Goal: Task Accomplishment & Management: Manage account settings

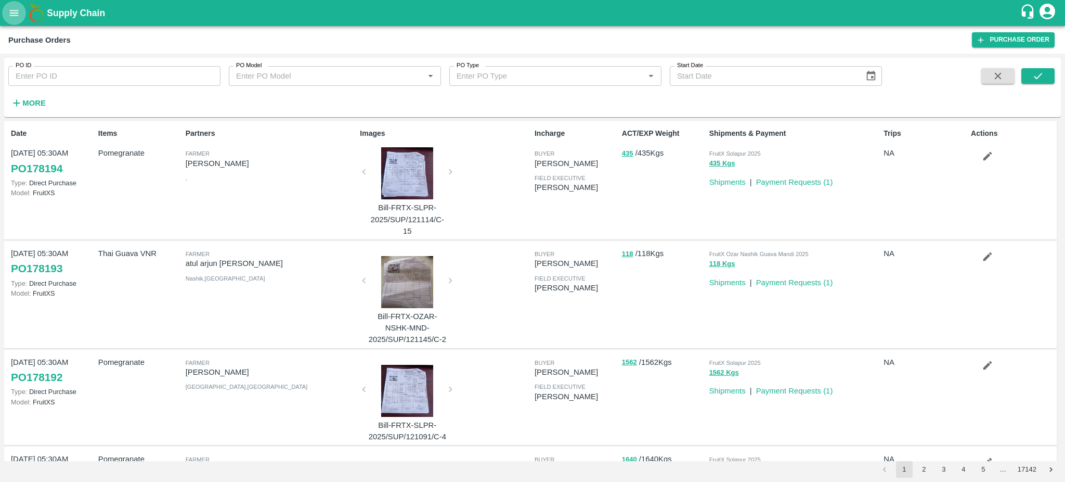
click at [18, 10] on icon "open drawer" at bounding box center [14, 13] width 9 height 6
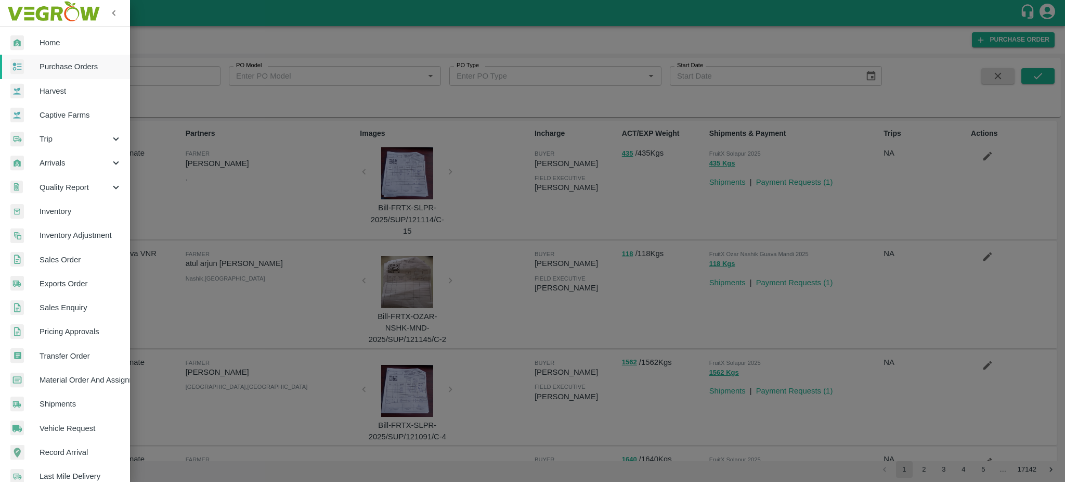
click at [67, 283] on span "Exports Order" at bounding box center [81, 283] width 82 height 11
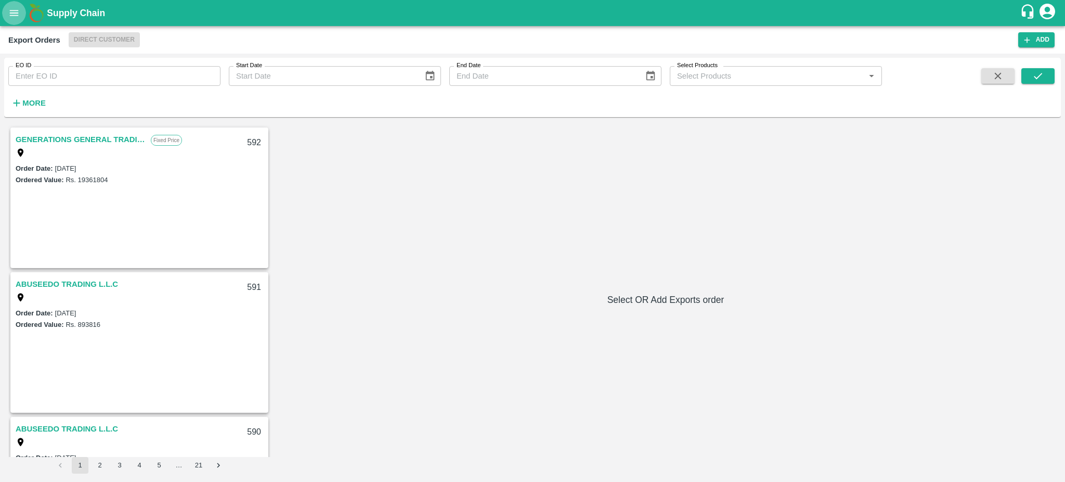
click at [11, 10] on icon "open drawer" at bounding box center [14, 13] width 9 height 6
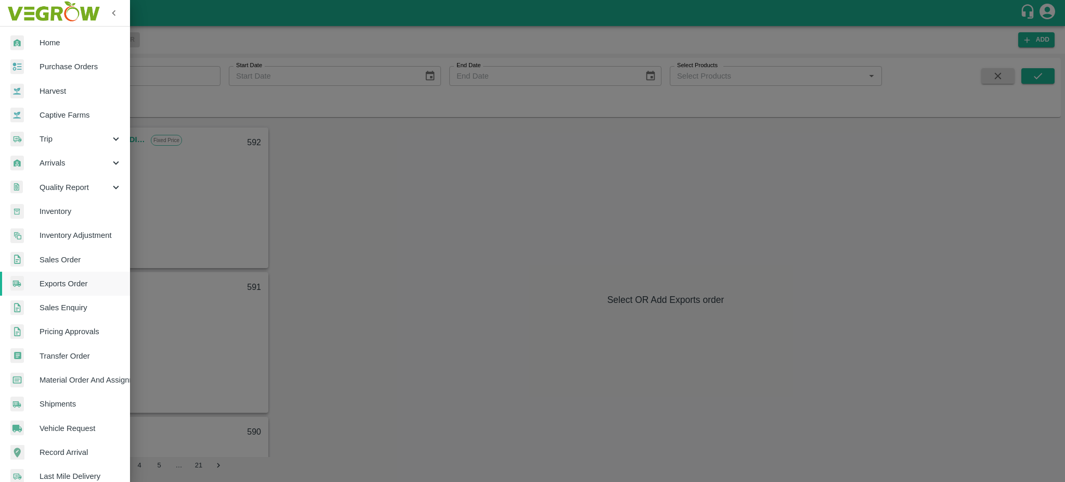
click at [57, 234] on span "Inventory Adjustment" at bounding box center [81, 234] width 82 height 11
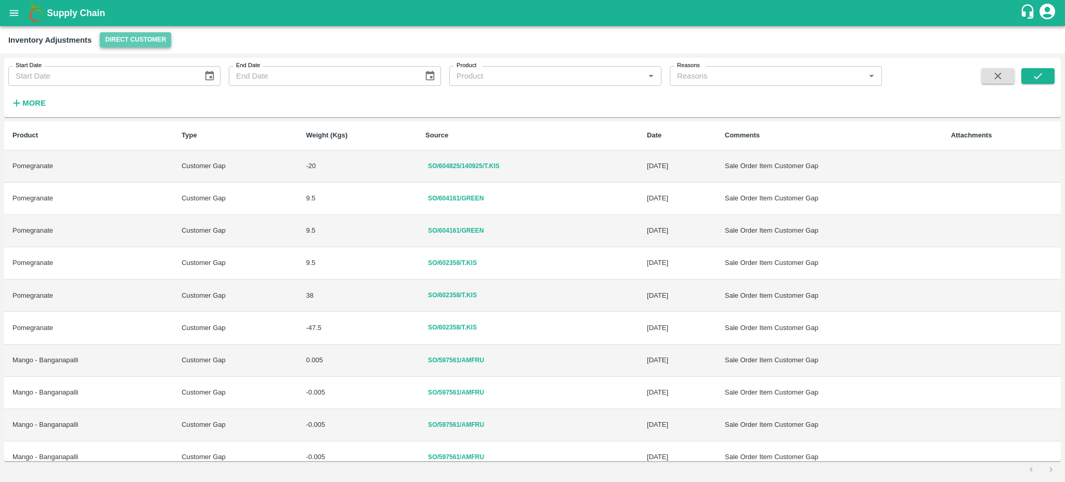
click at [131, 37] on button "Direct Customer" at bounding box center [135, 39] width 71 height 15
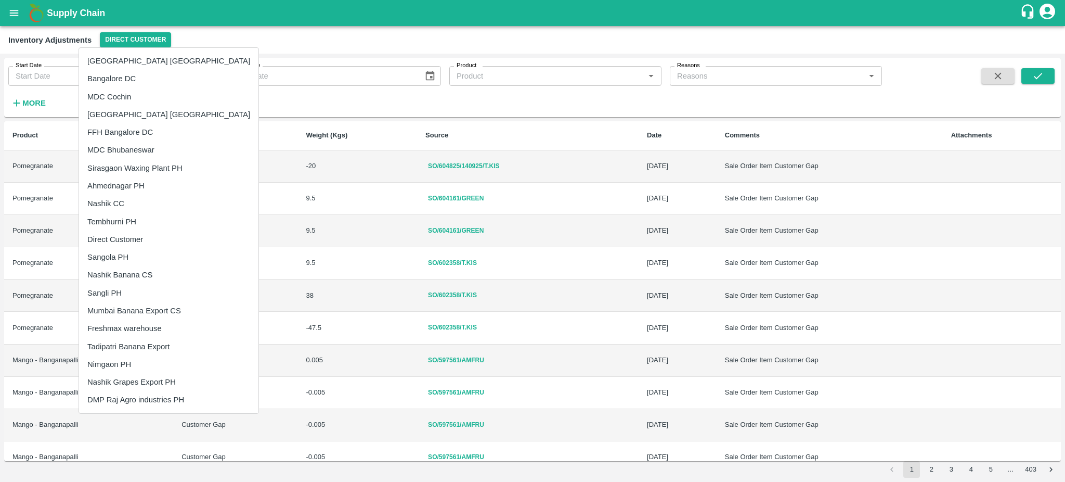
click at [9, 14] on div at bounding box center [532, 241] width 1065 height 482
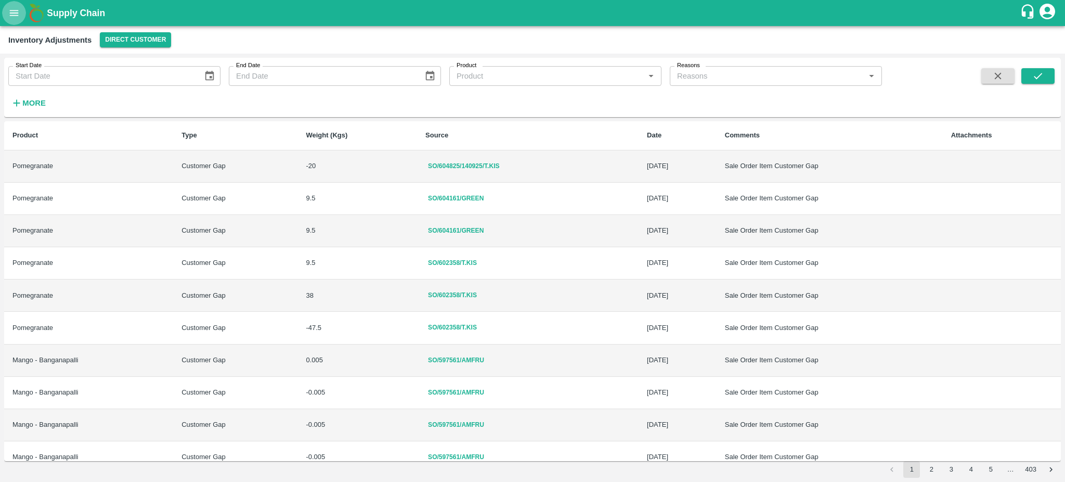
click at [10, 14] on icon "open drawer" at bounding box center [13, 12] width 11 height 11
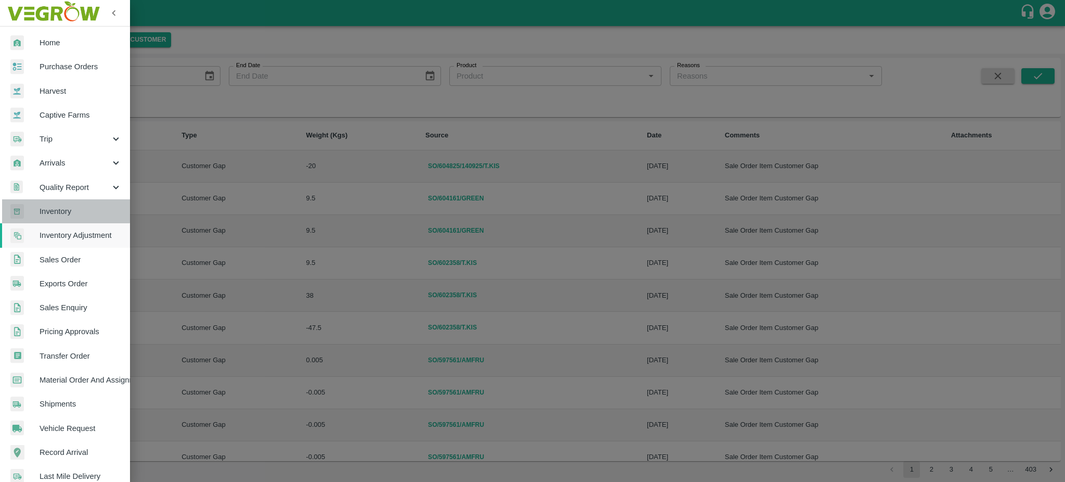
click at [62, 207] on span "Inventory" at bounding box center [81, 210] width 82 height 11
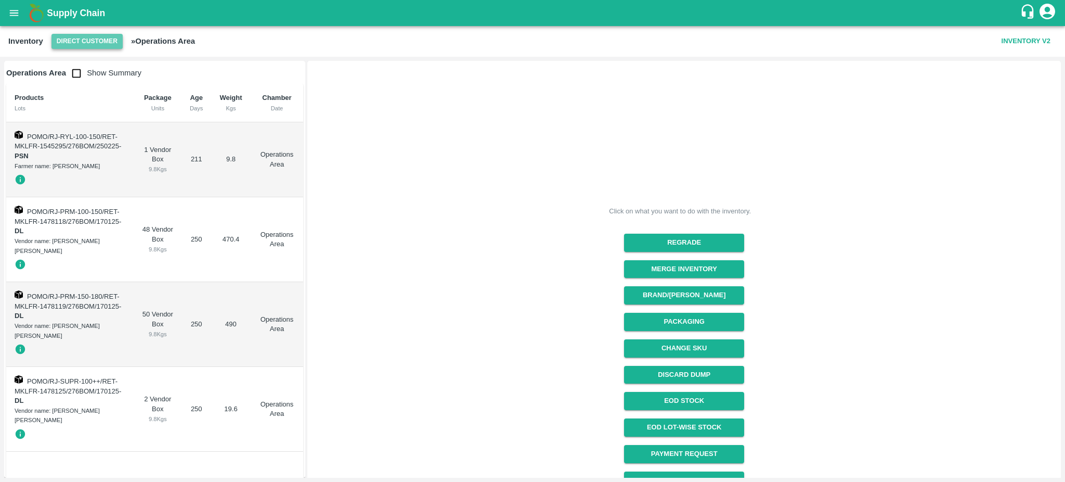
click at [103, 40] on button "Direct Customer" at bounding box center [86, 41] width 71 height 15
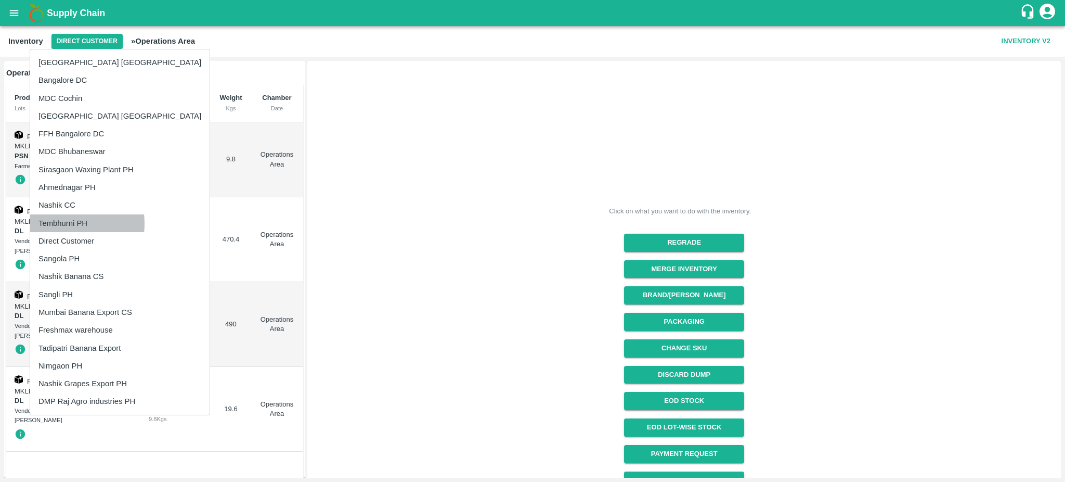
click at [67, 223] on li "Tembhurni PH" at bounding box center [119, 223] width 179 height 18
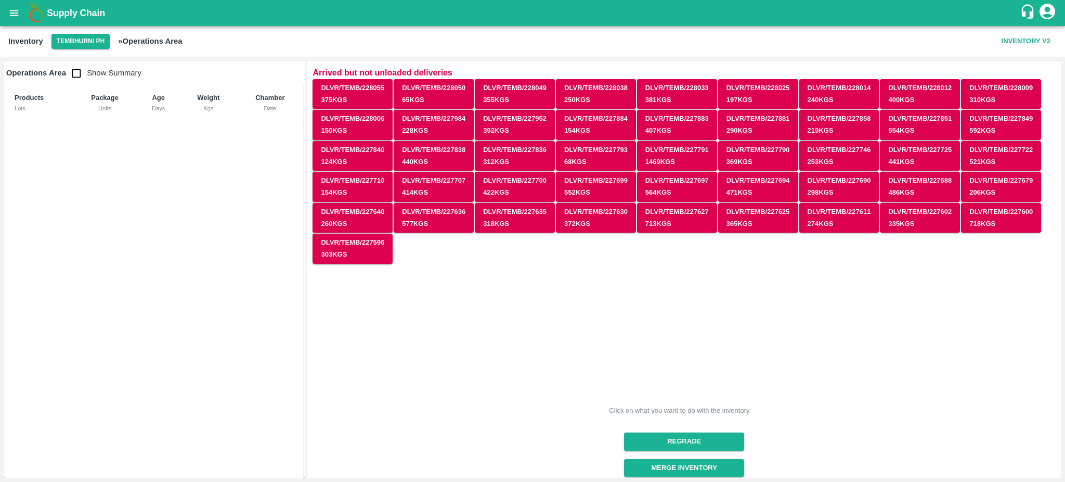
scroll to position [240, 0]
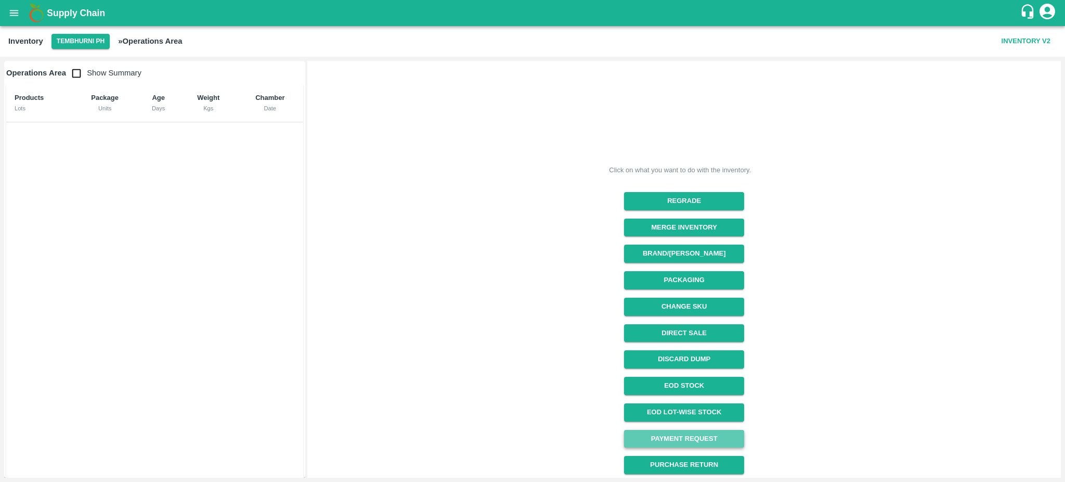
click at [687, 430] on link "Payment Request" at bounding box center [684, 439] width 120 height 18
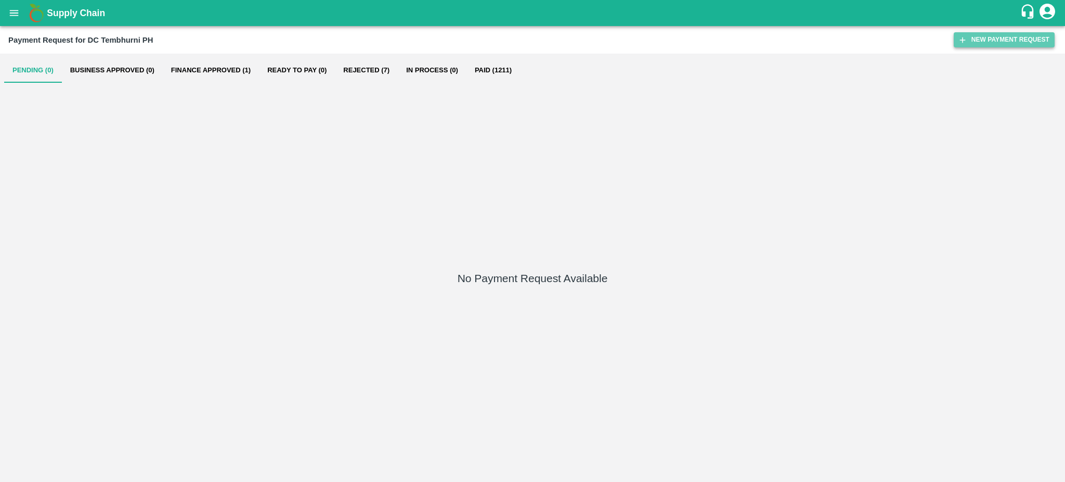
click at [998, 42] on button "New Payment Request" at bounding box center [1004, 39] width 101 height 15
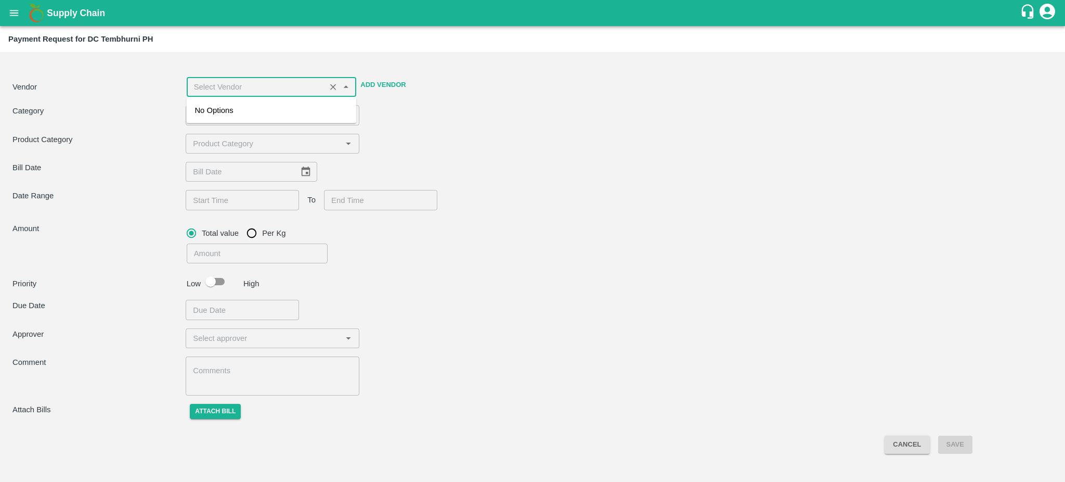
click at [293, 83] on input "input" at bounding box center [256, 87] width 133 height 14
type input "P F"
click at [470, 98] on div "Vendor ​ Add Vendor Category ​ ​ Product Category ​ Bill Date ​ Date Range ​ To…" at bounding box center [532, 241] width 1057 height 371
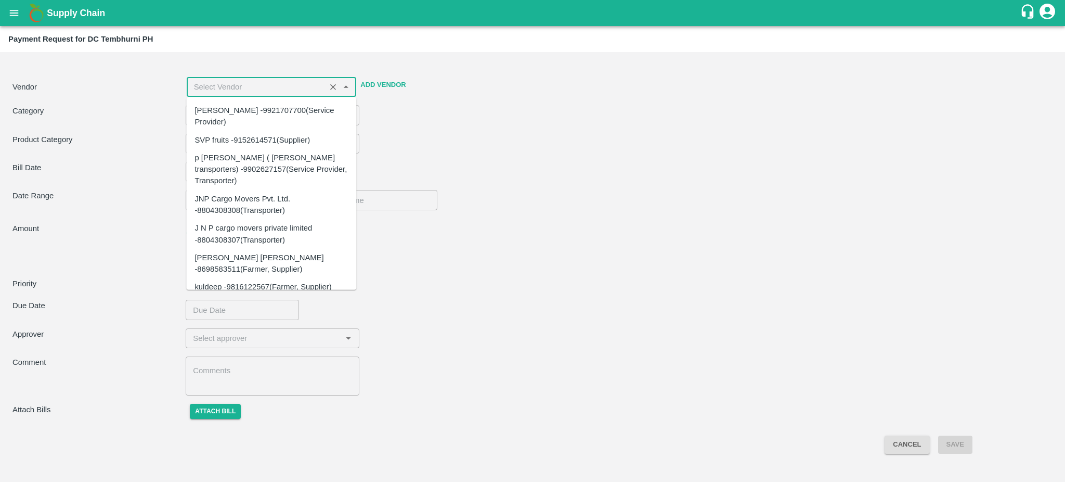
click at [270, 84] on input "input" at bounding box center [256, 87] width 133 height 14
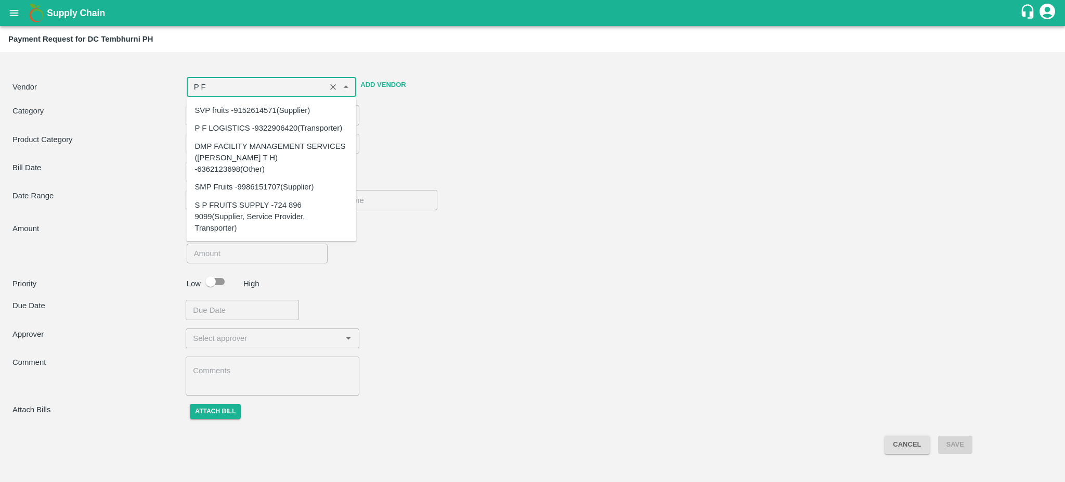
click at [258, 120] on div "P F LOGISTICS -9322906420(Transporter)" at bounding box center [271, 128] width 170 height 18
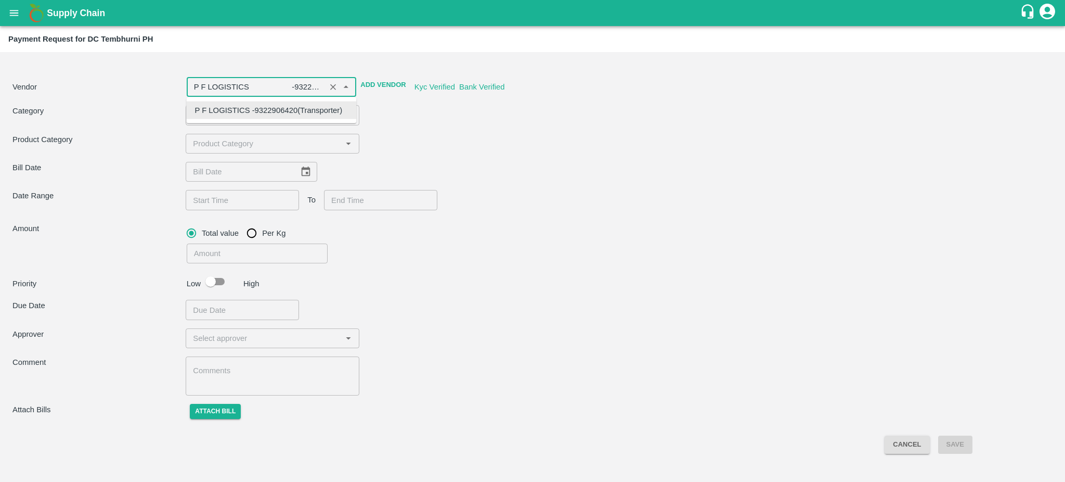
click at [255, 111] on div "P F LOGISTICS -9322906420(Transporter)" at bounding box center [268, 110] width 148 height 11
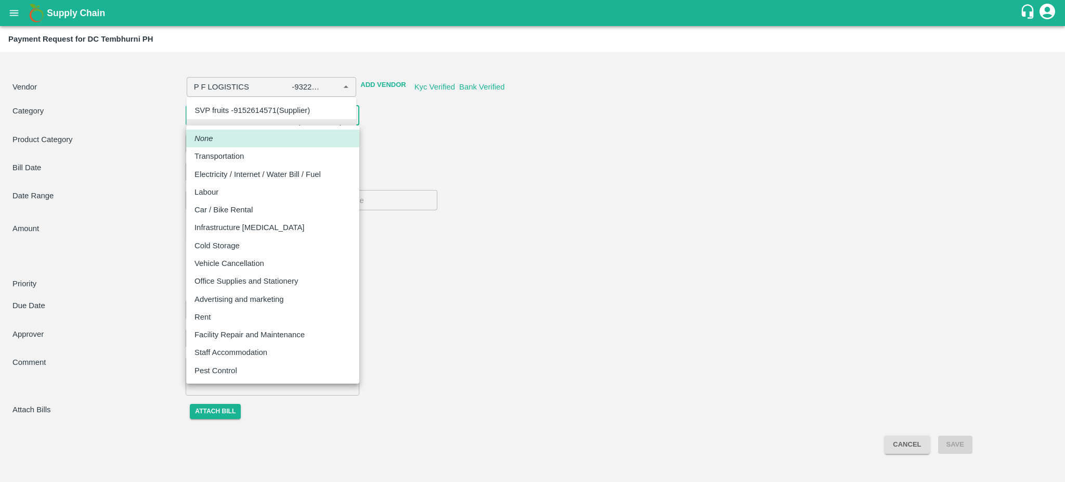
click at [251, 112] on body "Supply Chain Payment Request for DC Tembhurni PH Vendor ​ Add Vendor Kyc Verifi…" at bounding box center [532, 241] width 1065 height 482
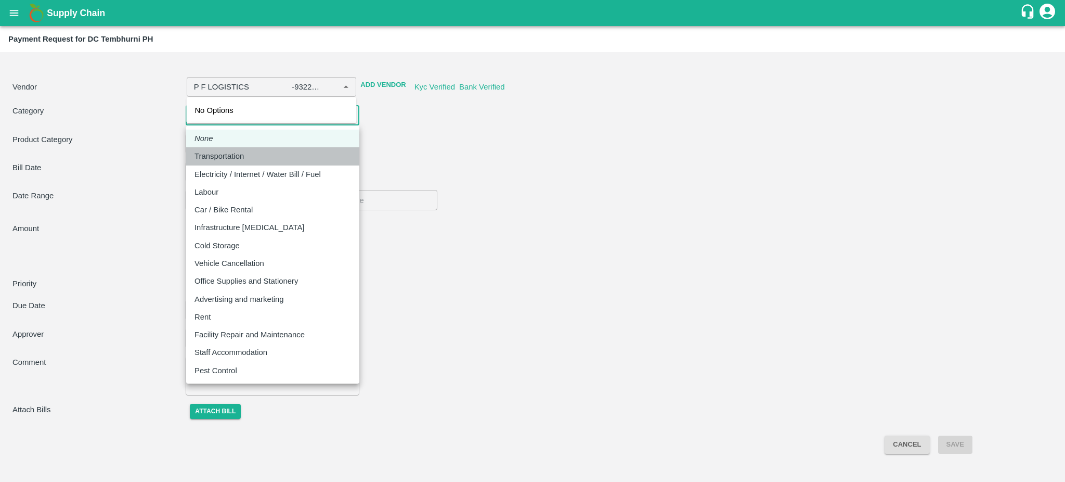
click at [231, 160] on p "Transportation" at bounding box center [218, 155] width 49 height 11
type input "P F LOGISTICS -9322906420(Transporter)"
type input "4"
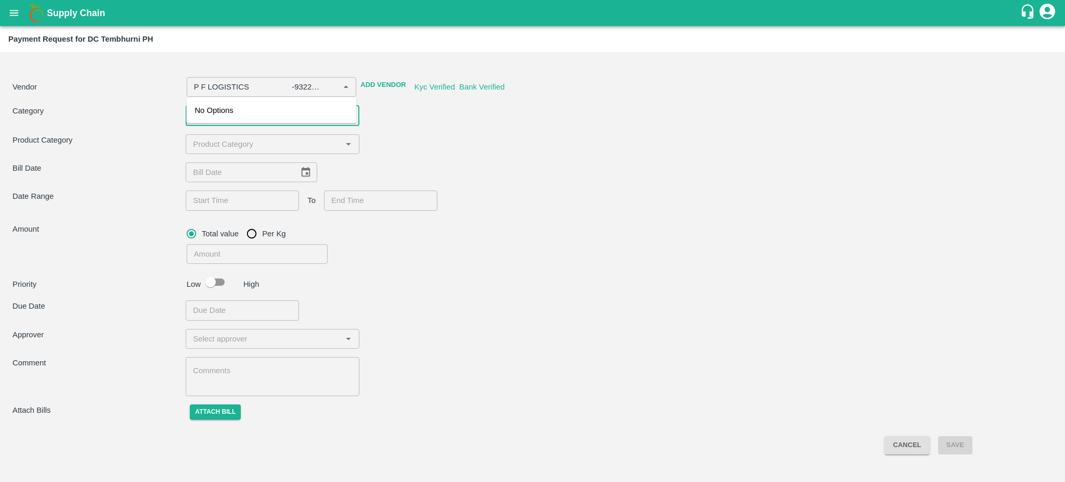
type input "P F LOGISTICS -9322906420(Transporter)"
click at [385, 140] on div "Product Category ​" at bounding box center [532, 144] width 1040 height 20
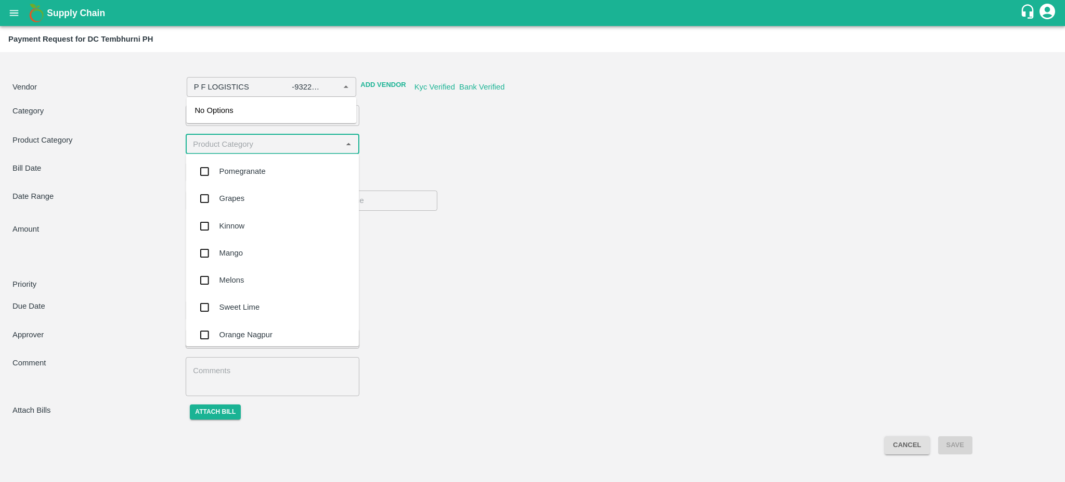
click at [263, 149] on input "input" at bounding box center [264, 144] width 150 height 14
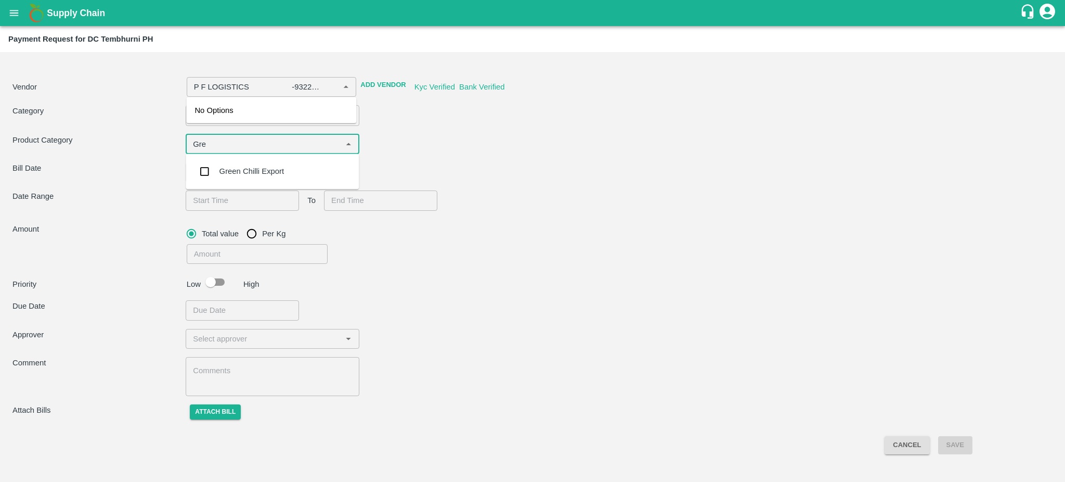
type input "Gr"
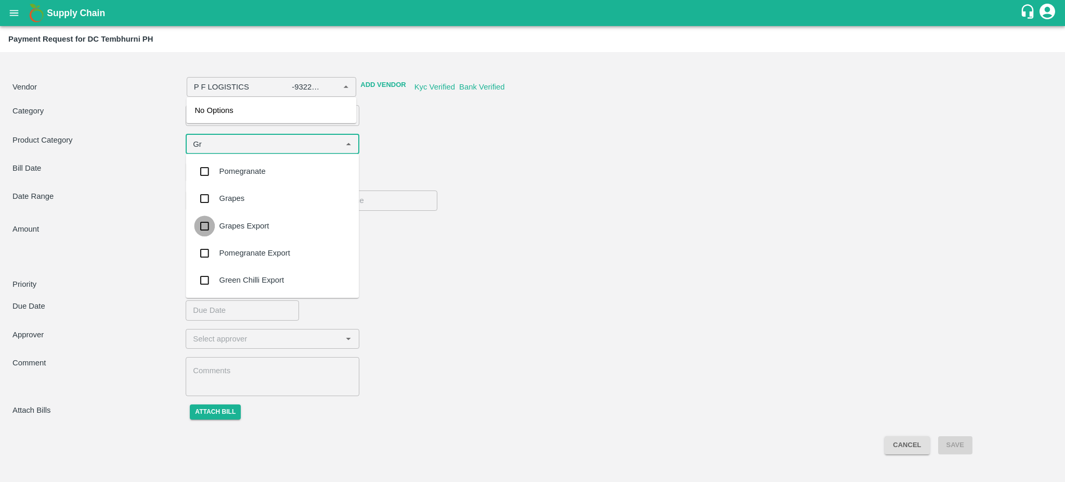
click at [201, 229] on input "checkbox" at bounding box center [204, 225] width 21 height 21
type input "P F LOGISTICS -9322906420(Transporter)"
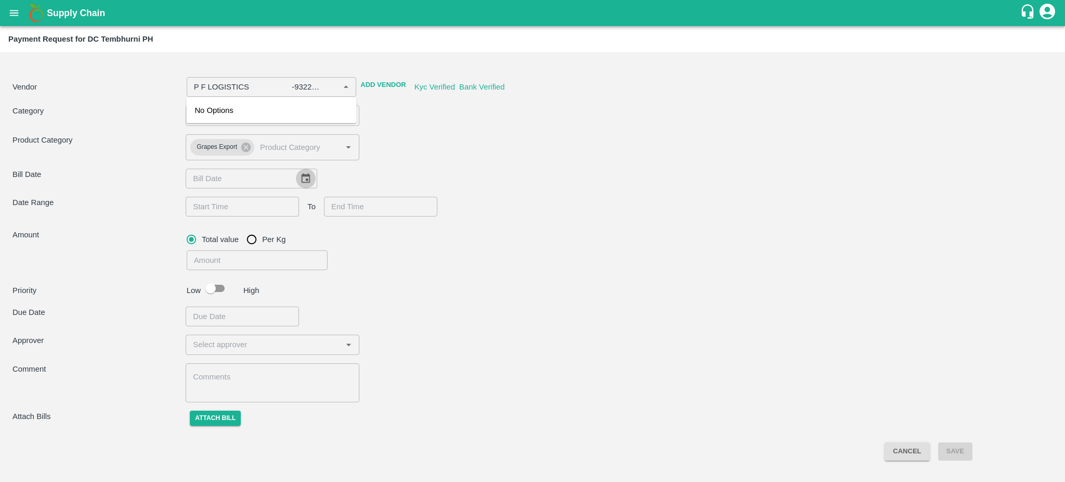
click at [302, 177] on icon "Choose date" at bounding box center [305, 178] width 11 height 11
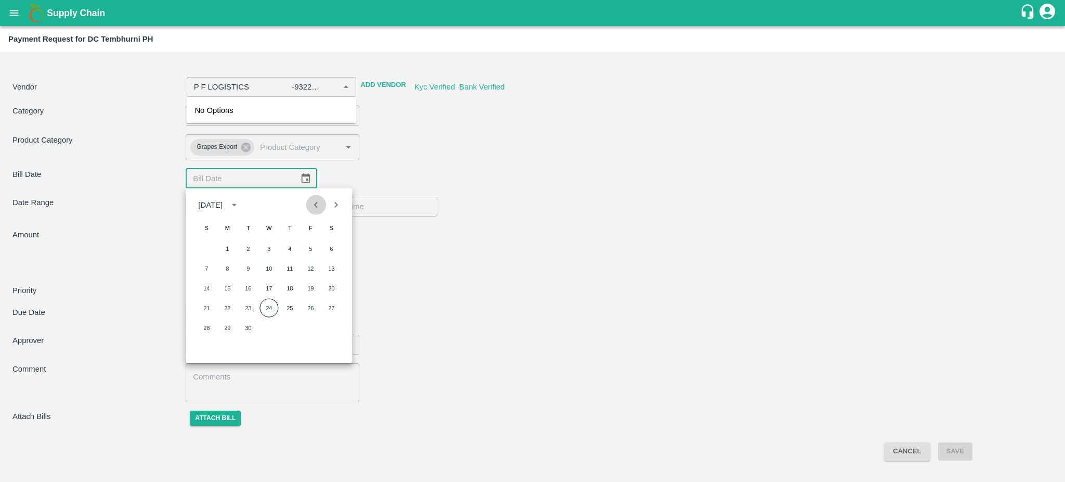
click at [315, 199] on icon "Previous month" at bounding box center [315, 204] width 11 height 11
click at [230, 290] on button "11" at bounding box center [227, 288] width 19 height 19
type input "P F LOGISTICS -9322906420(Transporter)"
type input "11/08/2025"
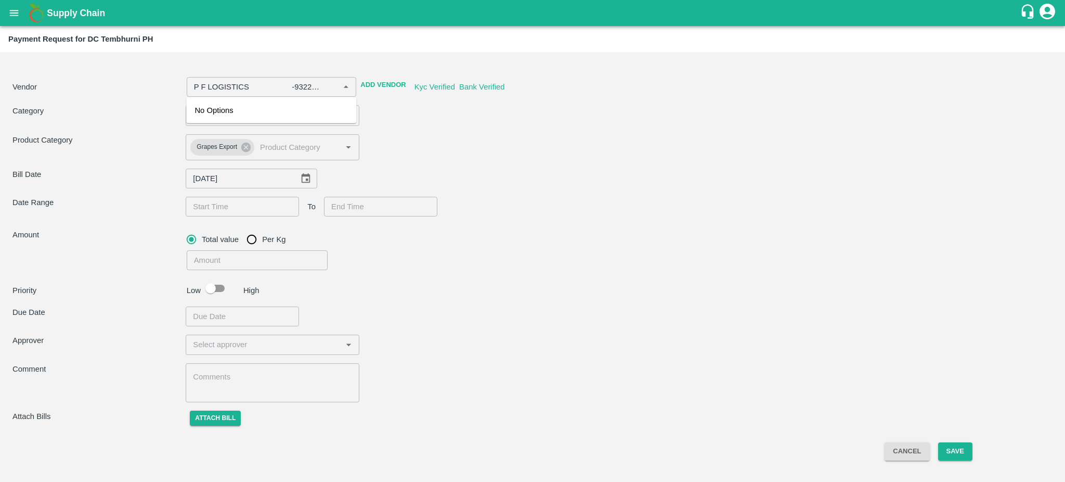
type input "DD/MM/YYYY hh:mm aa"
click at [225, 205] on input "DD/MM/YYYY hh:mm aa" at bounding box center [239, 207] width 106 height 20
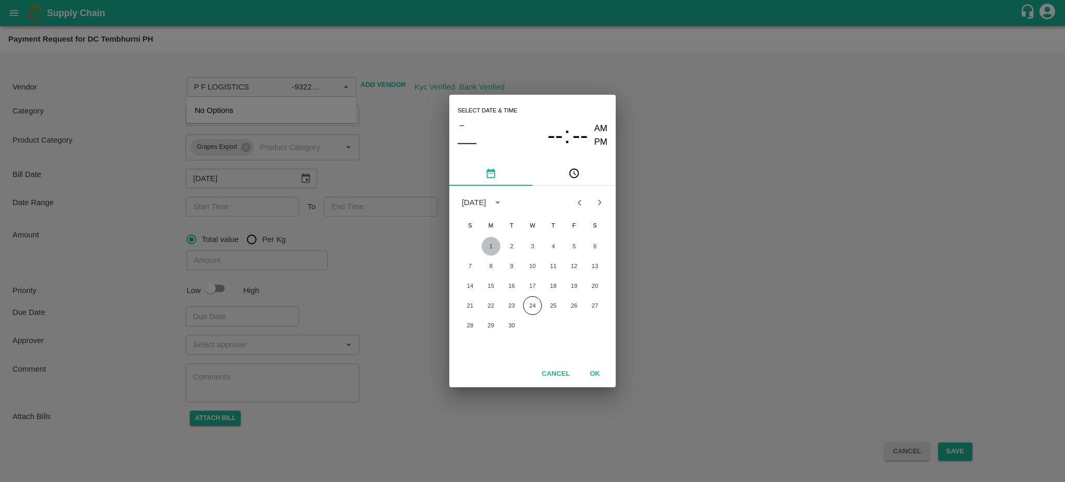
click at [486, 250] on button "1" at bounding box center [491, 246] width 19 height 19
type input "P F LOGISTICS -9322906420(Transporter)"
type input "01/09/2025 12:00 AM"
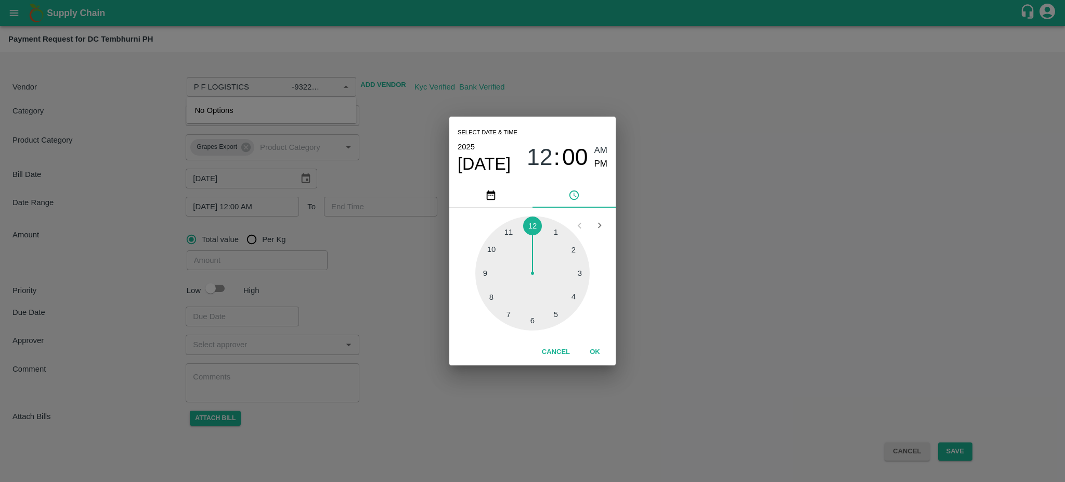
click at [555, 232] on div at bounding box center [532, 273] width 114 height 114
type input "P F LOGISTICS -9322906420(Transporter)"
type input "01/09/2025 01:00 AM"
click at [555, 232] on div at bounding box center [532, 273] width 114 height 114
type input "P F LOGISTICS -9322906420(Transporter)"
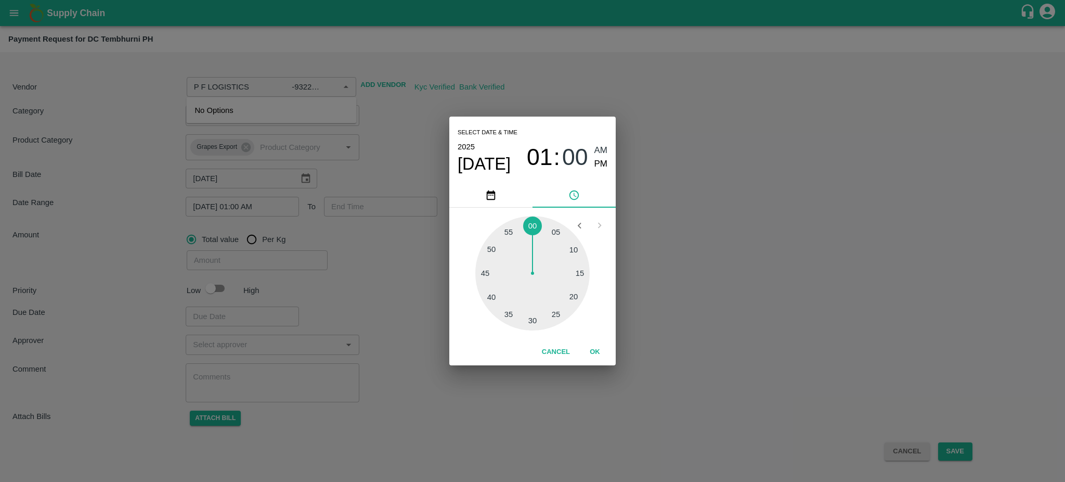
type input "01/09/2025 01:05 AM"
click at [596, 346] on button "OK" at bounding box center [594, 352] width 33 height 18
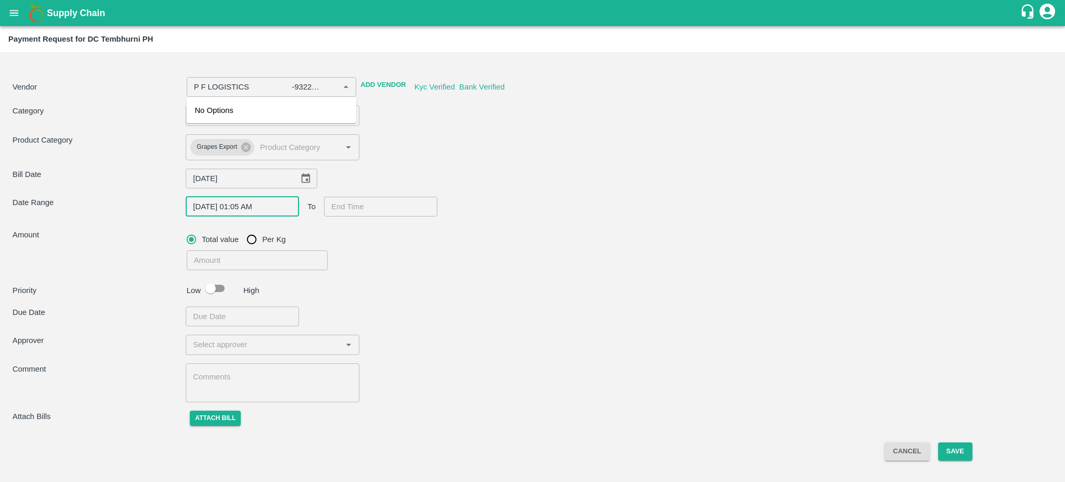
type input "DD/MM/YYYY hh:mm aa"
click at [349, 215] on input "DD/MM/YYYY hh:mm aa" at bounding box center [377, 207] width 106 height 20
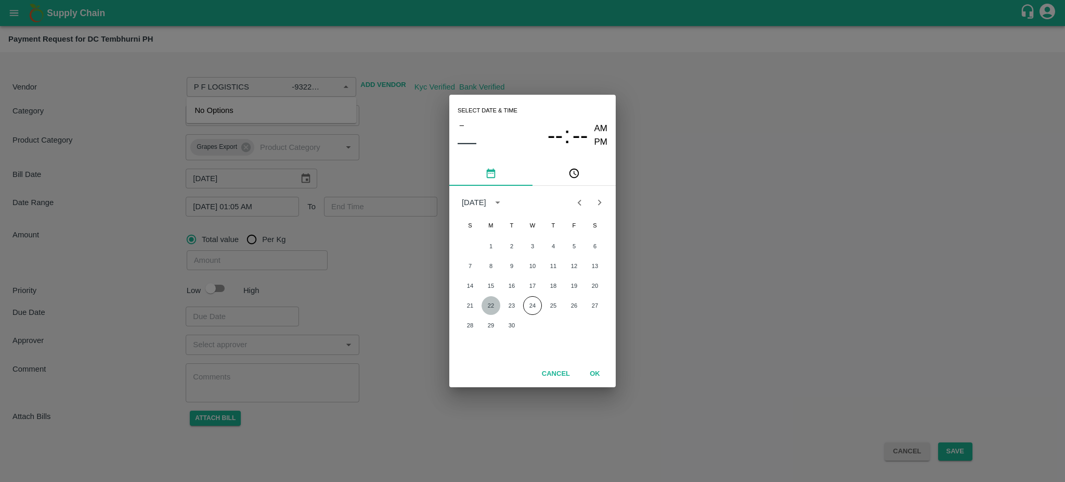
click at [492, 304] on button "22" at bounding box center [491, 305] width 19 height 19
type input "P F LOGISTICS -9322906420(Transporter)"
type input "22/09/2025 12:00 AM"
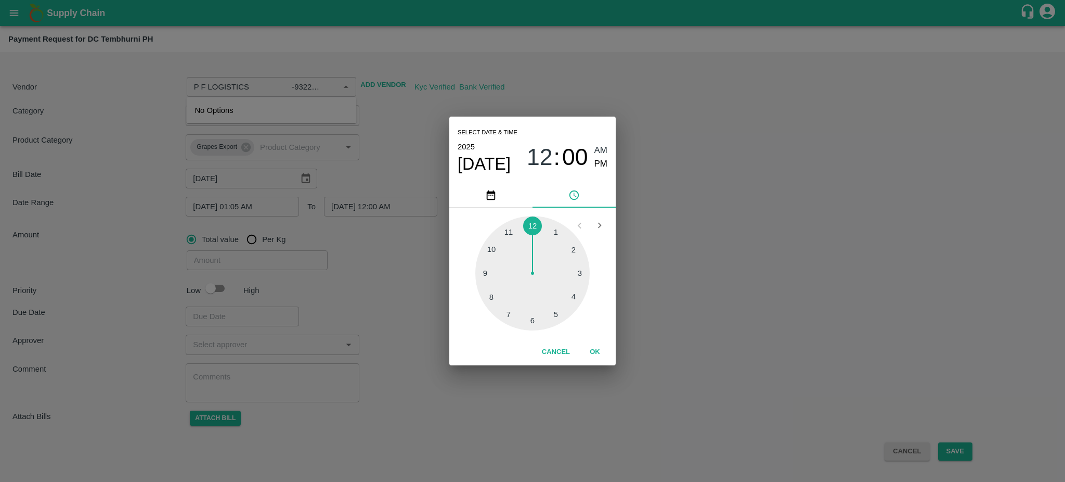
click at [567, 252] on div at bounding box center [532, 273] width 114 height 114
type input "P F LOGISTICS -9322906420(Transporter)"
type input "22/09/2025 02:00 AM"
click at [567, 252] on div at bounding box center [532, 273] width 114 height 114
type input "P F LOGISTICS -9322906420(Transporter)"
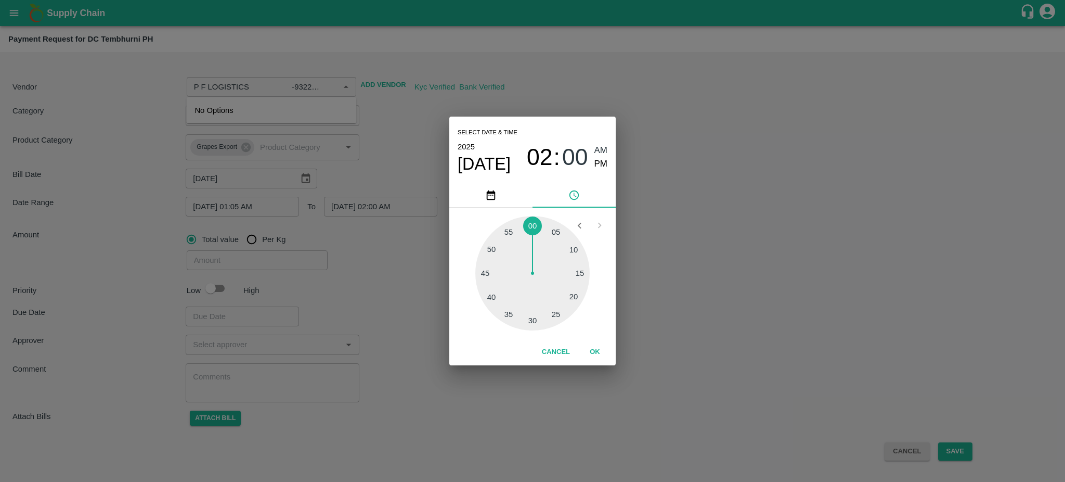
type input "22/09/2025 02:10 AM"
click at [567, 252] on div at bounding box center [532, 273] width 114 height 114
click at [595, 352] on button "OK" at bounding box center [594, 352] width 33 height 18
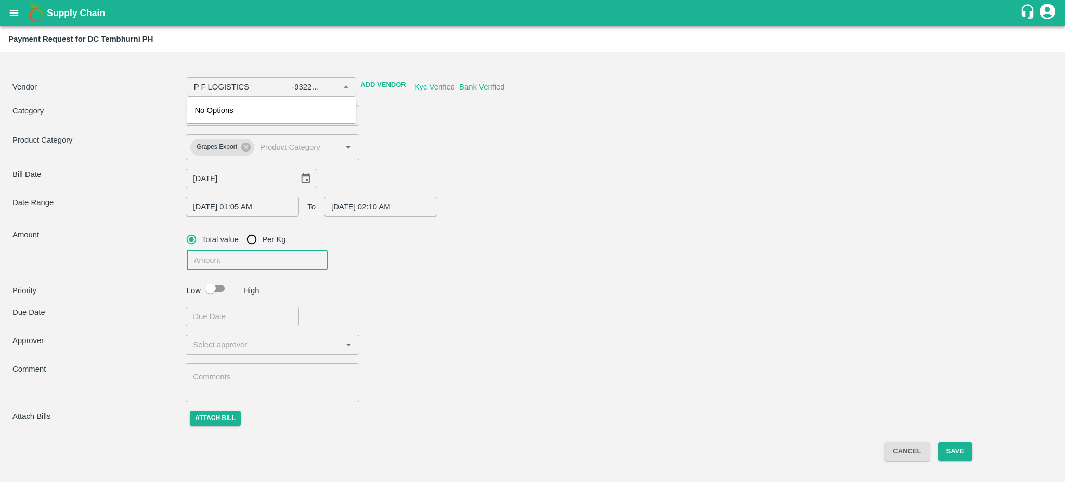
click at [201, 262] on input "number" at bounding box center [257, 260] width 141 height 20
type input "41"
type input "P F LOGISTICS -9322906420(Transporter)"
type input "410"
type input "P F LOGISTICS -9322906420(Transporter)"
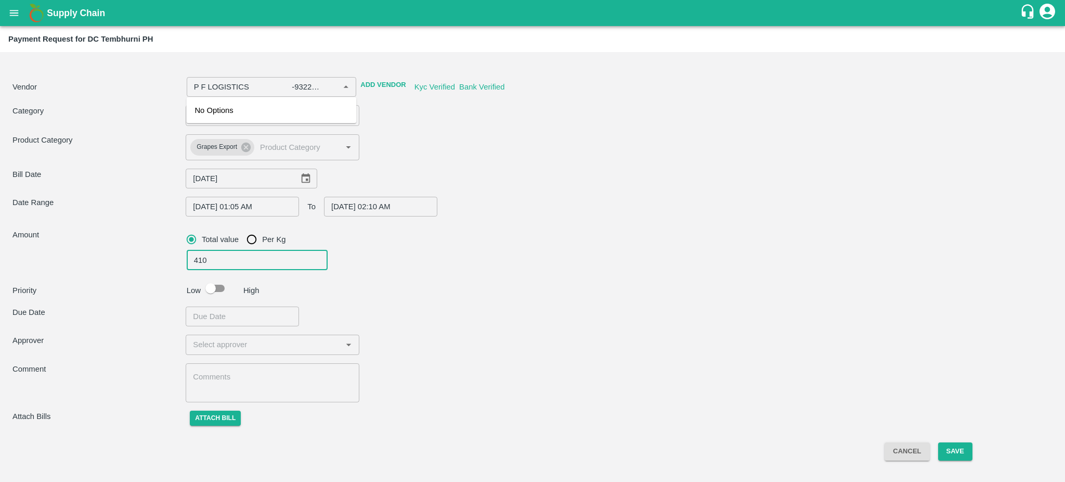
type input "4100"
type input "P F LOGISTICS -9322906420(Transporter)"
type input "41000"
type input "P F LOGISTICS -9322906420(Transporter)"
click at [209, 288] on input "checkbox" at bounding box center [210, 288] width 59 height 20
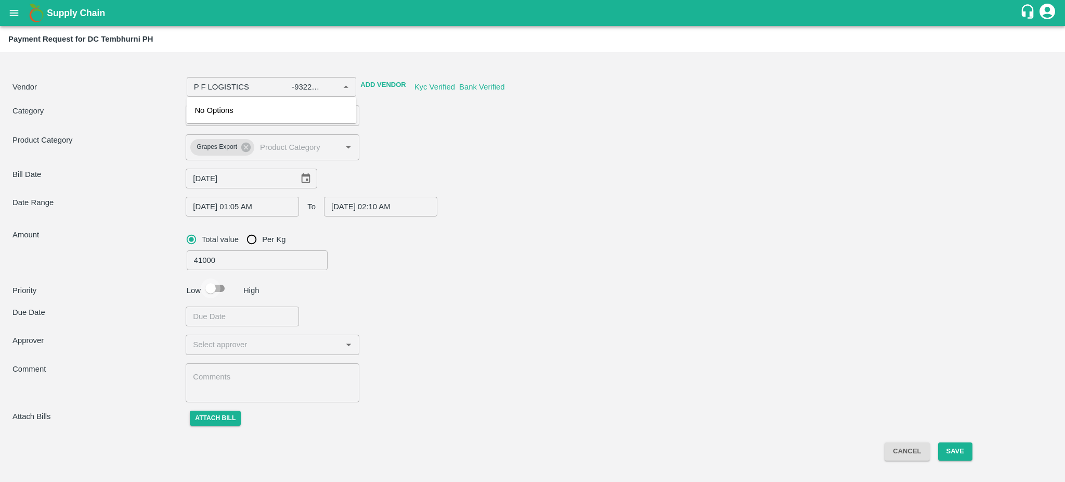
checkbox input "true"
type input "P F LOGISTICS -9322906420(Transporter)"
type input "DD/MM/YYYY hh:mm aa"
click at [240, 311] on input "DD/MM/YYYY hh:mm aa" at bounding box center [239, 316] width 106 height 20
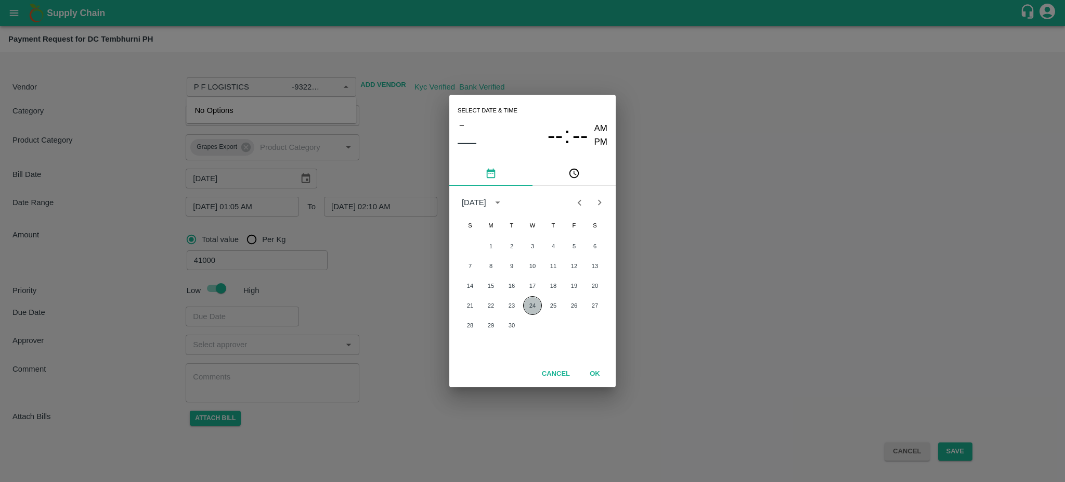
click at [530, 306] on button "24" at bounding box center [532, 305] width 19 height 19
type input "P F LOGISTICS -9322906420(Transporter)"
type input "24/09/2025 12:00 AM"
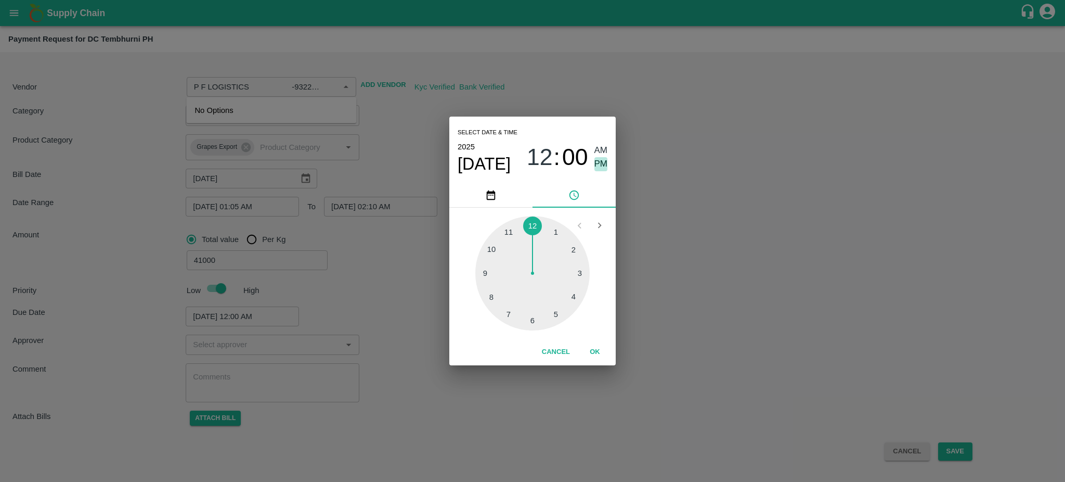
click at [596, 164] on span "PM" at bounding box center [601, 164] width 14 height 14
type input "P F LOGISTICS -9322906420(Transporter)"
type input "24/09/2025 12:00 PM"
click at [575, 298] on div at bounding box center [532, 273] width 114 height 114
type input "P F LOGISTICS -9322906420(Transporter)"
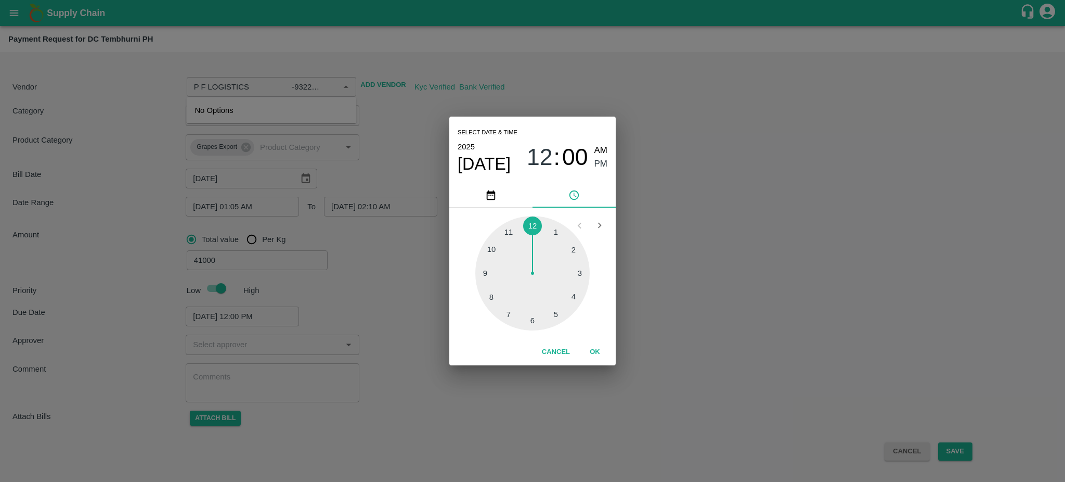
type input "24/09/2025 04:00 PM"
click at [575, 298] on div at bounding box center [532, 273] width 114 height 114
type input "P F LOGISTICS -9322906420(Transporter)"
type input "24/09/2025 04:20 PM"
click at [592, 348] on button "OK" at bounding box center [594, 352] width 33 height 18
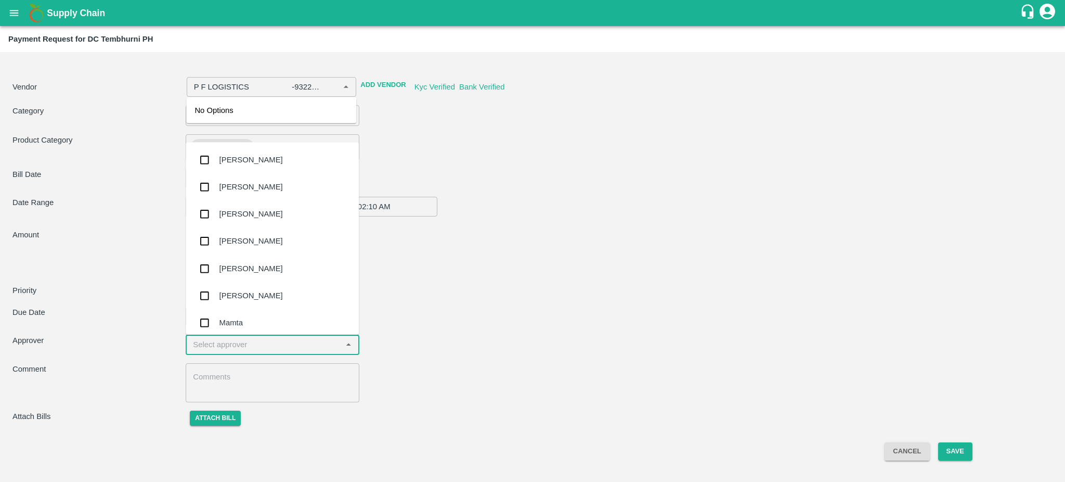
click at [257, 343] on input "input" at bounding box center [264, 344] width 150 height 14
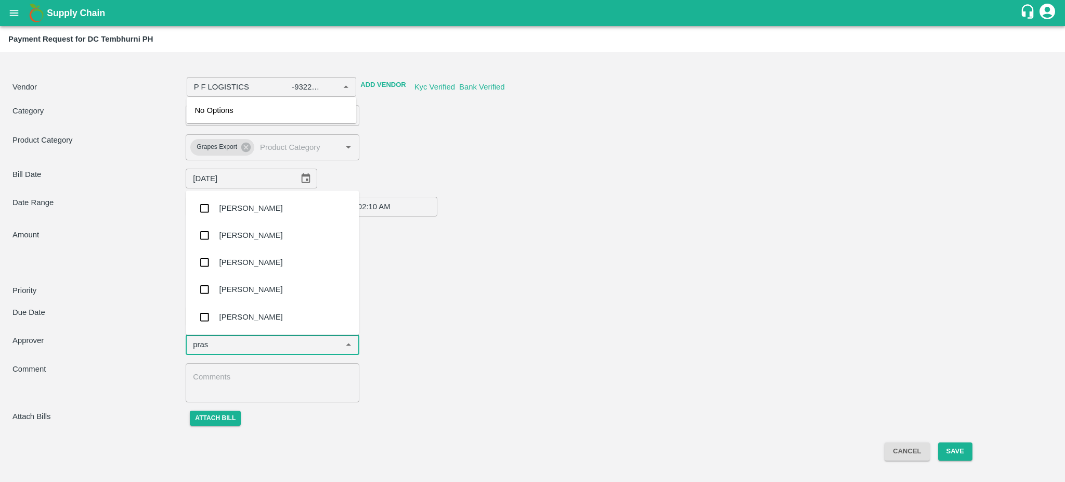
type input "prasa"
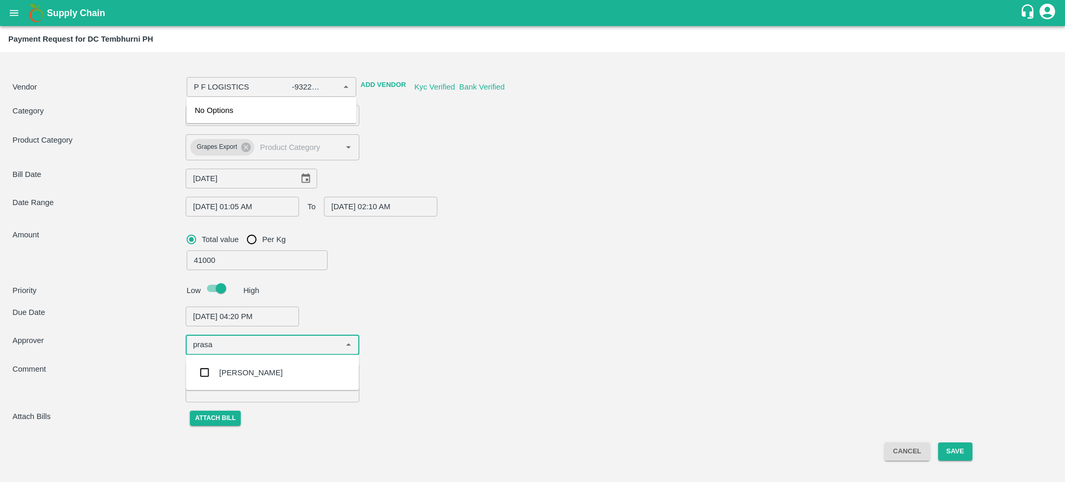
click at [241, 367] on div "[PERSON_NAME]" at bounding box center [250, 372] width 63 height 11
type input "P F LOGISTICS -9322906420(Transporter)"
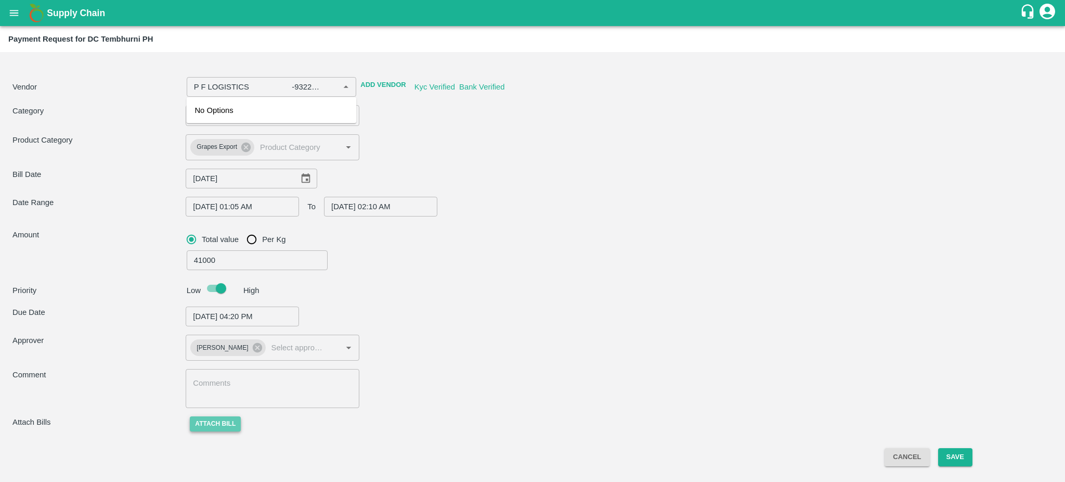
click at [199, 428] on button "Attach bill" at bounding box center [215, 423] width 51 height 15
type input "P F LOGISTICS -9322906420(Transporter)"
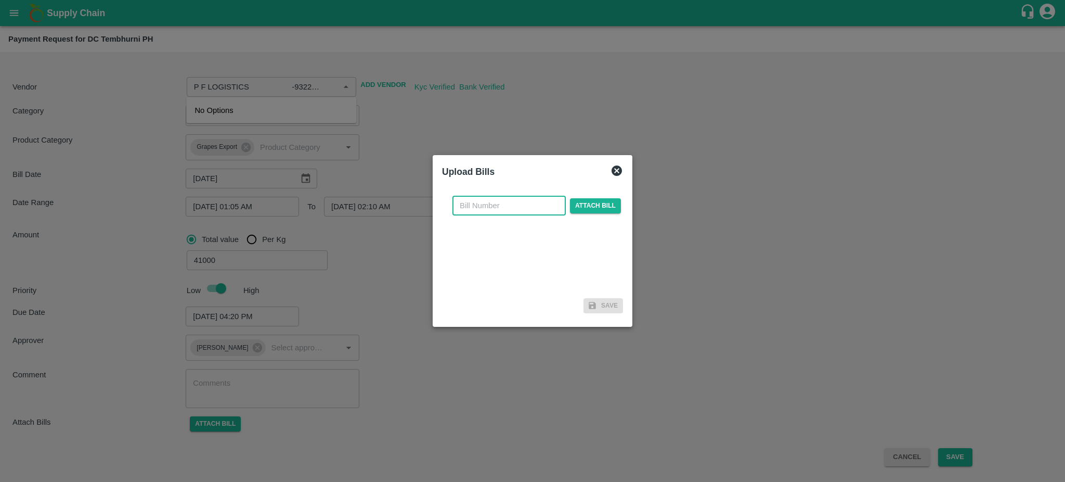
click at [509, 200] on input "text" at bounding box center [508, 206] width 113 height 20
paste input "PFEXP/2917/24-25"
type input "PFEXP/2917/24-25"
click at [604, 200] on span "Attach bill" at bounding box center [595, 205] width 51 height 15
click at [0, 0] on input "Attach bill" at bounding box center [0, 0] width 0 height 0
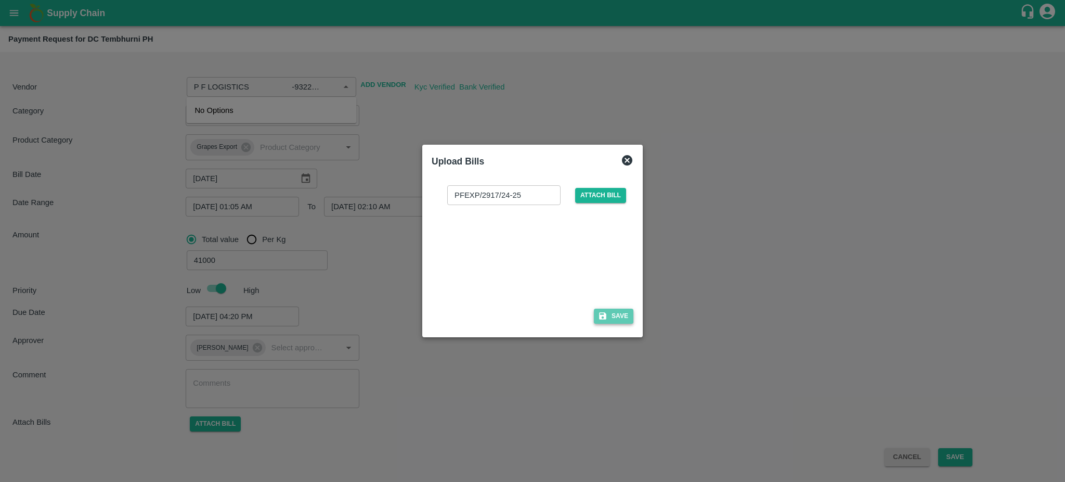
click at [625, 318] on button "Save" at bounding box center [614, 315] width 40 height 15
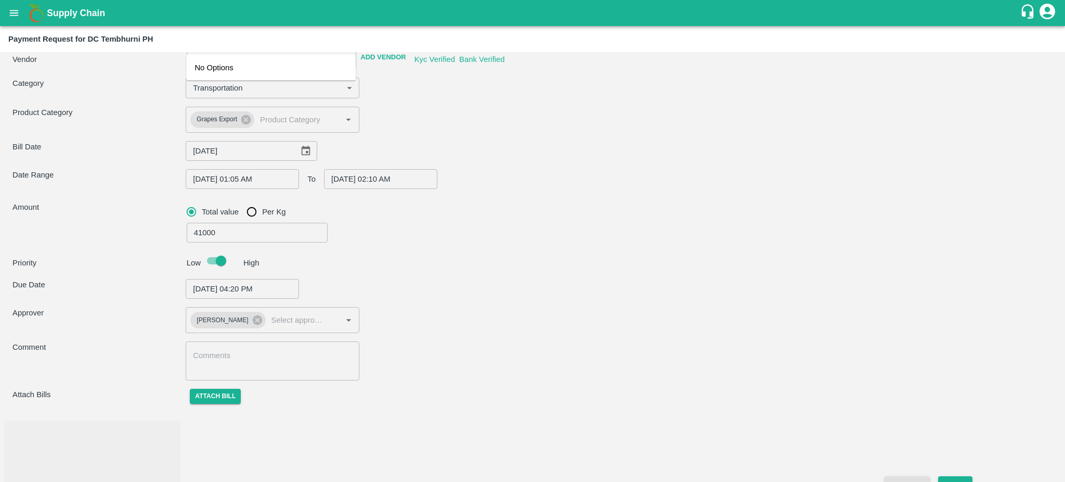
scroll to position [43, 0]
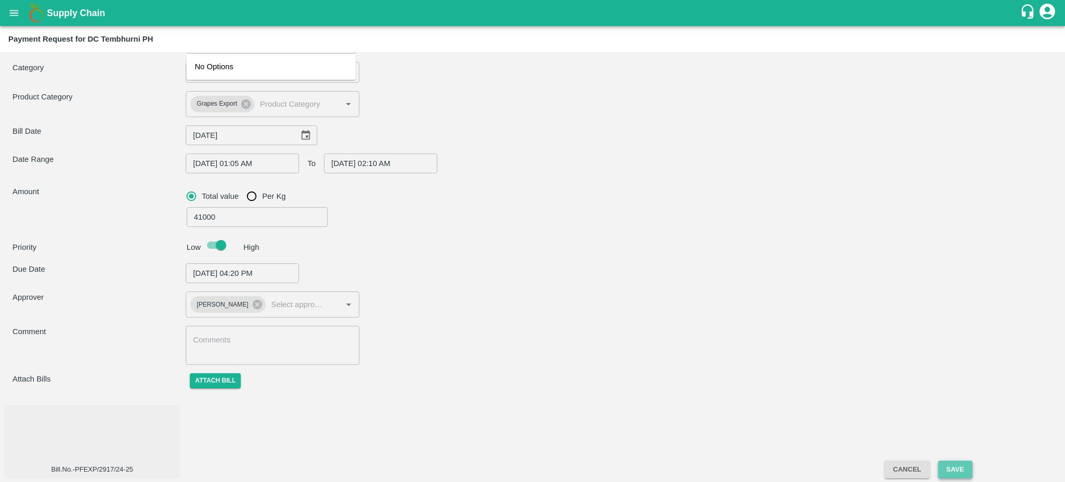
click at [949, 469] on button "Save" at bounding box center [955, 469] width 34 height 18
type input "P F LOGISTICS -9322906420(Transporter)"
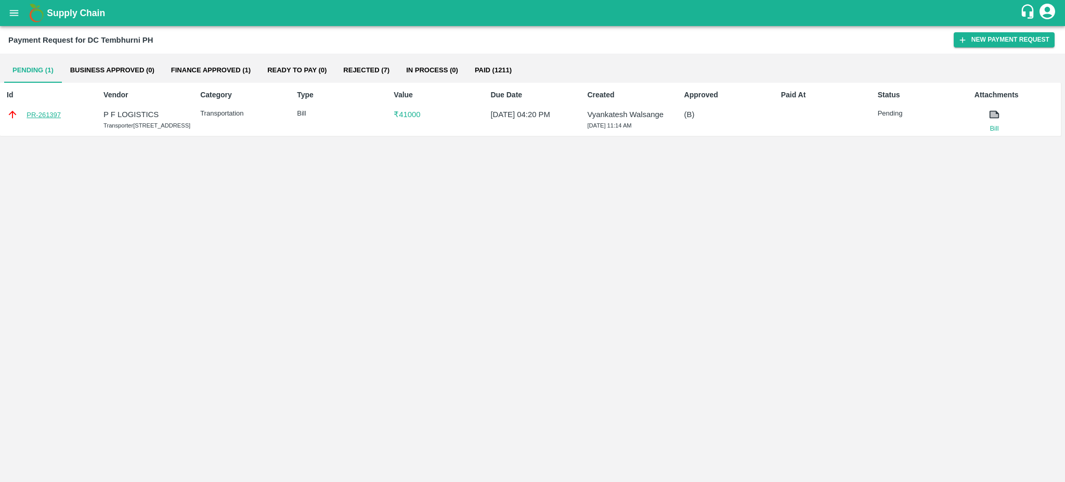
click at [42, 114] on link "PR-261397" at bounding box center [44, 115] width 34 height 10
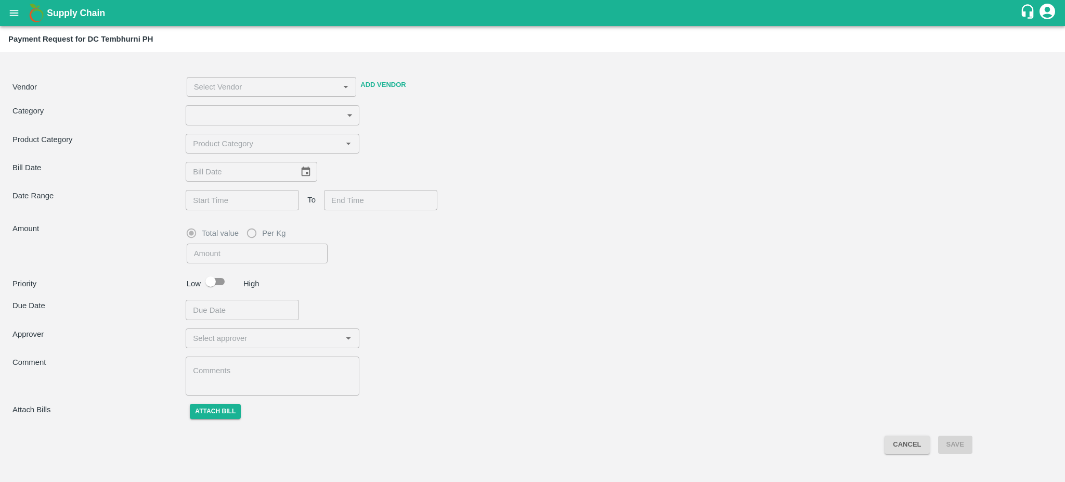
type input "4"
type input "41000"
checkbox input "true"
type input "P F LOGISTICS -9322906420(Transporter)"
type input "10/08/2025"
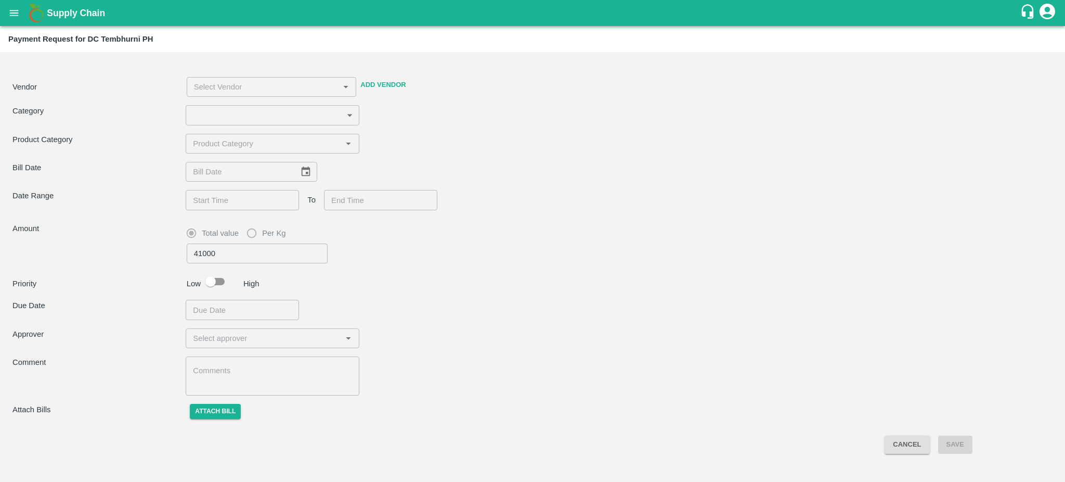
type input "01/09/2025 01:05 AM"
type input "22/09/2025 02:10 AM"
type input "24/09/2025 04:20 PM"
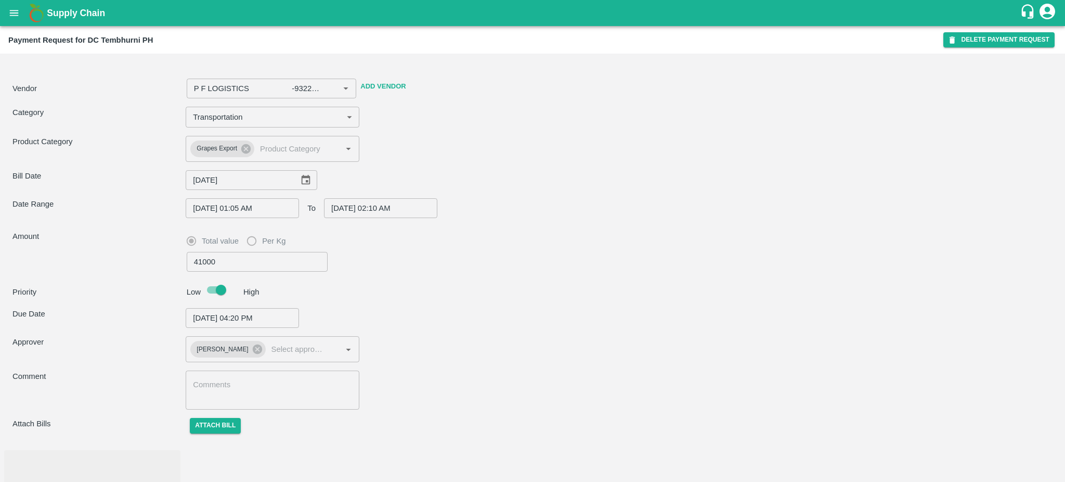
scroll to position [45, 0]
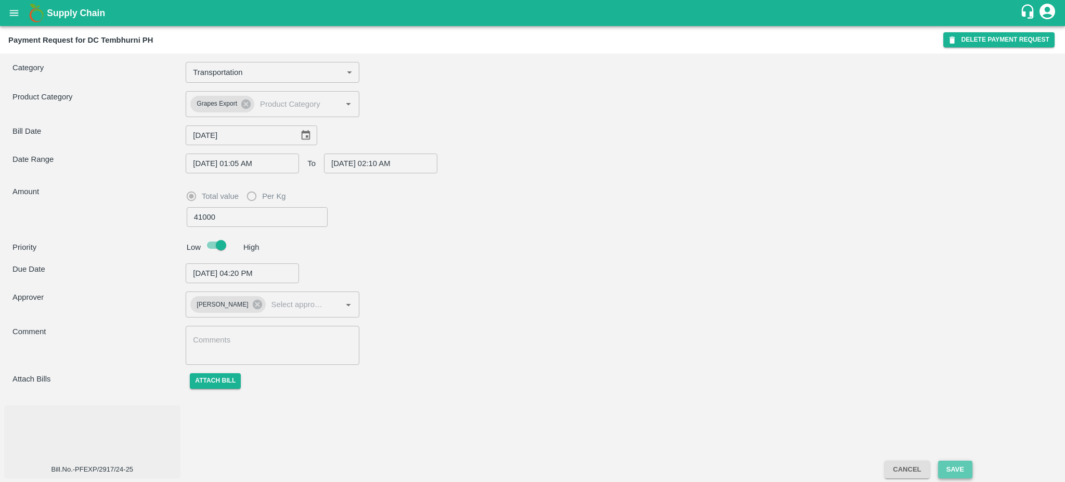
click at [961, 473] on button "Save" at bounding box center [955, 469] width 34 height 18
type input "P F LOGISTICS -9322906420(Transporter)"
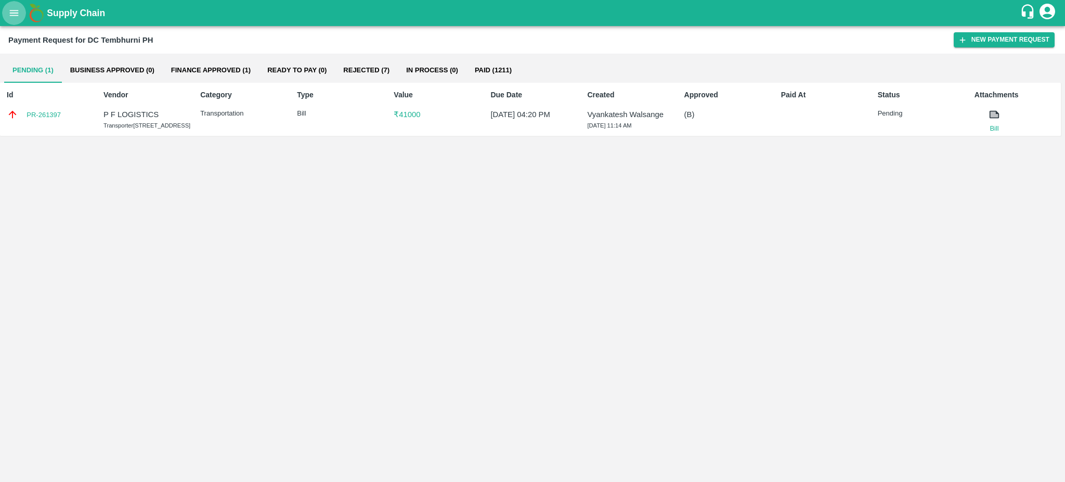
click at [7, 13] on button "open drawer" at bounding box center [14, 13] width 24 height 24
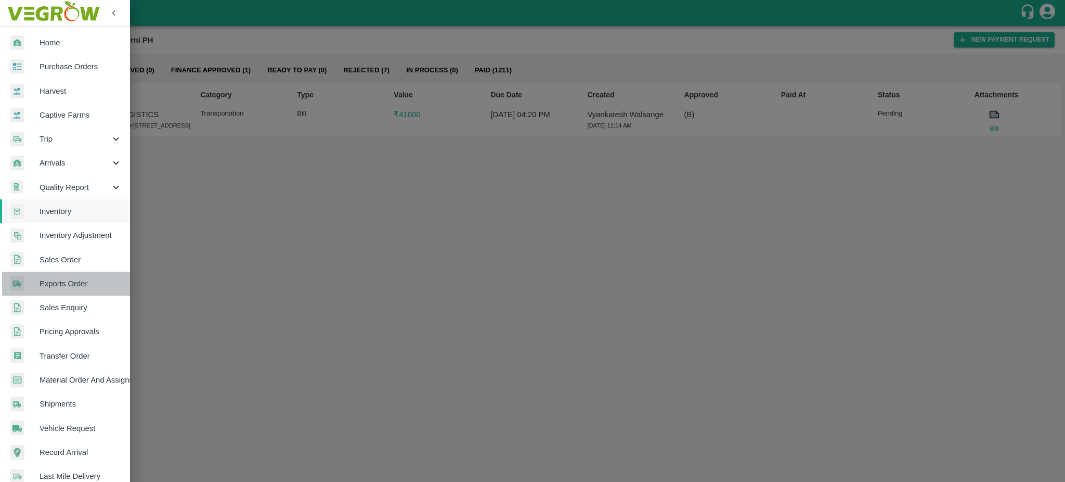
click at [74, 286] on span "Exports Order" at bounding box center [81, 283] width 82 height 11
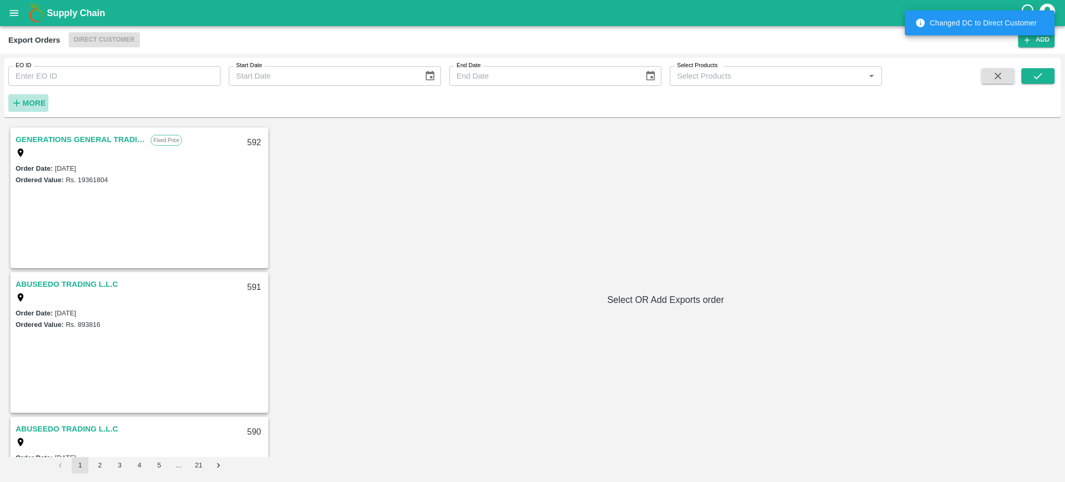
click at [33, 102] on strong "More" at bounding box center [33, 103] width 23 height 8
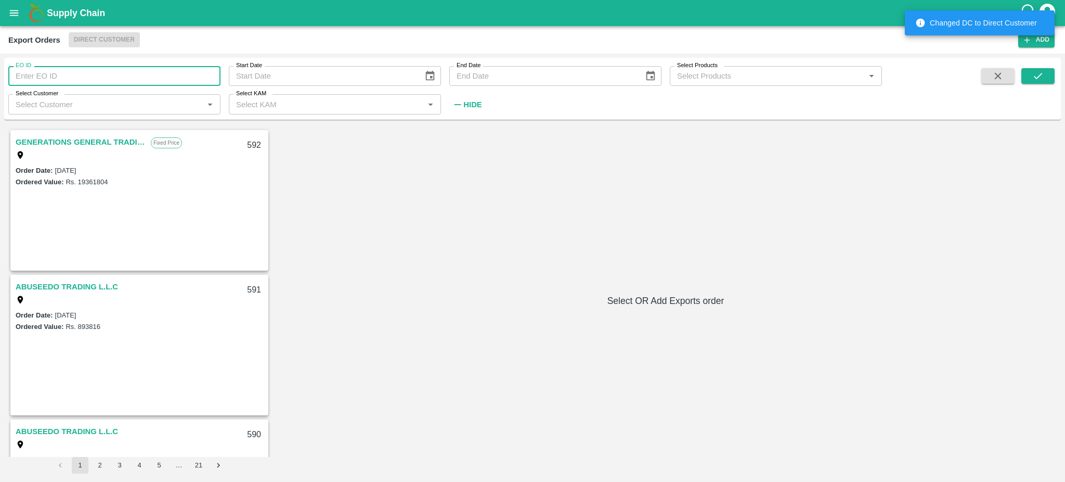
click at [36, 74] on input "EO ID" at bounding box center [114, 76] width 212 height 20
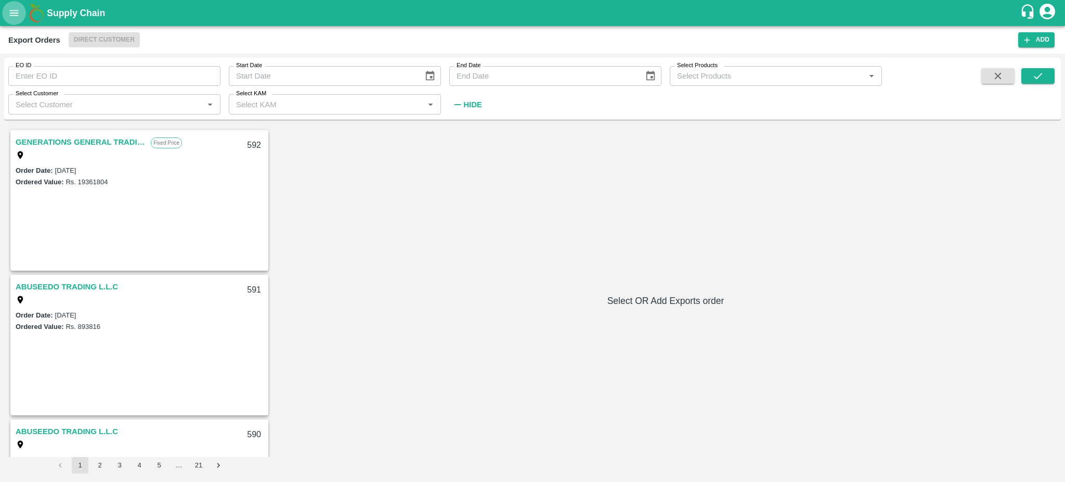
click at [15, 22] on button "open drawer" at bounding box center [14, 13] width 24 height 24
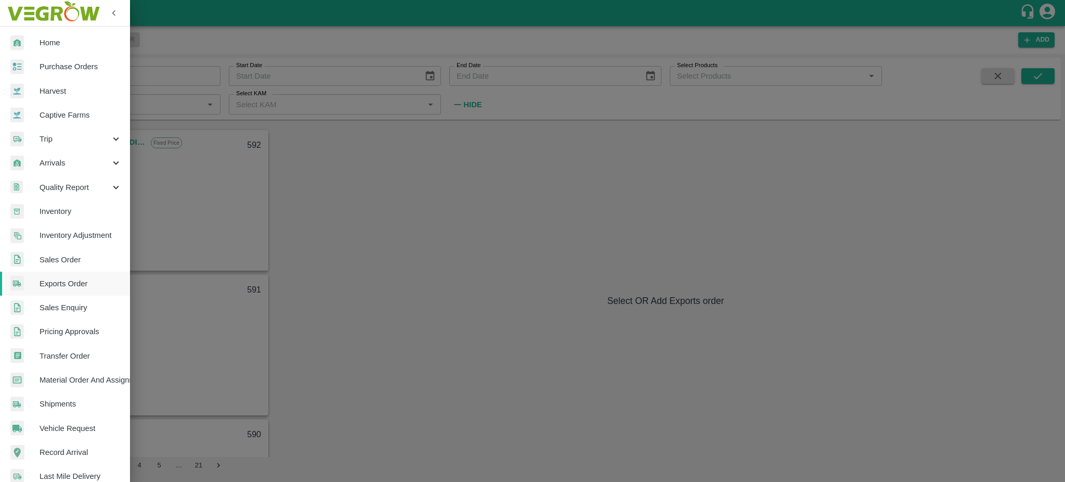
click at [53, 142] on span "Trip" at bounding box center [75, 138] width 71 height 11
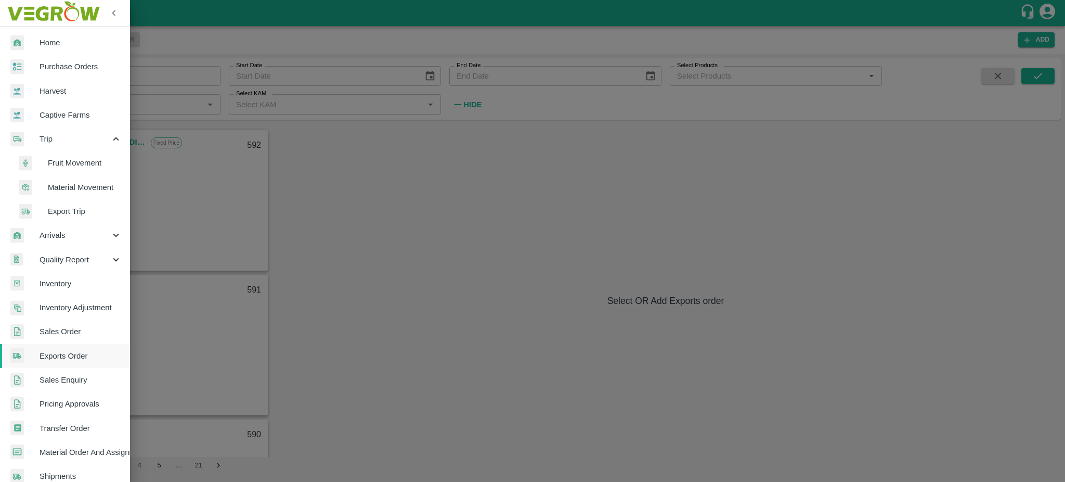
click at [65, 161] on span "Fruit Movement" at bounding box center [85, 162] width 74 height 11
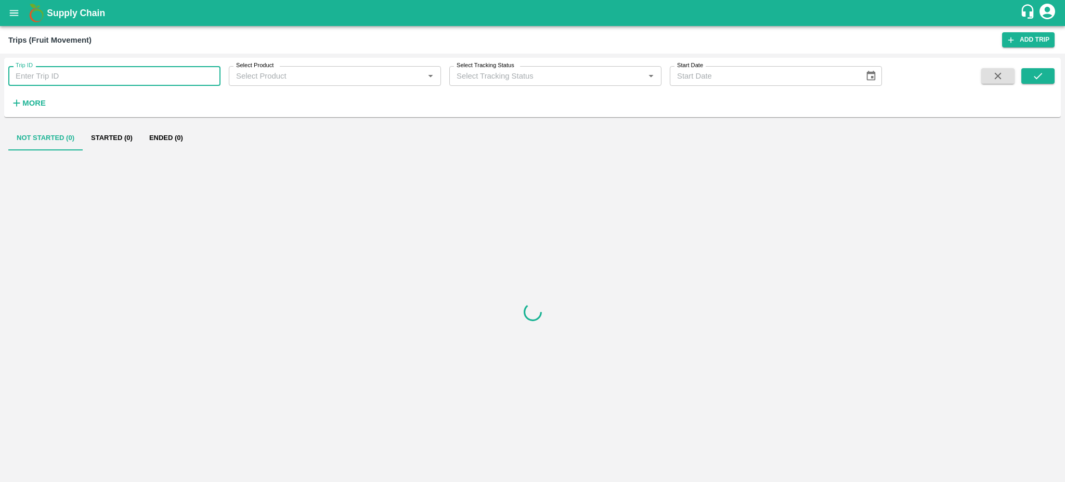
click at [75, 71] on input "Trip ID" at bounding box center [114, 76] width 212 height 20
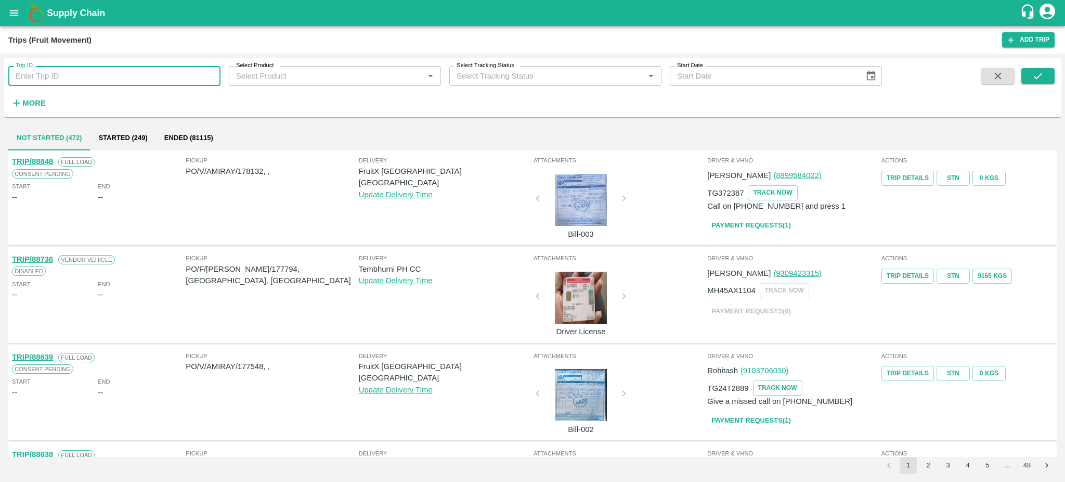
paste input "68449"
type input "68449"
click at [1032, 73] on icon "submit" at bounding box center [1037, 75] width 11 height 11
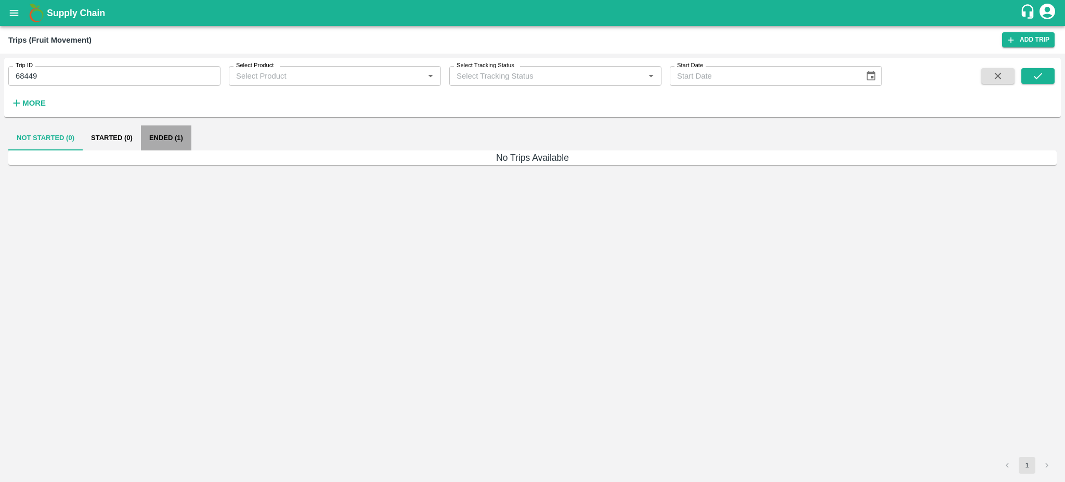
click at [168, 136] on button "Ended (1)" at bounding box center [166, 137] width 50 height 25
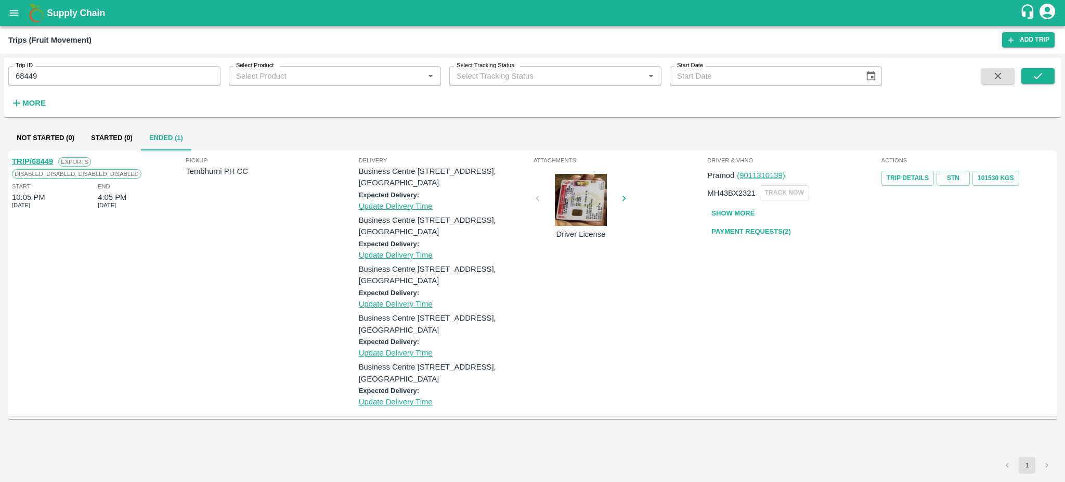
click at [764, 233] on link "Payment Requests( 2 )" at bounding box center [750, 232] width 87 height 18
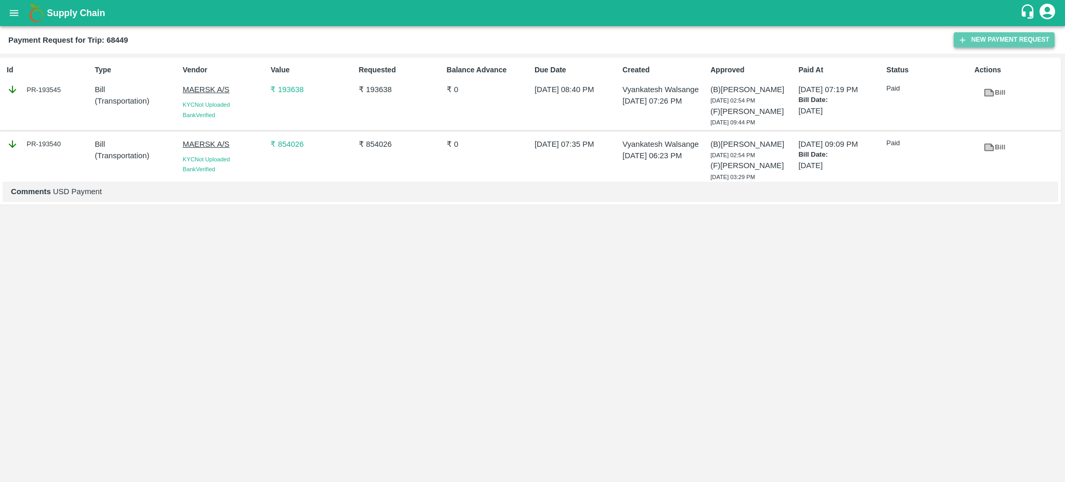
click at [980, 37] on button "New Payment Request" at bounding box center [1004, 39] width 101 height 15
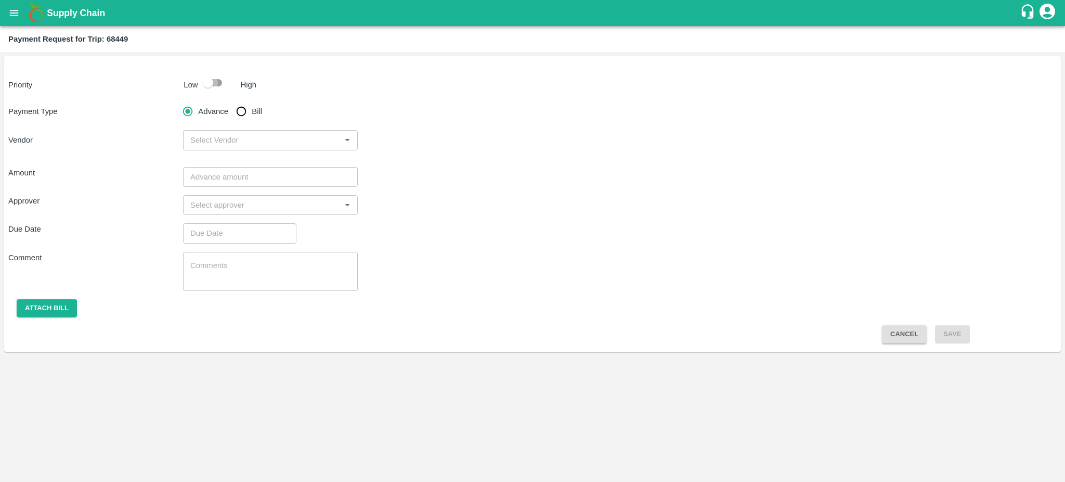
click at [222, 83] on input "checkbox" at bounding box center [207, 83] width 59 height 20
checkbox input "true"
click at [238, 104] on input "Bill" at bounding box center [241, 111] width 21 height 21
radio input "true"
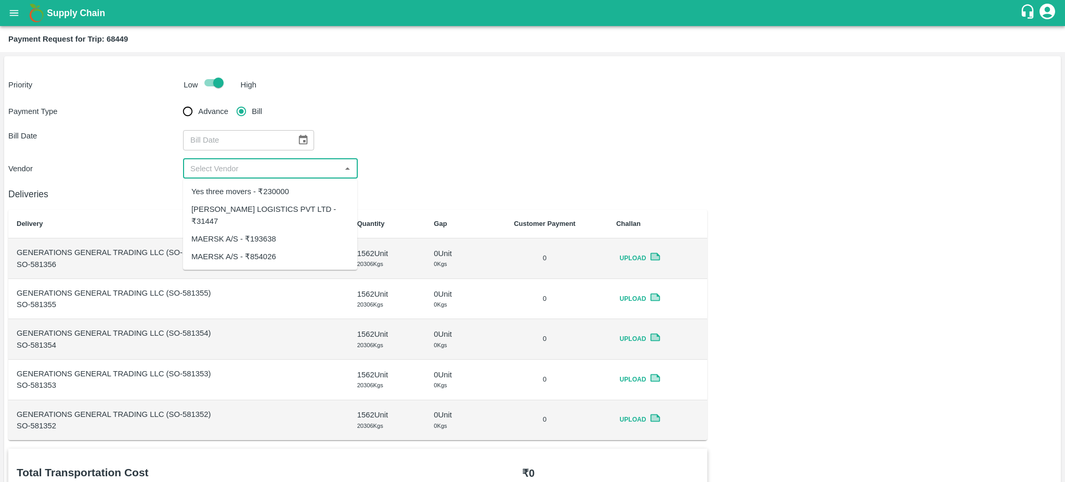
click at [330, 172] on input "input" at bounding box center [261, 169] width 151 height 14
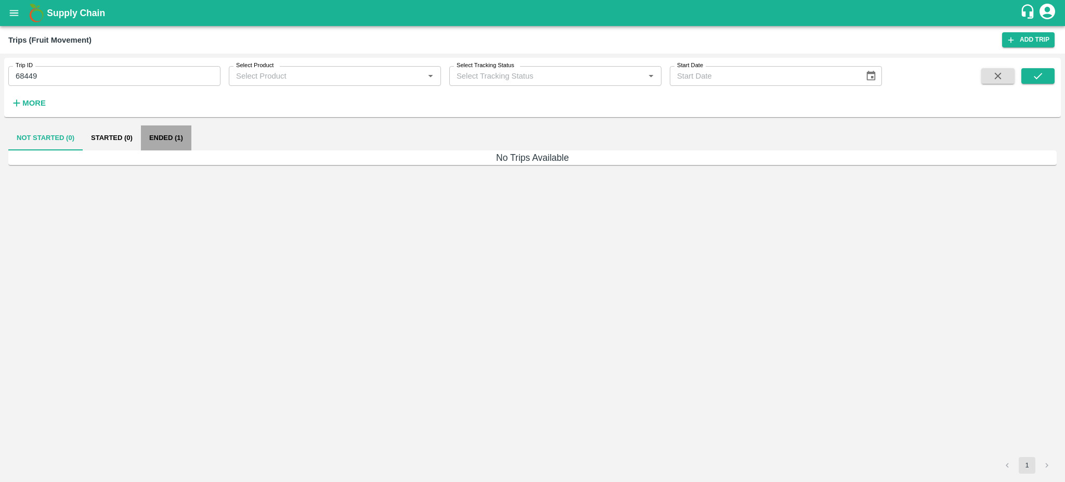
click at [163, 139] on button "Ended (1)" at bounding box center [166, 137] width 50 height 25
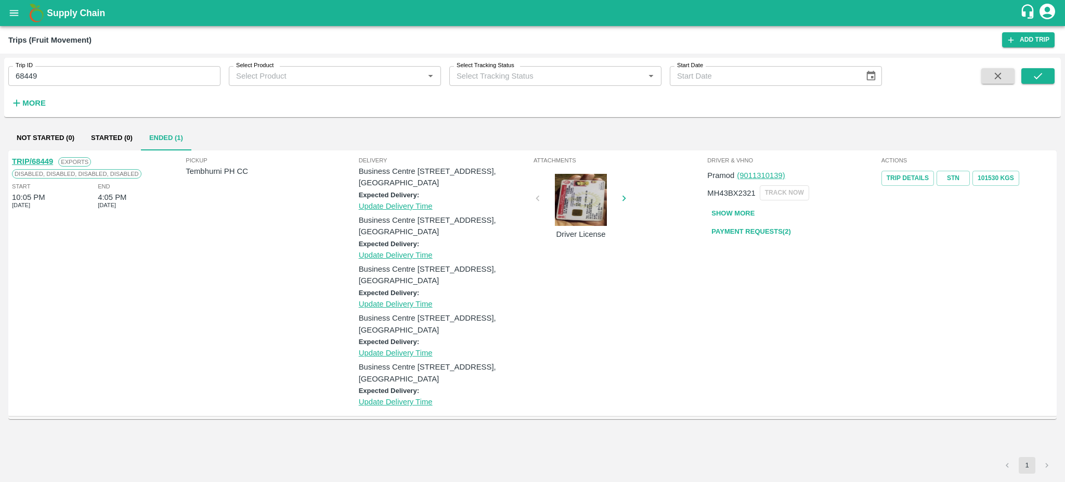
click at [45, 161] on link "TRIP/68449" at bounding box center [32, 161] width 41 height 8
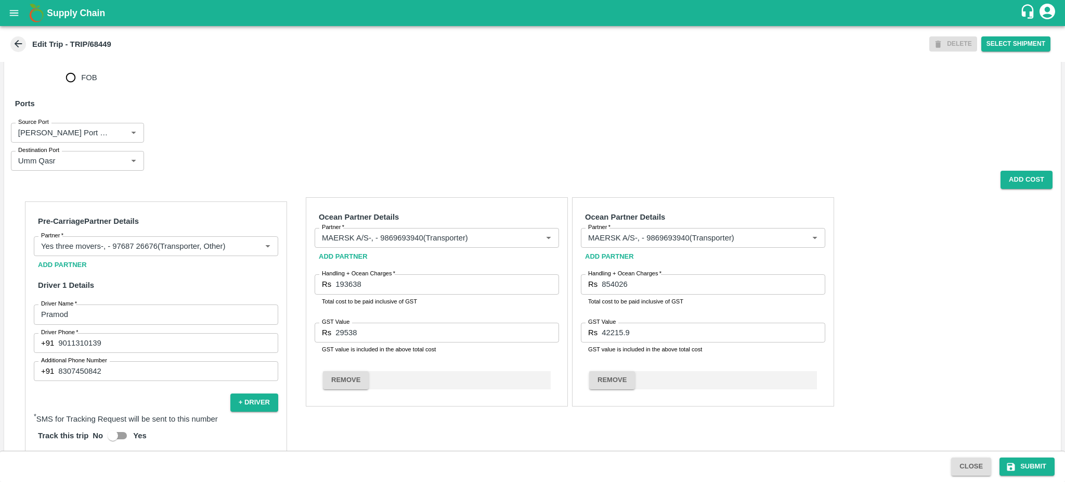
scroll to position [501, 0]
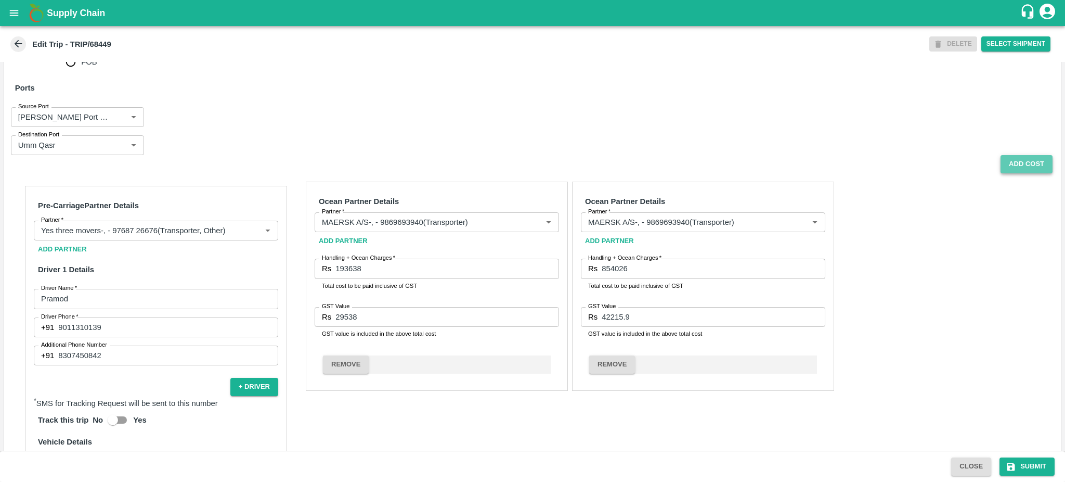
click at [1021, 173] on button "Add Cost" at bounding box center [1026, 164] width 52 height 18
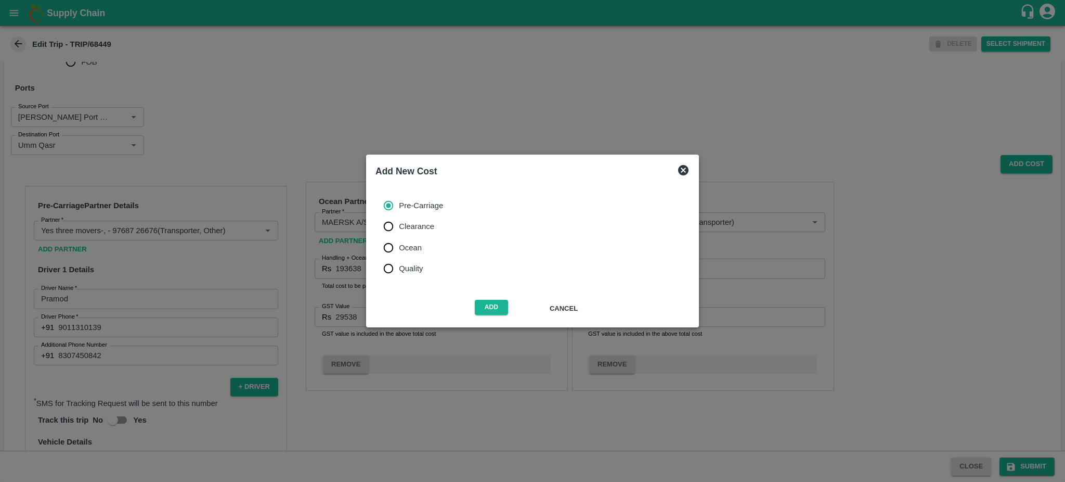
click at [684, 171] on icon at bounding box center [683, 170] width 10 height 10
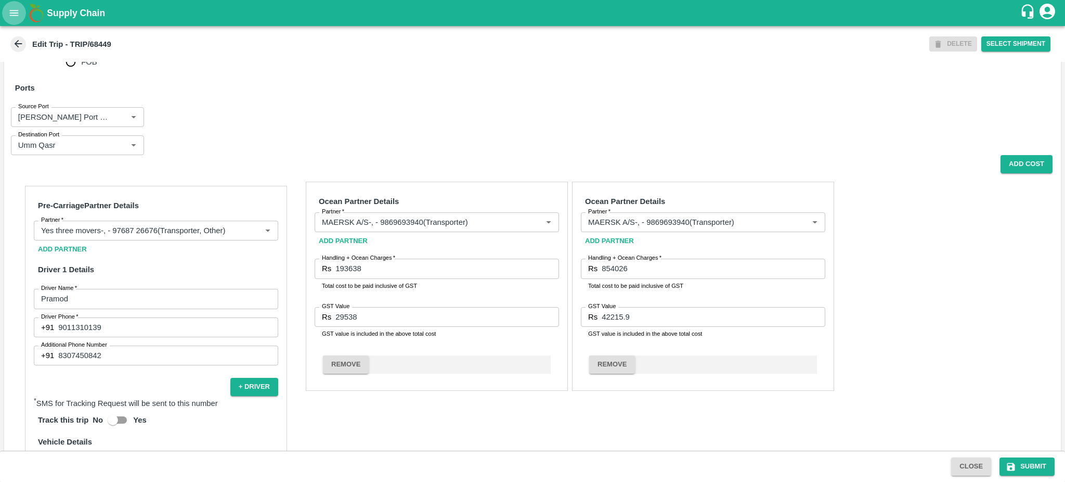
click at [12, 8] on icon "open drawer" at bounding box center [13, 12] width 11 height 11
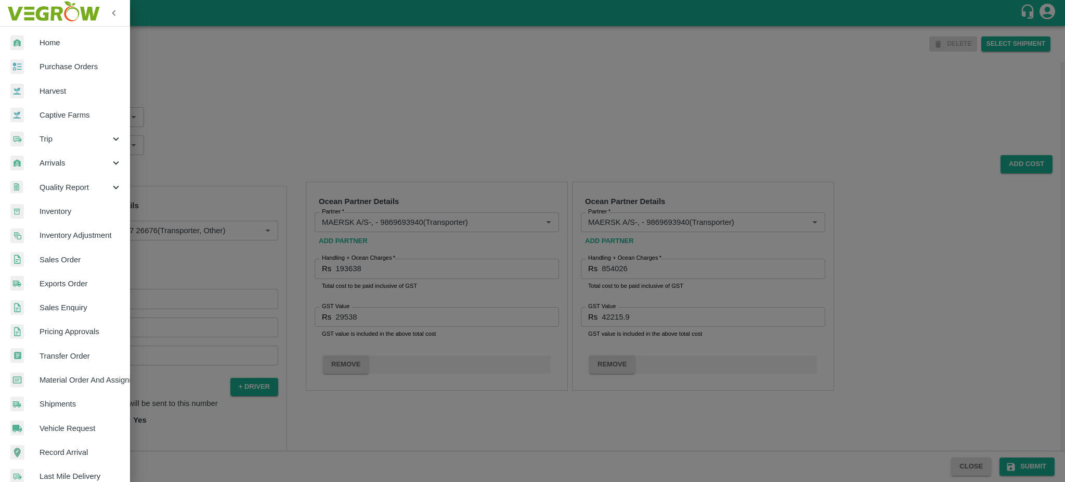
scroll to position [110, 0]
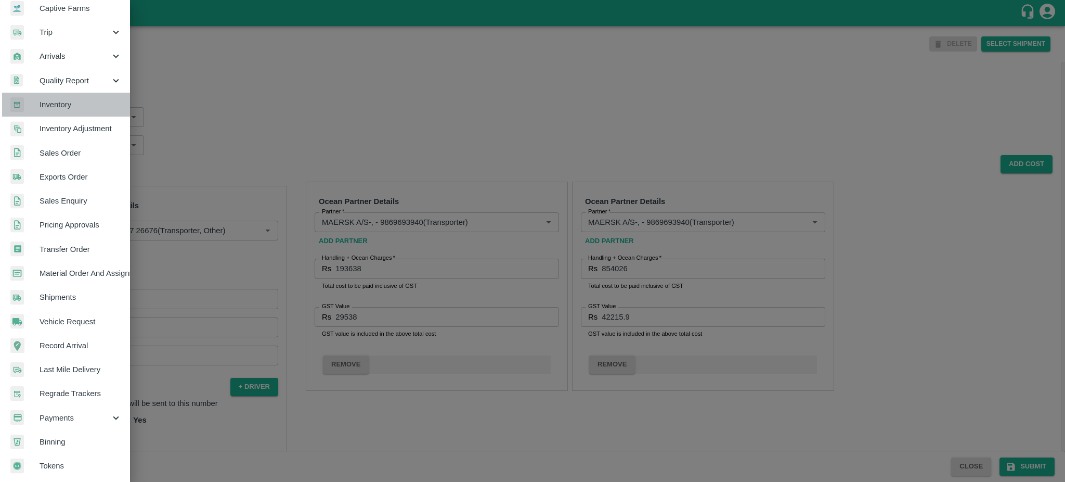
click at [57, 93] on link "Inventory" at bounding box center [65, 105] width 130 height 24
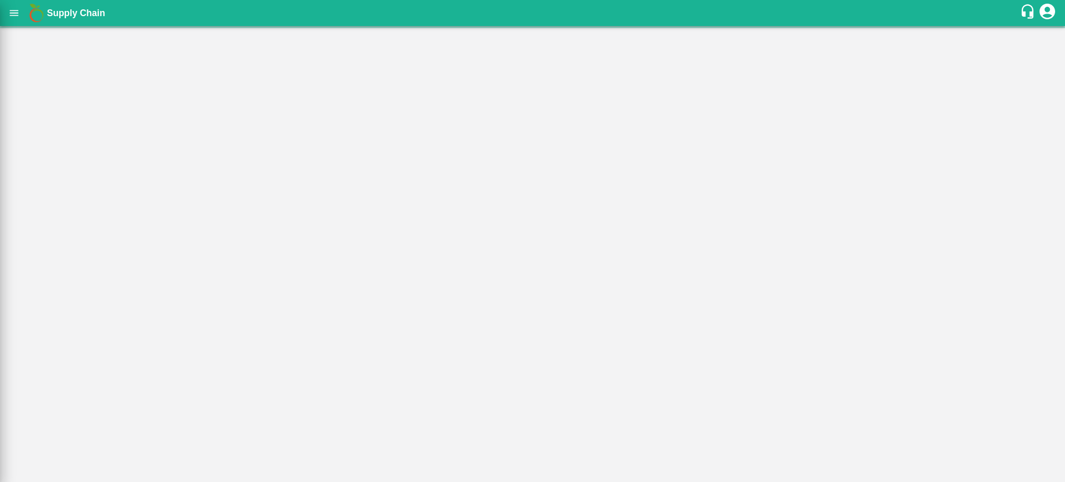
scroll to position [106, 0]
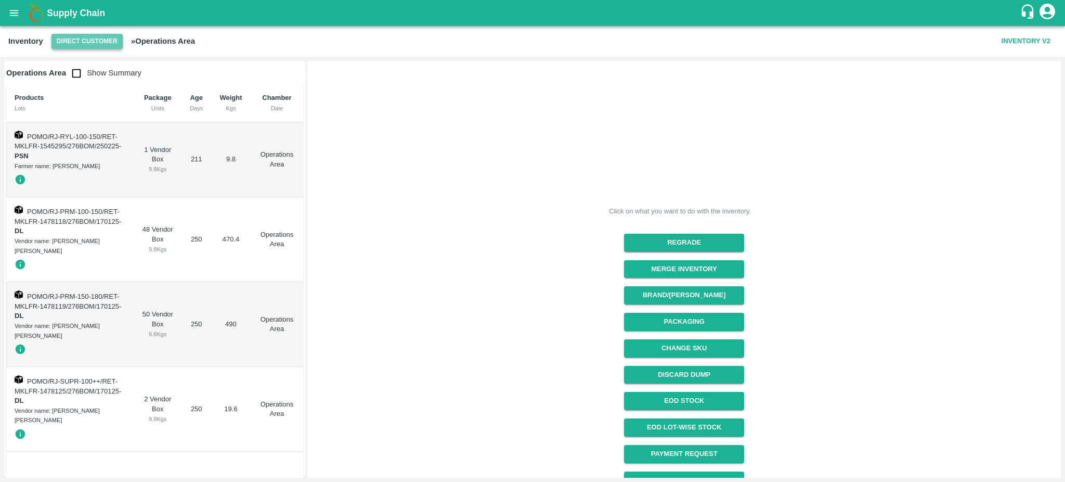
click at [100, 39] on button "Direct Customer" at bounding box center [86, 41] width 71 height 15
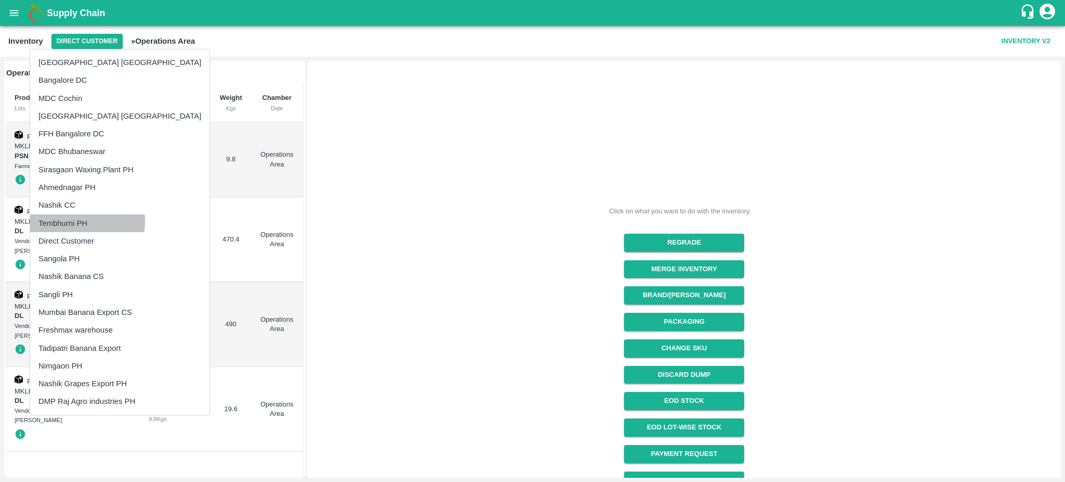
click at [61, 220] on li "Tembhurni PH" at bounding box center [119, 223] width 179 height 18
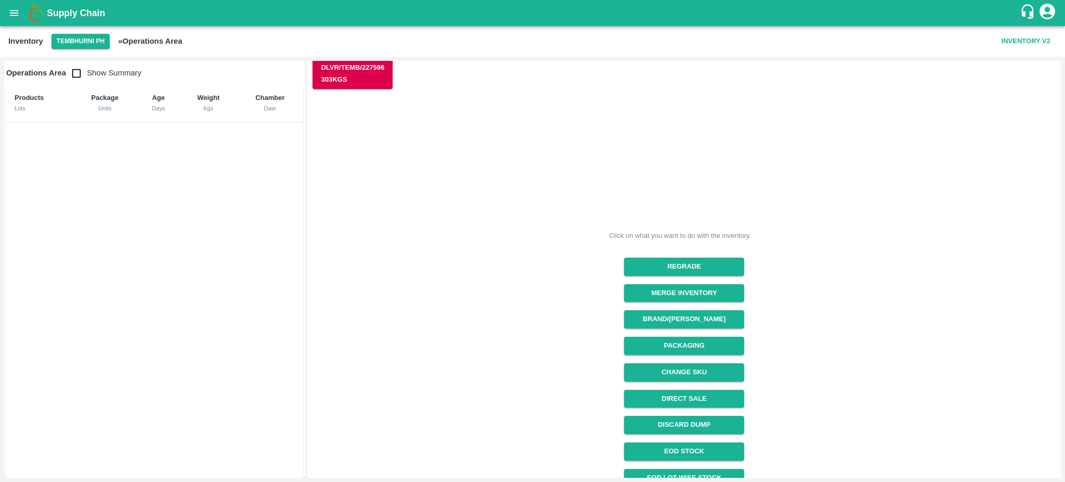
scroll to position [240, 0]
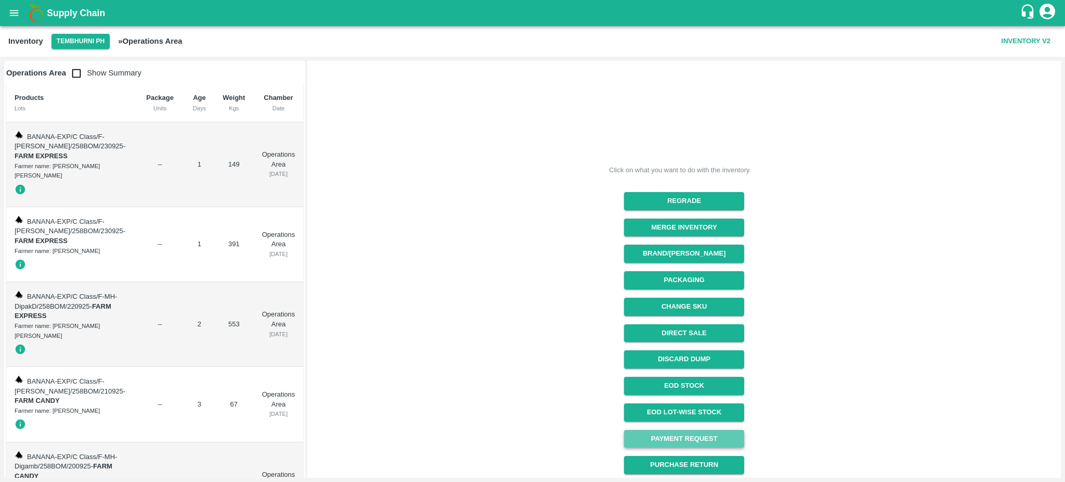
click at [687, 434] on link "Payment Request" at bounding box center [684, 439] width 120 height 18
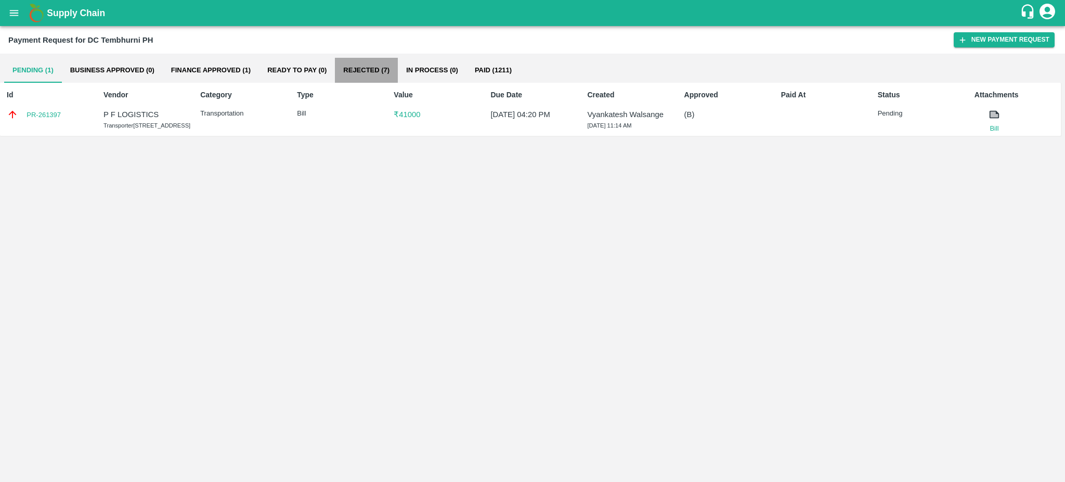
click at [367, 69] on button "Rejected (7)" at bounding box center [366, 70] width 63 height 25
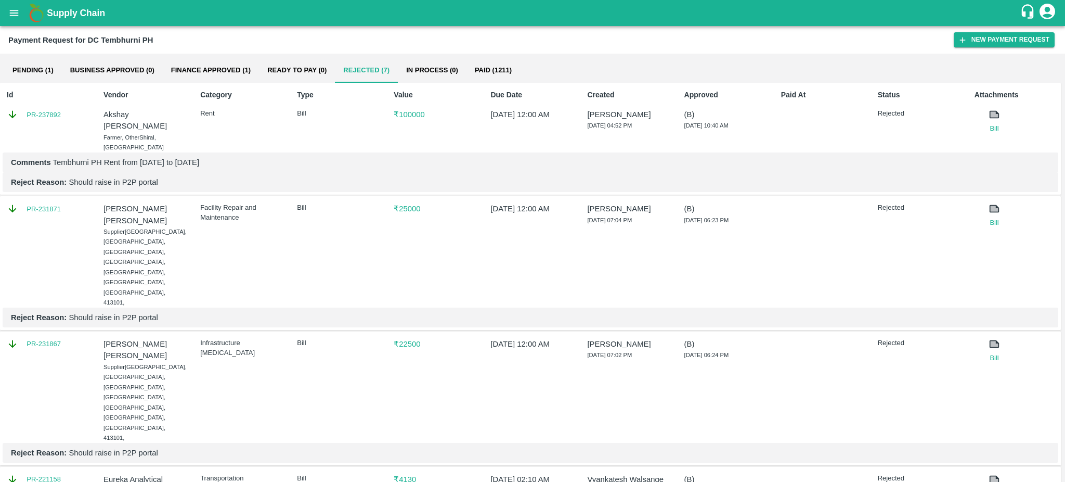
click at [22, 66] on button "Pending (1)" at bounding box center [33, 70] width 58 height 25
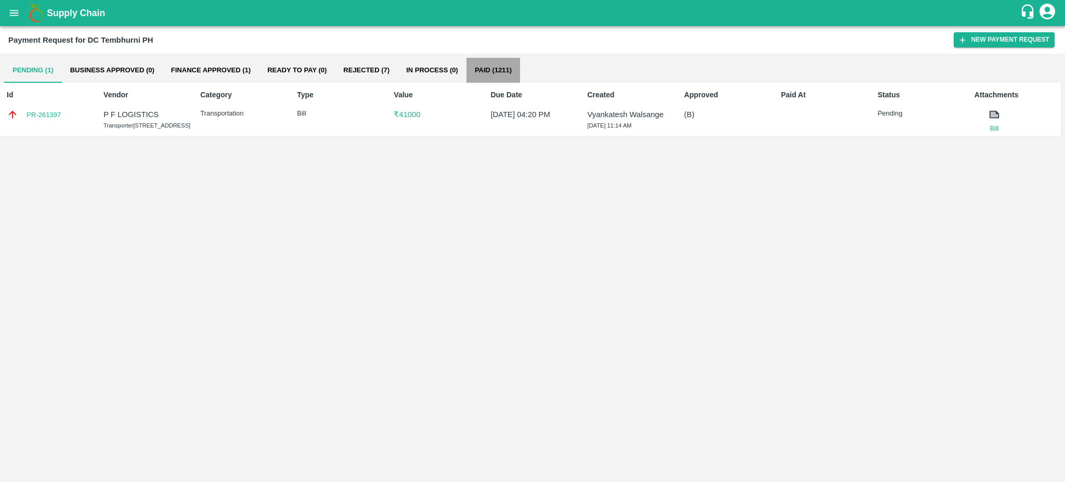
click at [491, 73] on button "Paid (1211)" at bounding box center [493, 70] width 54 height 25
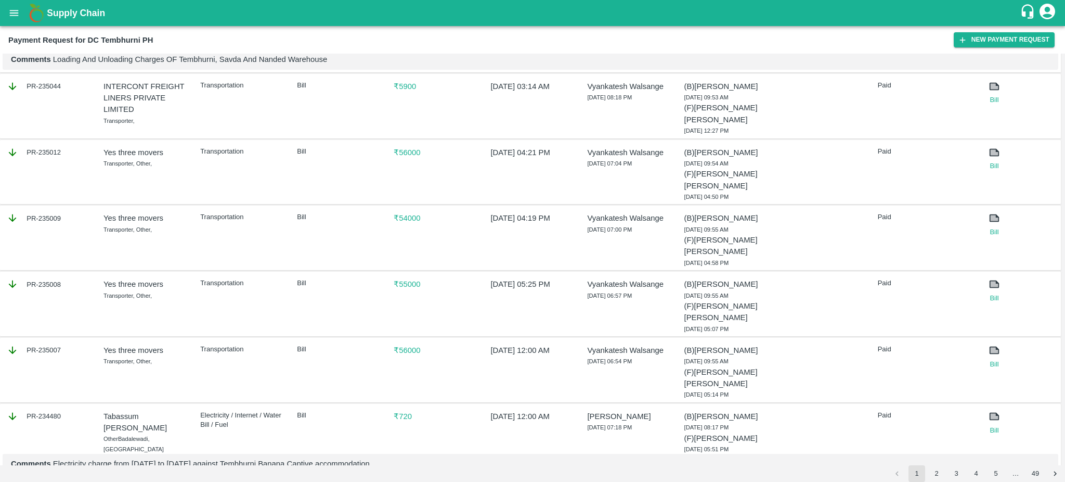
scroll to position [1208, 0]
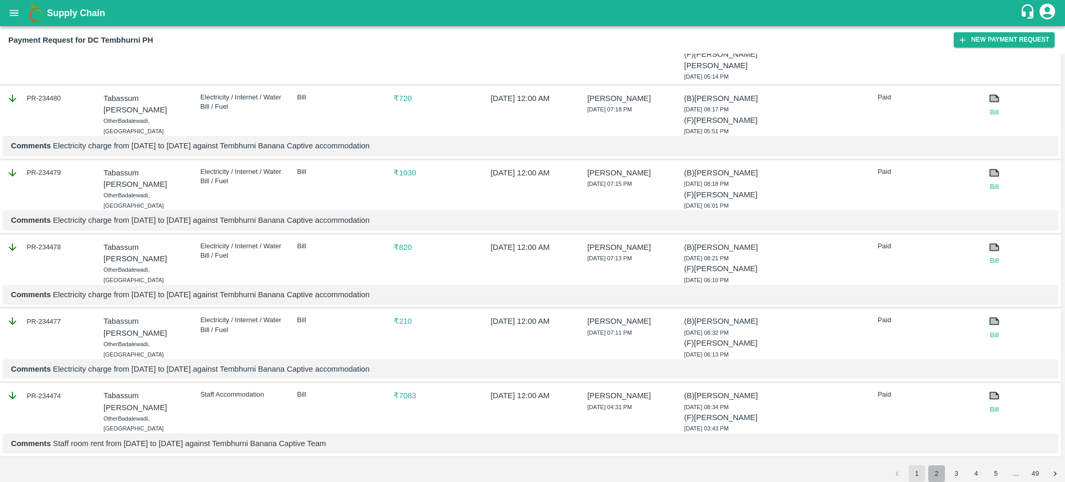
click at [936, 479] on button "2" at bounding box center [936, 473] width 17 height 17
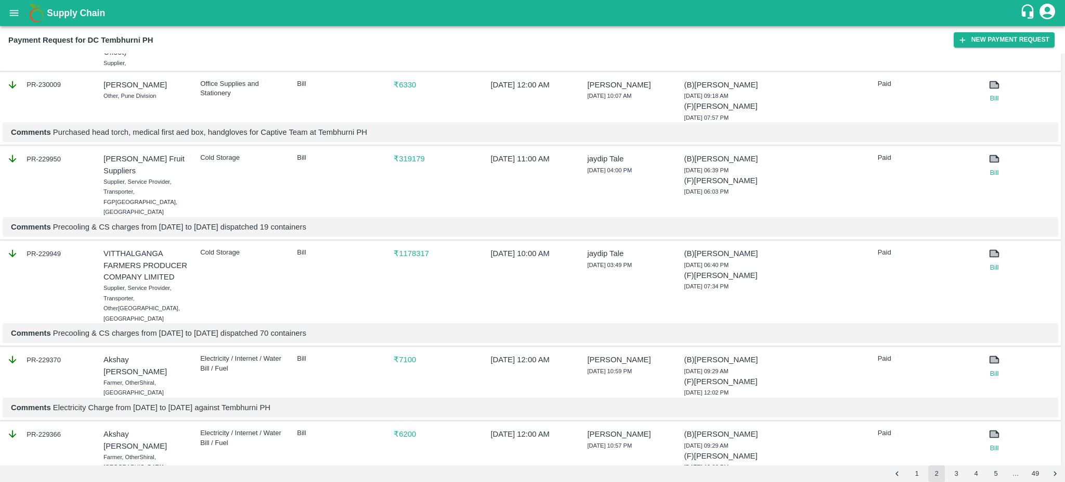
scroll to position [1462, 0]
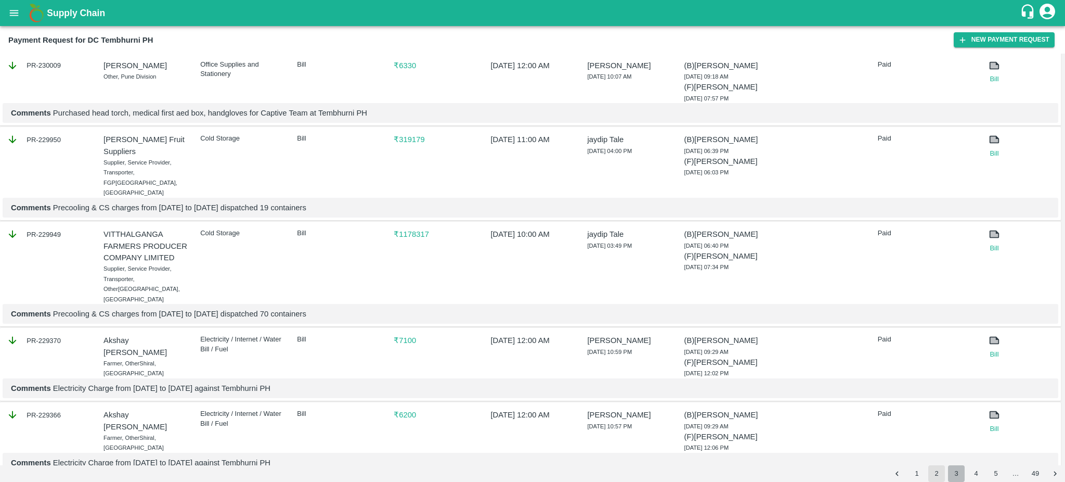
click at [955, 472] on button "3" at bounding box center [956, 473] width 17 height 17
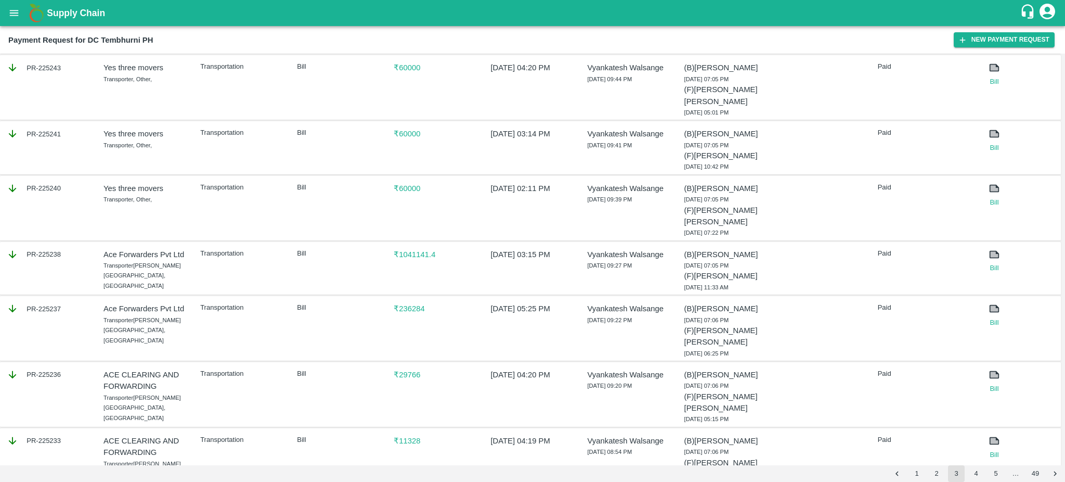
scroll to position [1095, 0]
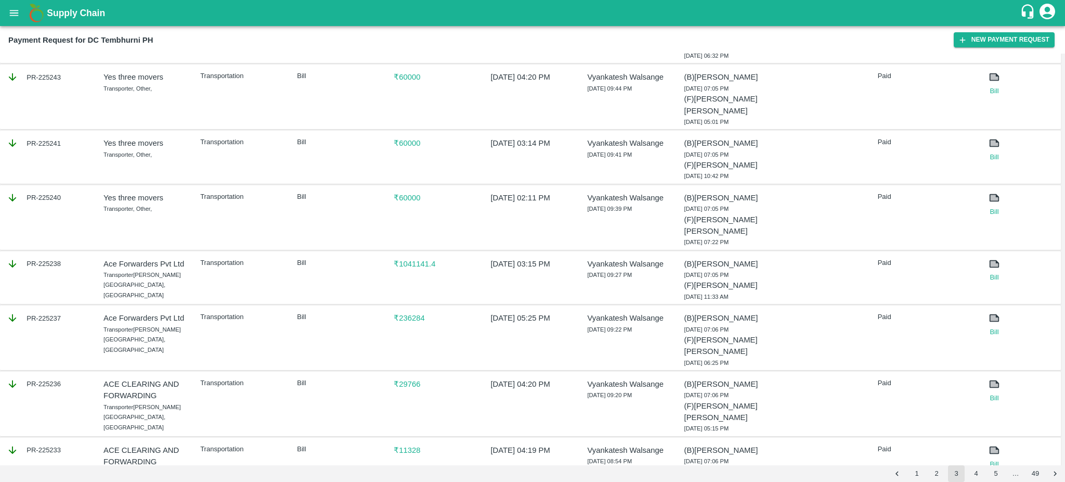
click at [67, 378] on div "PR-225236" at bounding box center [49, 383] width 84 height 11
copy div "PR-225236"
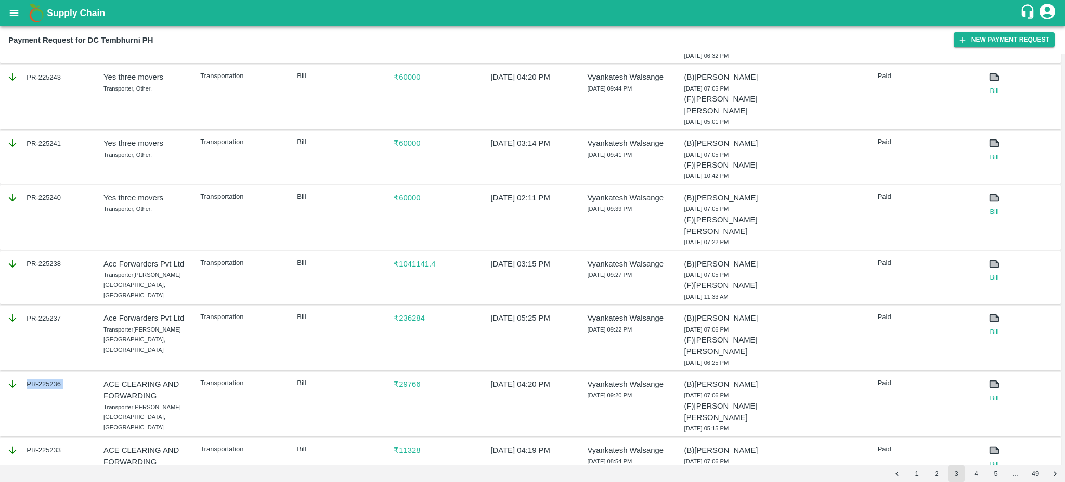
click at [992, 315] on icon at bounding box center [995, 318] width 8 height 6
click at [991, 327] on link "Bill" at bounding box center [994, 332] width 40 height 10
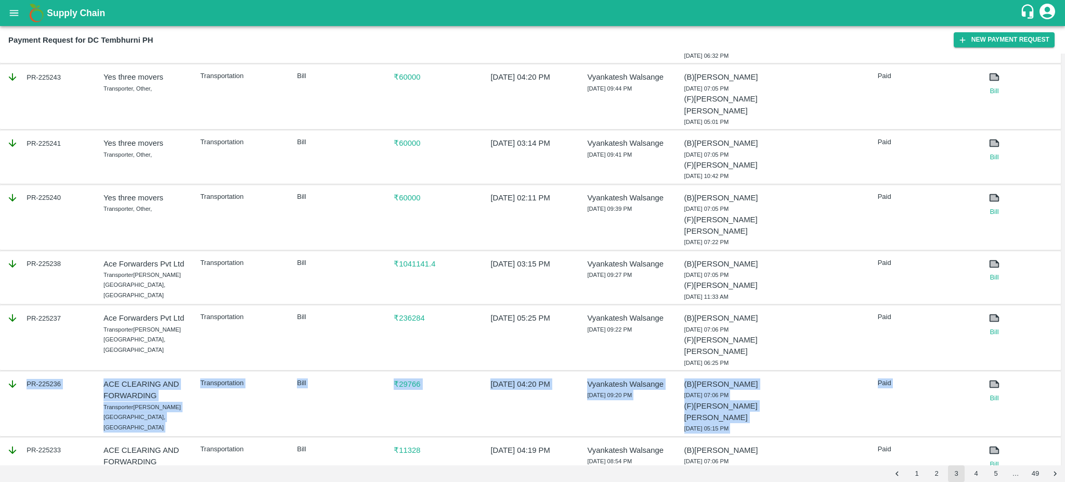
drag, startPoint x: 1062, startPoint y: 323, endPoint x: 1064, endPoint y: 360, distance: 37.5
click at [1064, 360] on div "Pending (1) Business Approved (0) Finance Approved (1) Ready To Pay (0) Rejecte…" at bounding box center [532, 259] width 1065 height 411
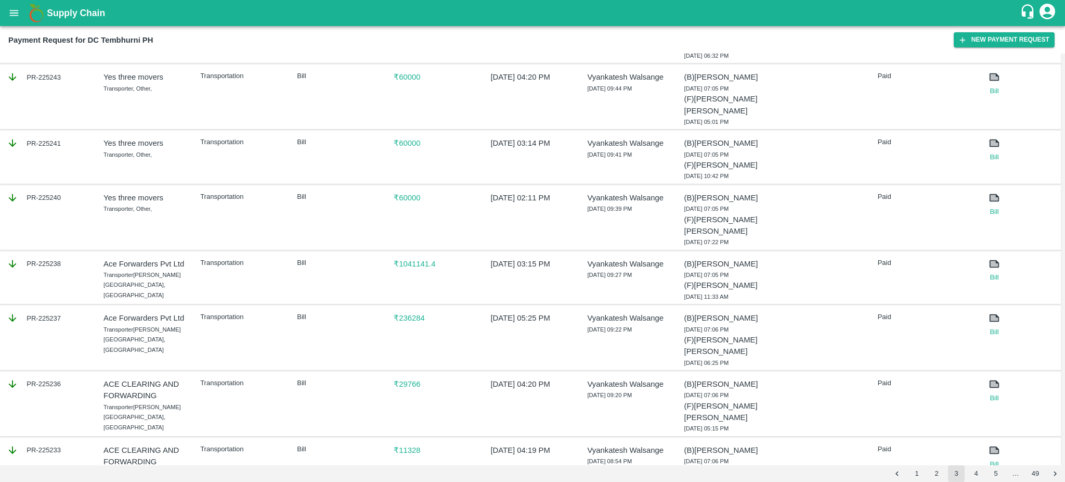
click at [868, 309] on div "PR-225237 Ace Forwarders Pvt Ltd Transporter Lalsingh Building, Mumbai Transpor…" at bounding box center [530, 337] width 1061 height 65
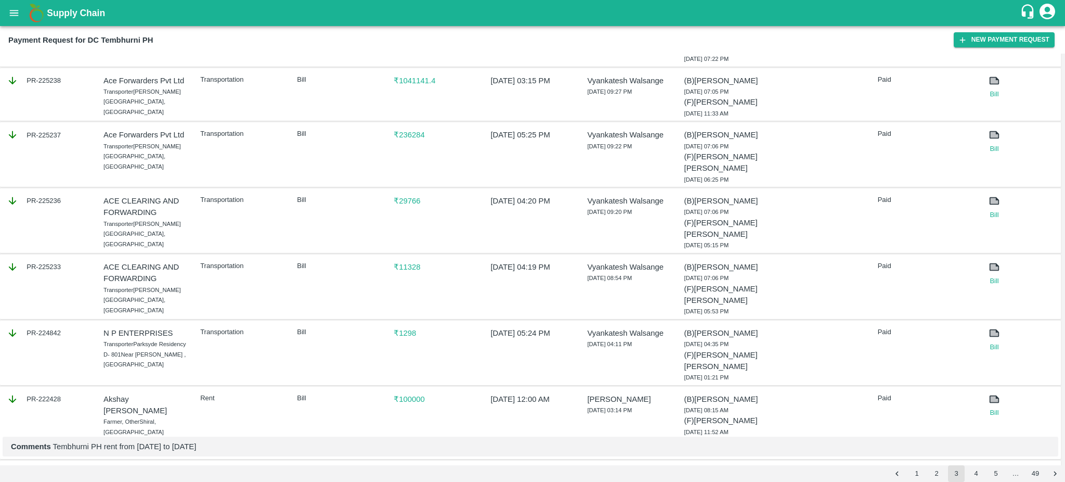
scroll to position [1382, 0]
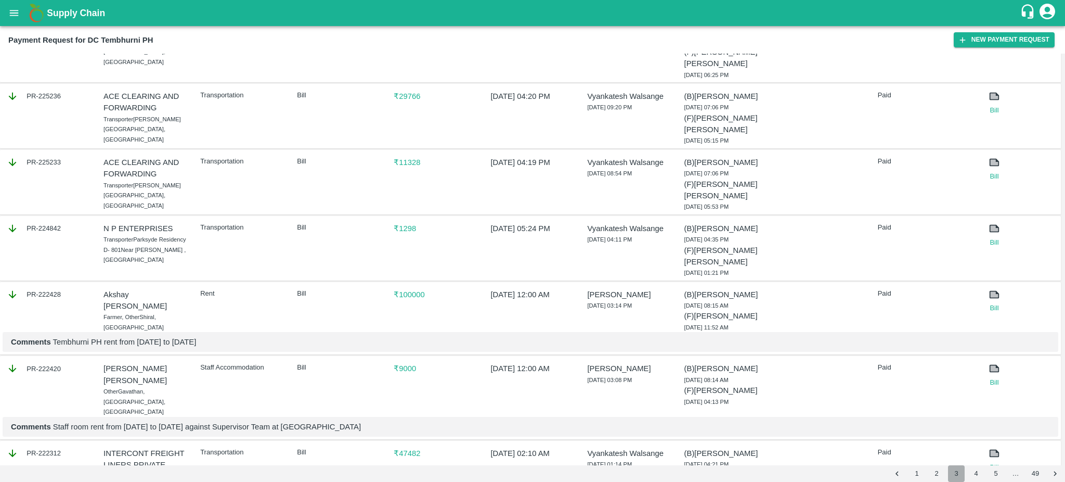
click at [957, 471] on button "3" at bounding box center [956, 473] width 17 height 17
click at [938, 474] on button "2" at bounding box center [936, 473] width 17 height 17
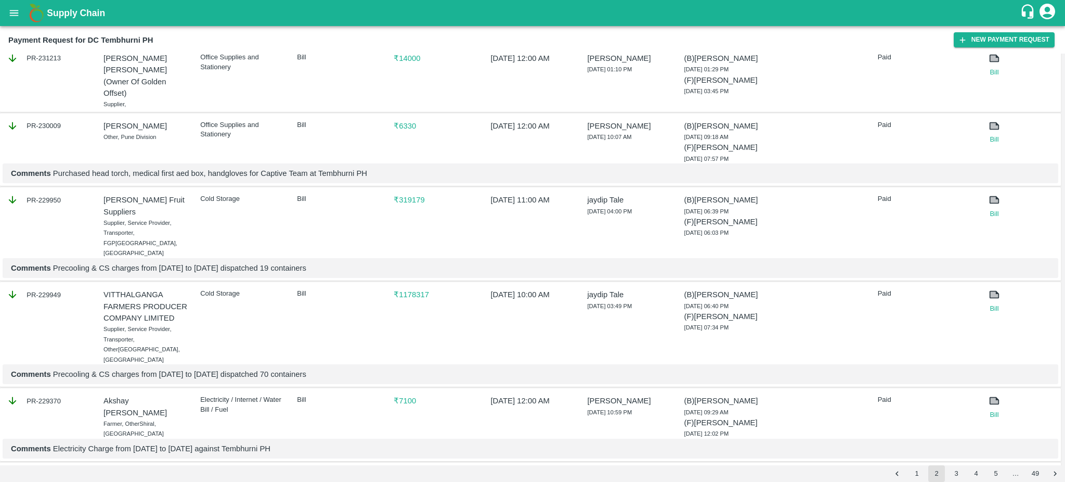
scroll to position [1462, 0]
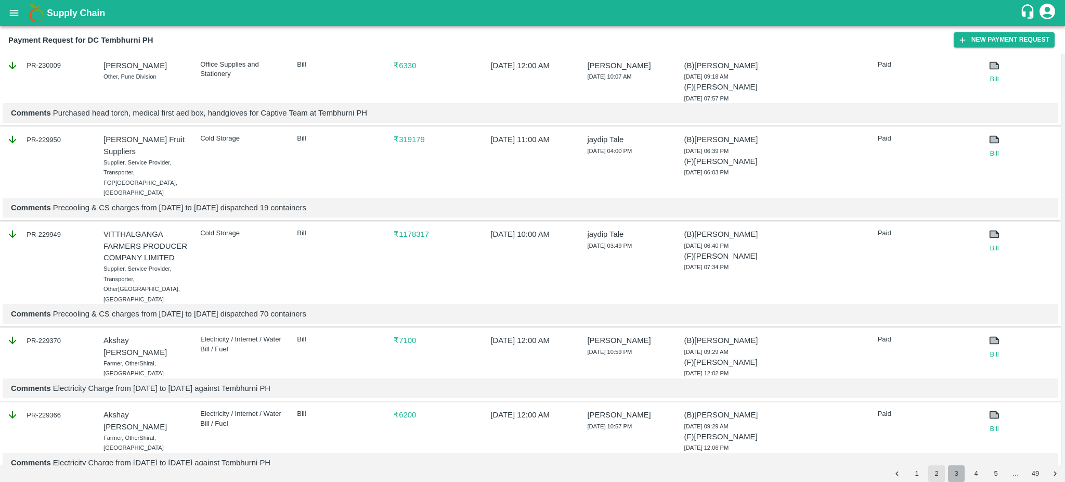
click at [953, 474] on button "3" at bounding box center [956, 473] width 17 height 17
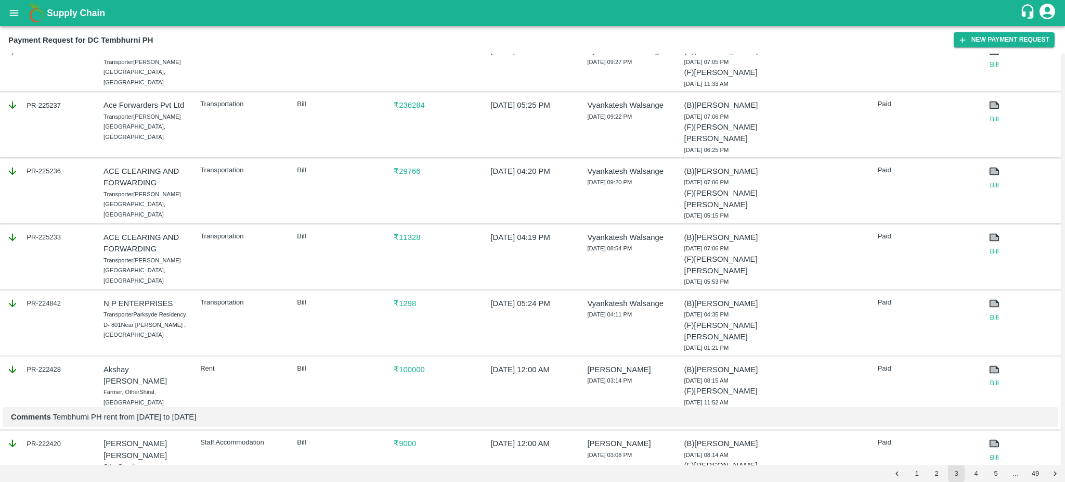
scroll to position [1382, 0]
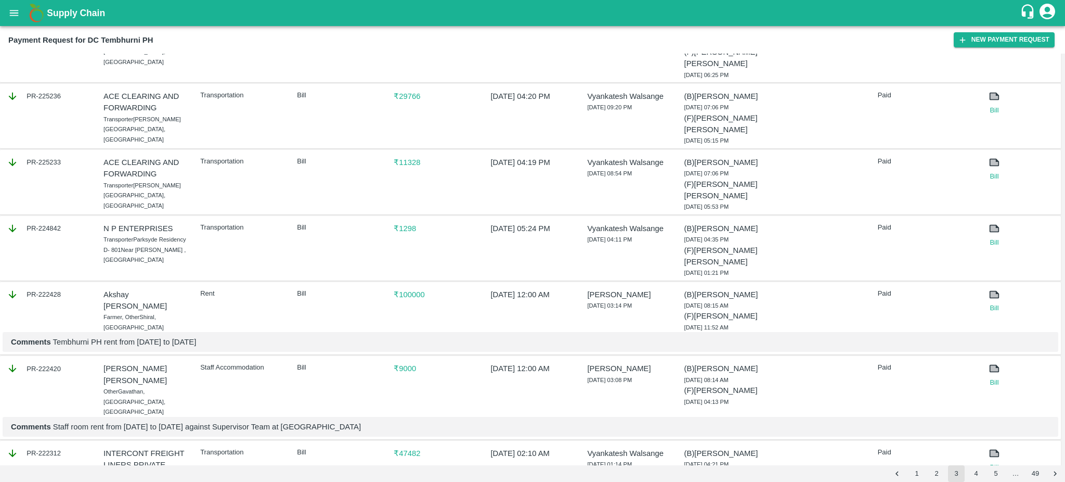
click at [975, 477] on button "4" at bounding box center [976, 473] width 17 height 17
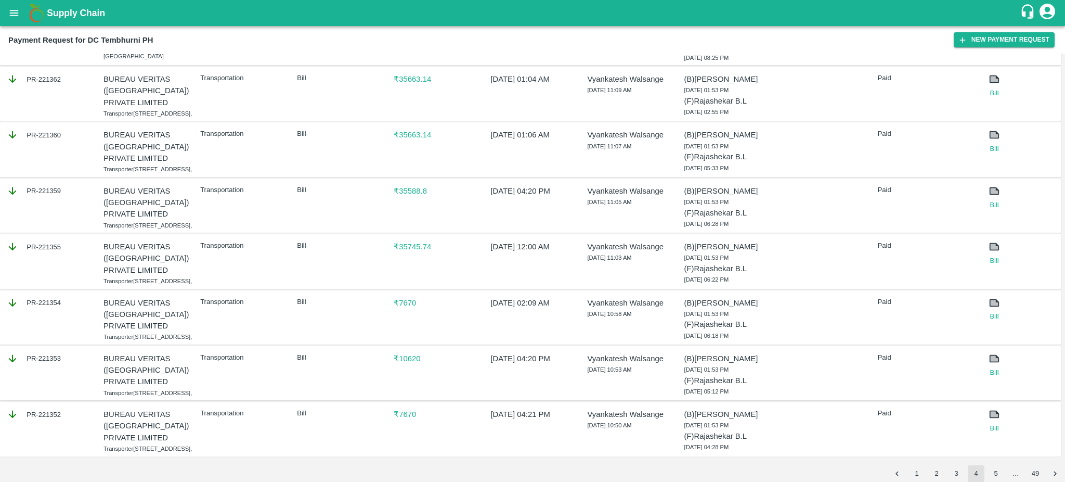
scroll to position [1350, 0]
click at [1003, 472] on button "5" at bounding box center [995, 473] width 17 height 17
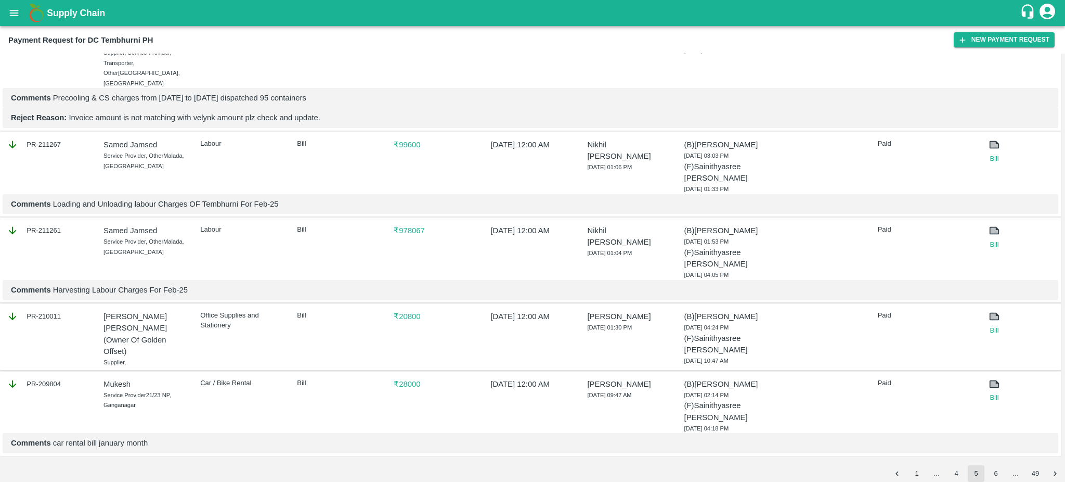
scroll to position [1678, 0]
click at [993, 474] on button "6" at bounding box center [995, 473] width 17 height 17
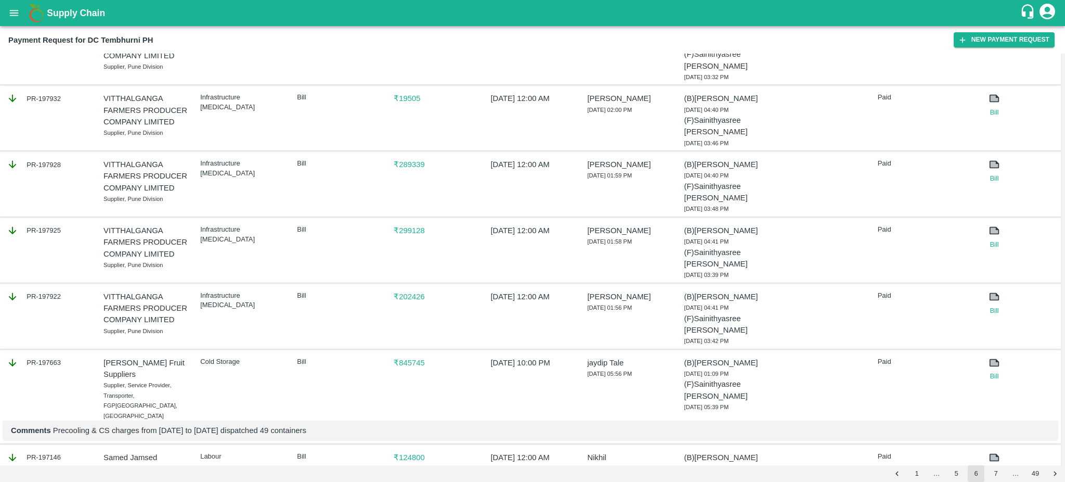
scroll to position [1432, 0]
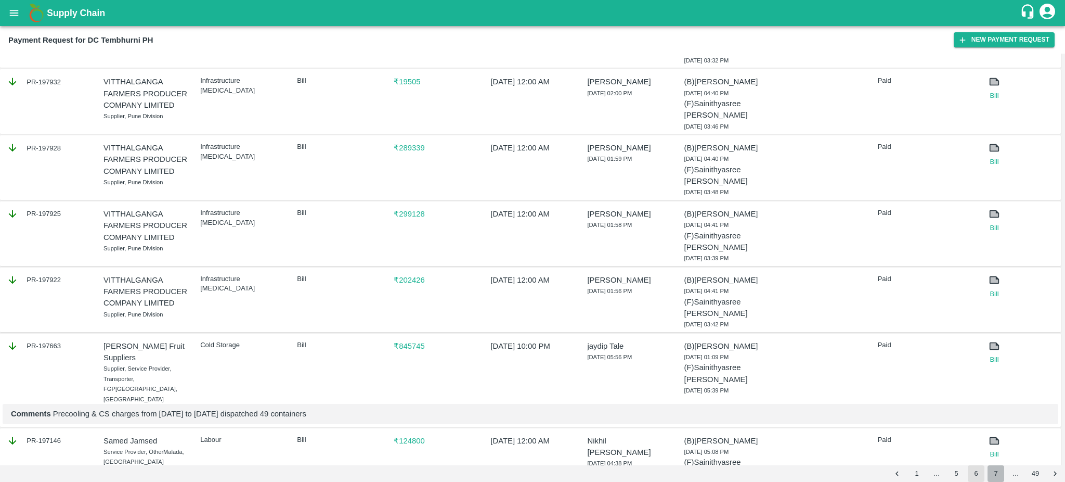
click at [991, 476] on button "7" at bounding box center [995, 473] width 17 height 17
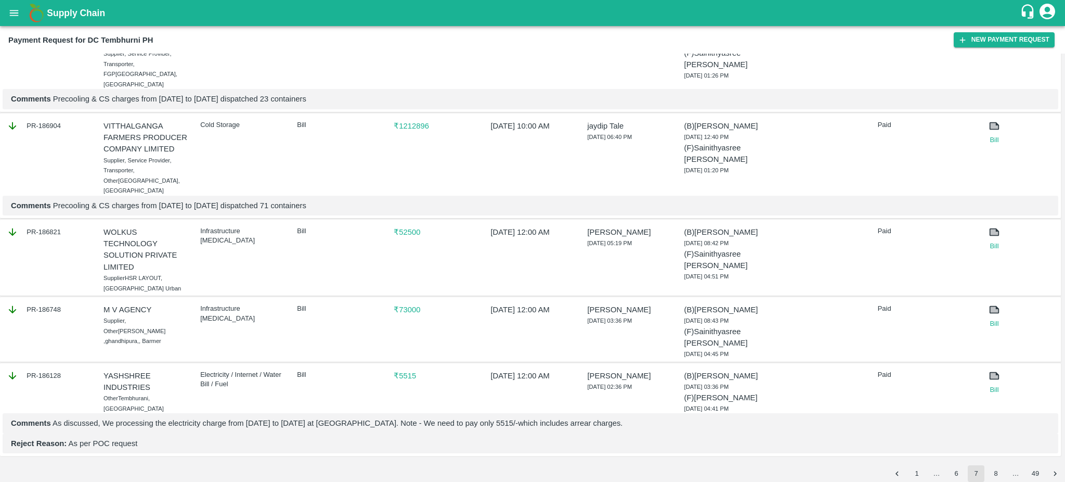
scroll to position [1656, 0]
click at [998, 477] on button "8" at bounding box center [995, 473] width 17 height 17
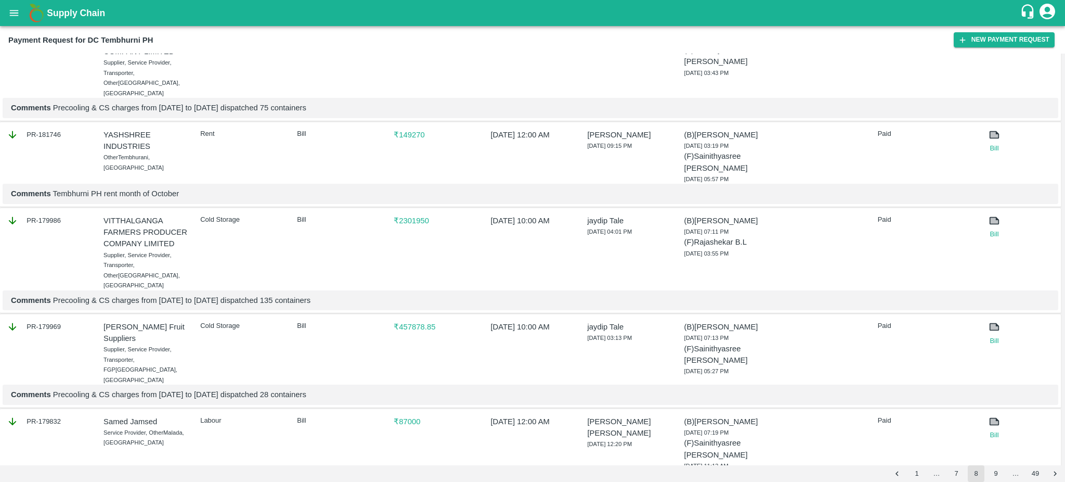
scroll to position [1594, 0]
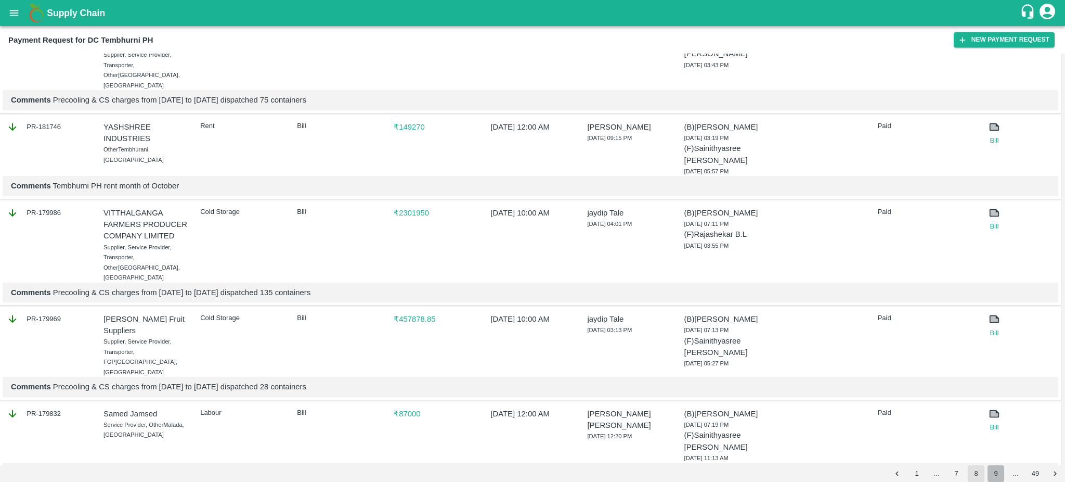
click at [993, 477] on button "9" at bounding box center [995, 473] width 17 height 17
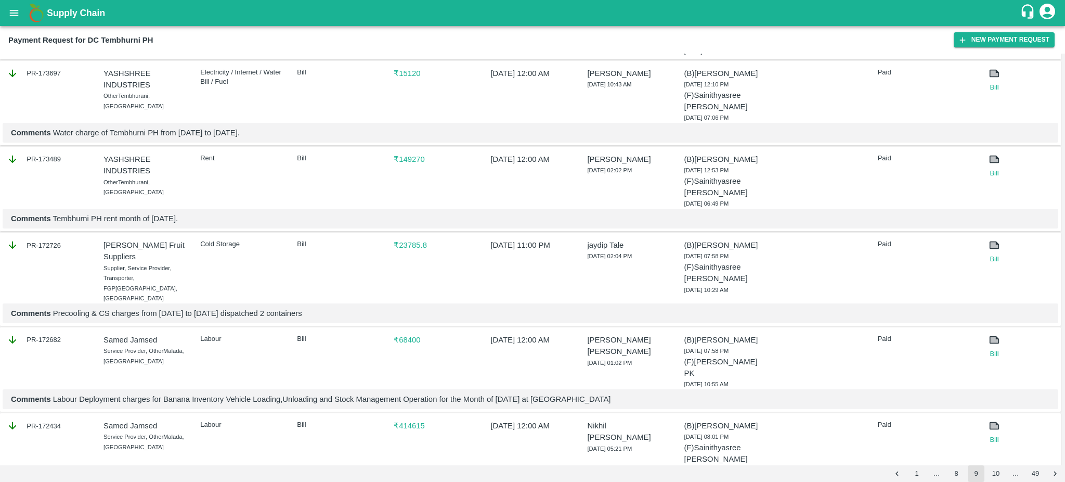
scroll to position [1489, 0]
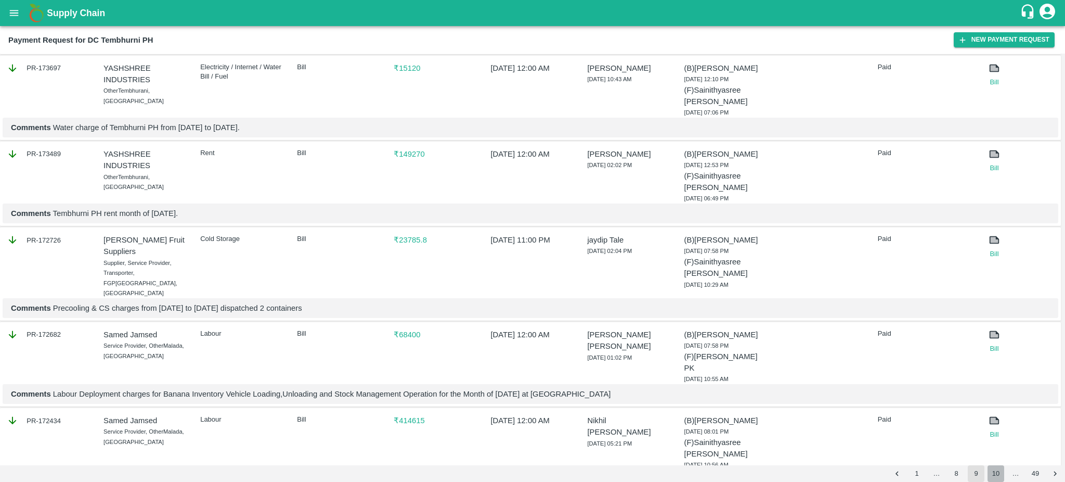
click at [993, 474] on button "10" at bounding box center [995, 473] width 17 height 17
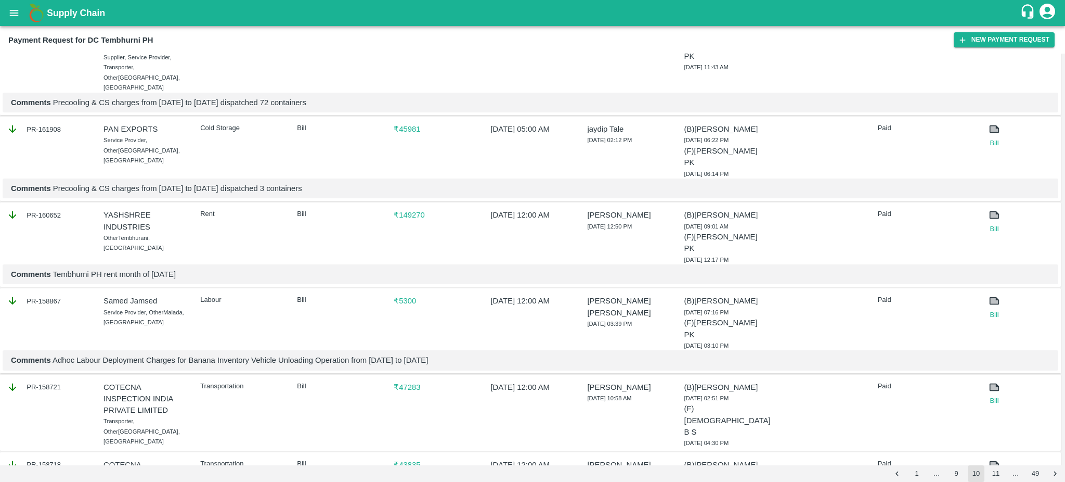
scroll to position [1533, 0]
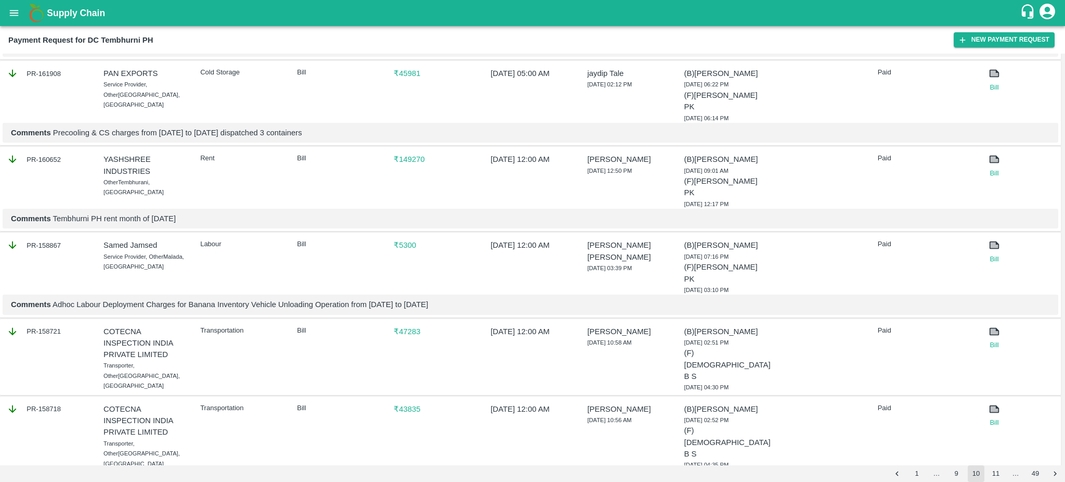
click at [995, 474] on button "11" at bounding box center [995, 473] width 17 height 17
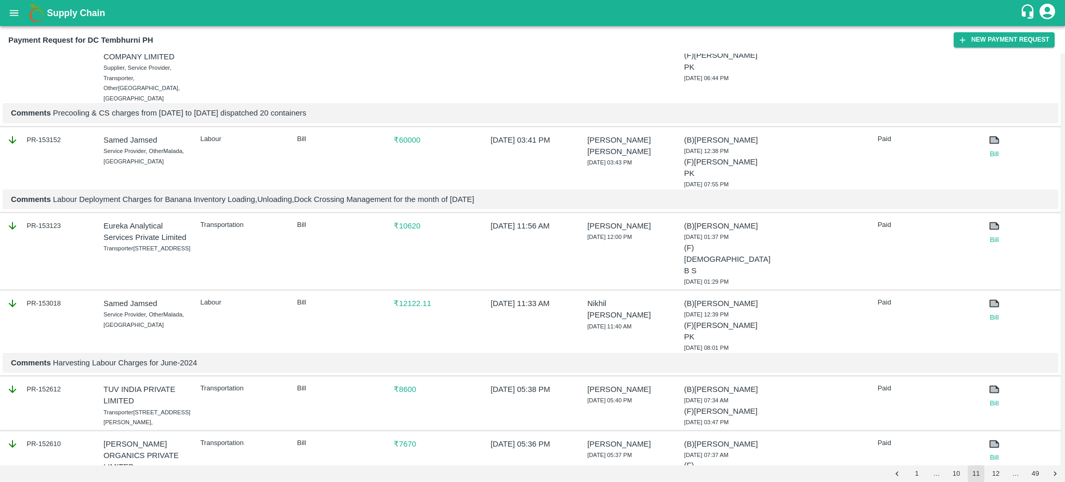
scroll to position [1450, 0]
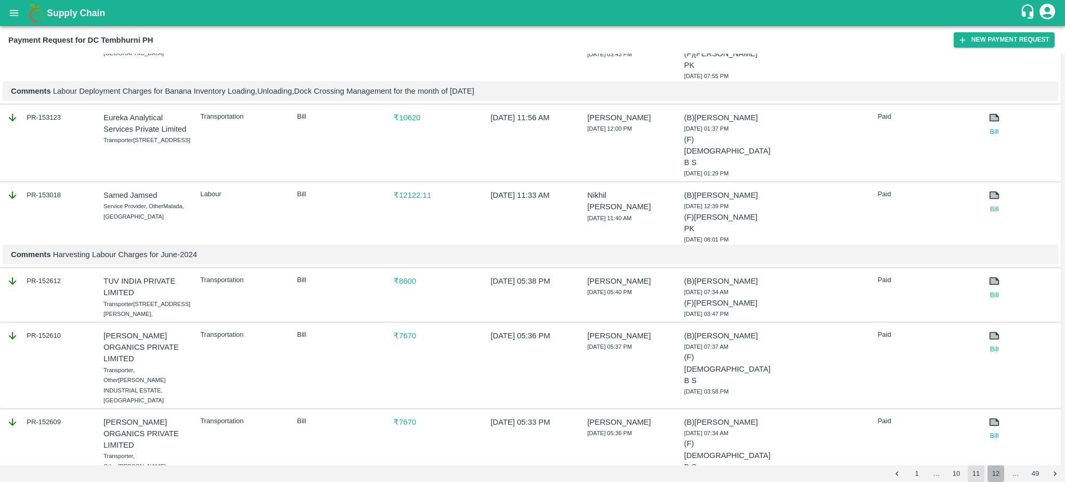
click at [995, 475] on button "12" at bounding box center [995, 473] width 17 height 17
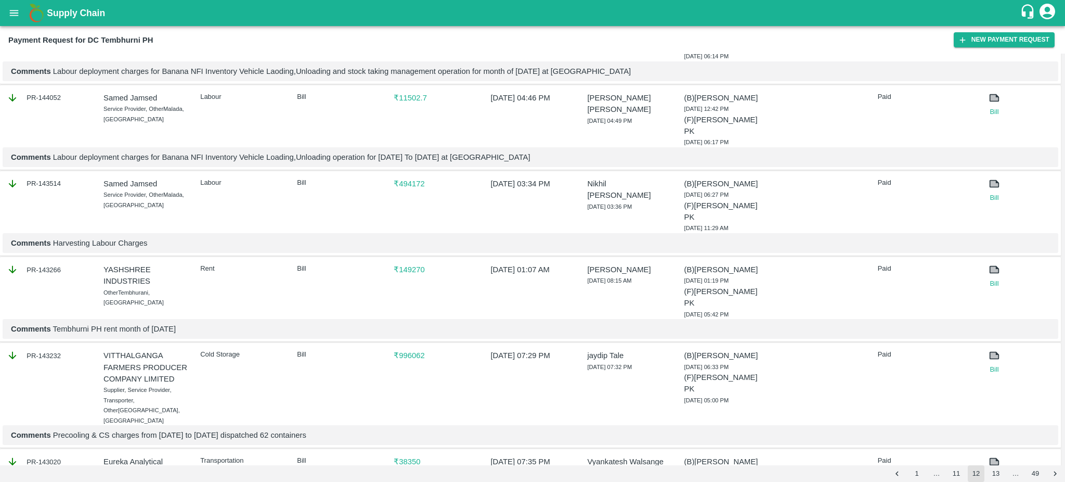
scroll to position [1646, 0]
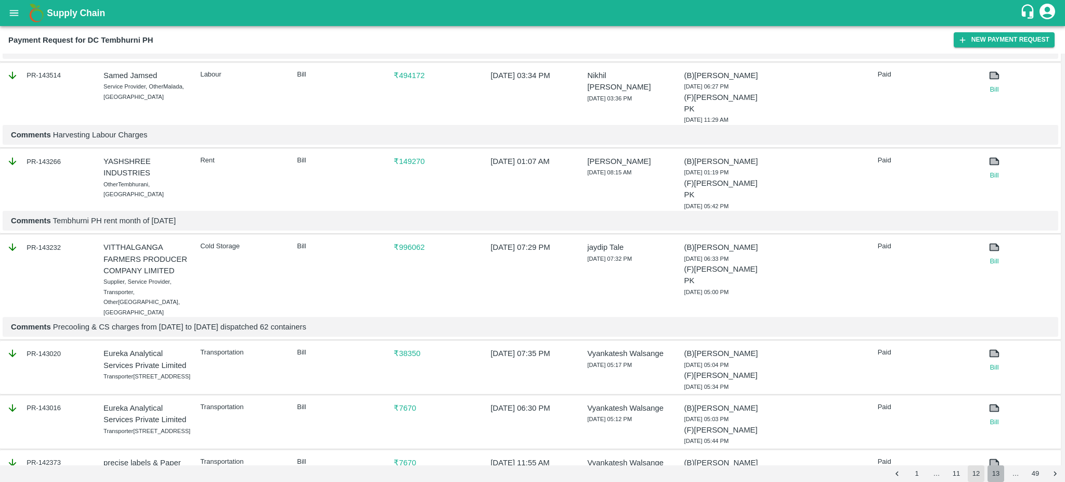
click at [997, 471] on button "13" at bounding box center [995, 473] width 17 height 17
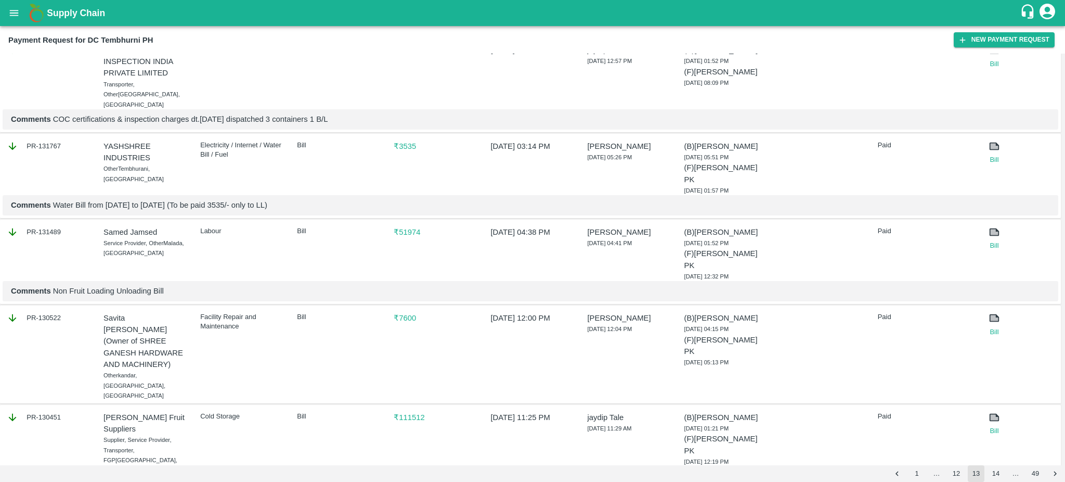
scroll to position [1643, 0]
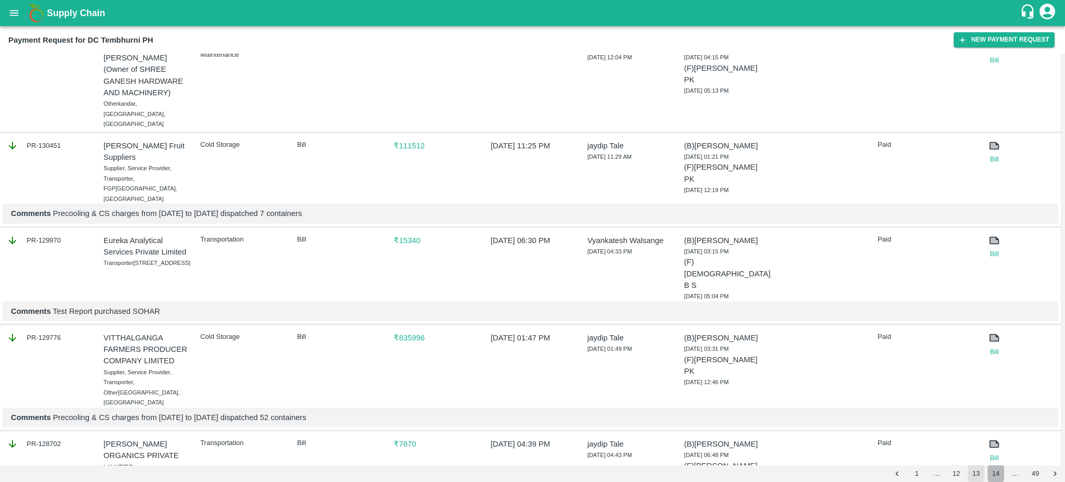
click at [997, 474] on button "14" at bounding box center [995, 473] width 17 height 17
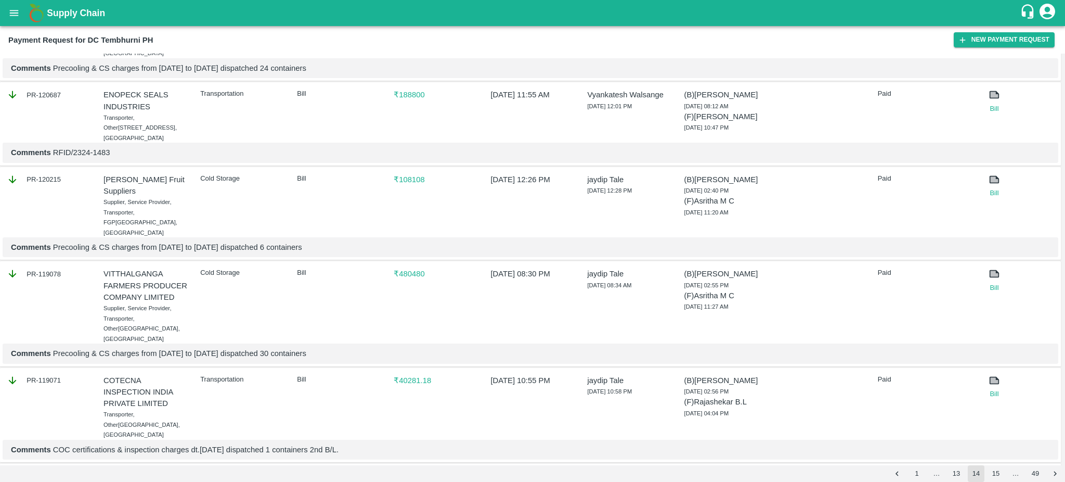
scroll to position [1732, 0]
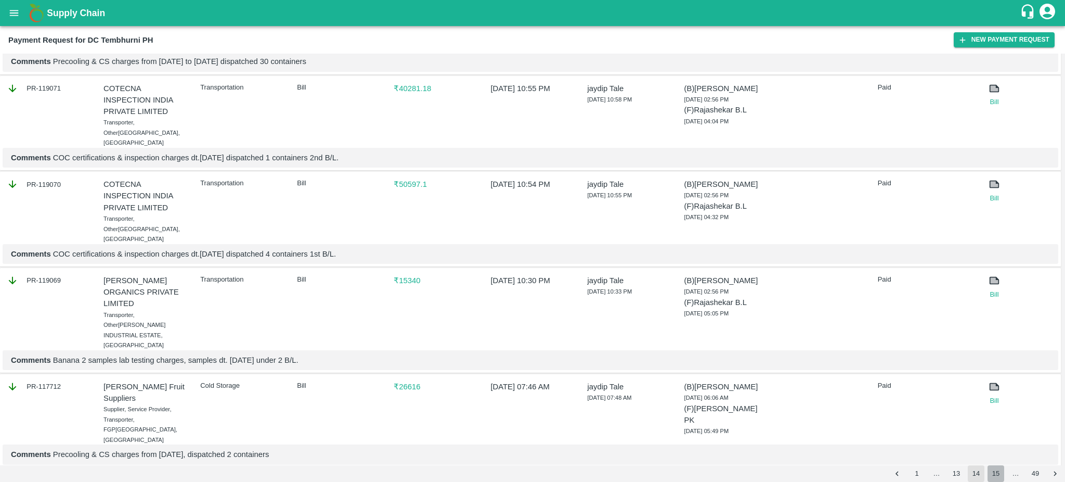
click at [993, 476] on button "15" at bounding box center [995, 473] width 17 height 17
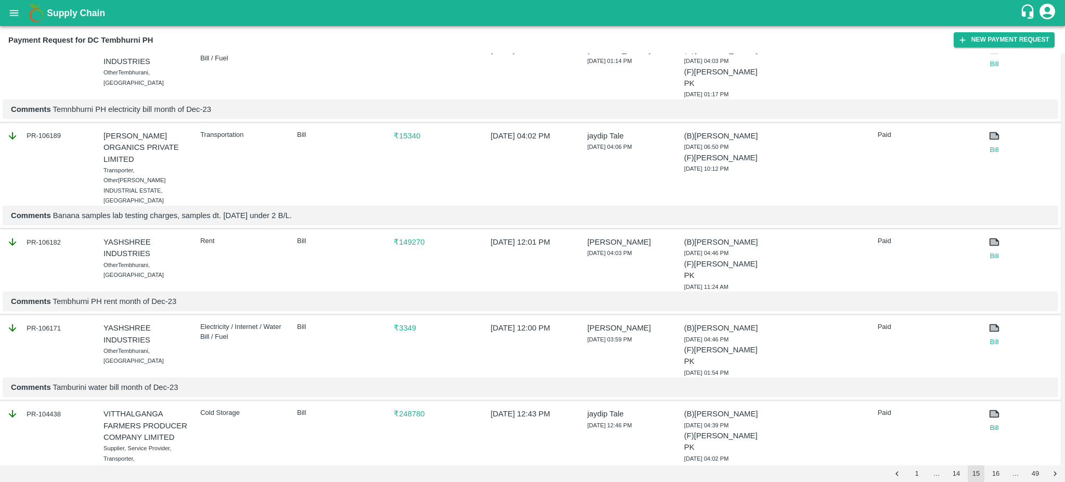
scroll to position [1708, 0]
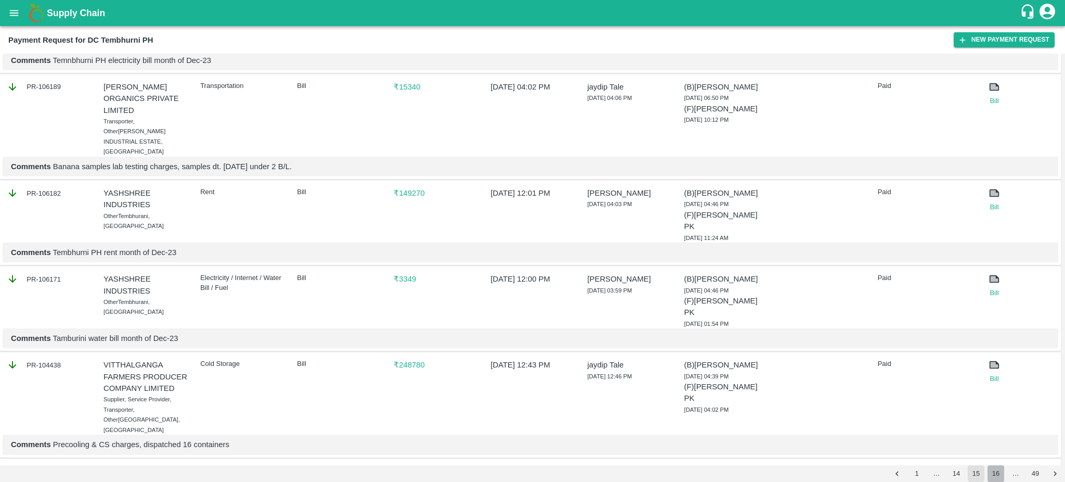
click at [1000, 474] on button "16" at bounding box center [995, 473] width 17 height 17
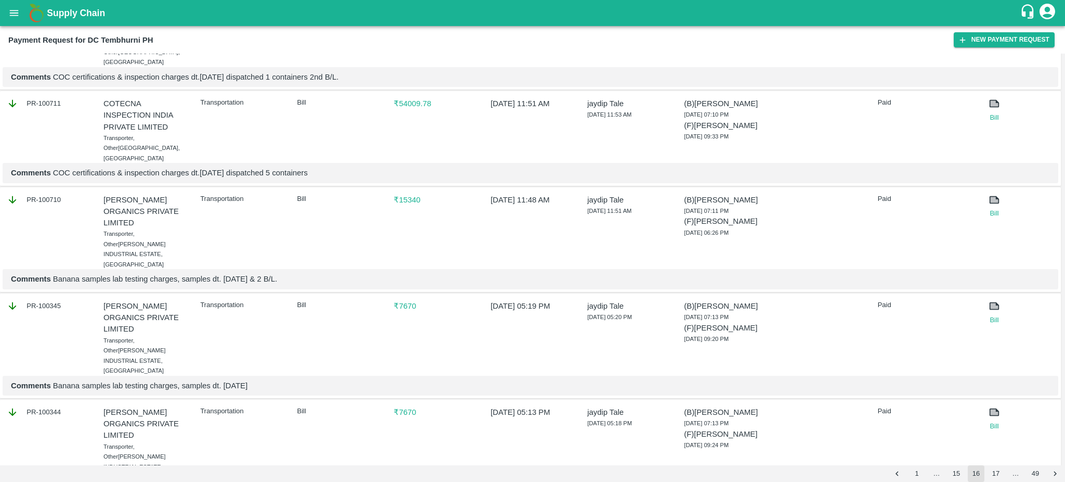
scroll to position [1726, 0]
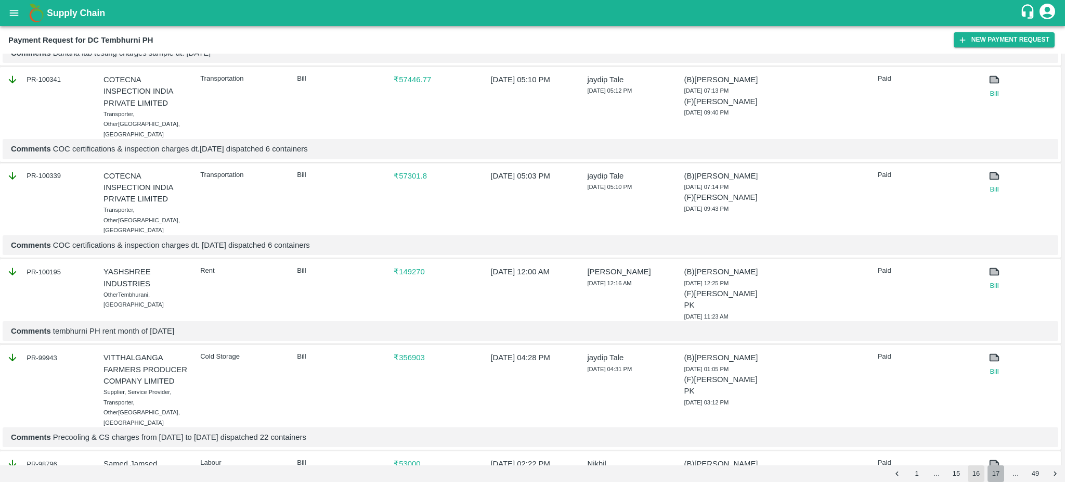
click at [997, 477] on button "17" at bounding box center [995, 473] width 17 height 17
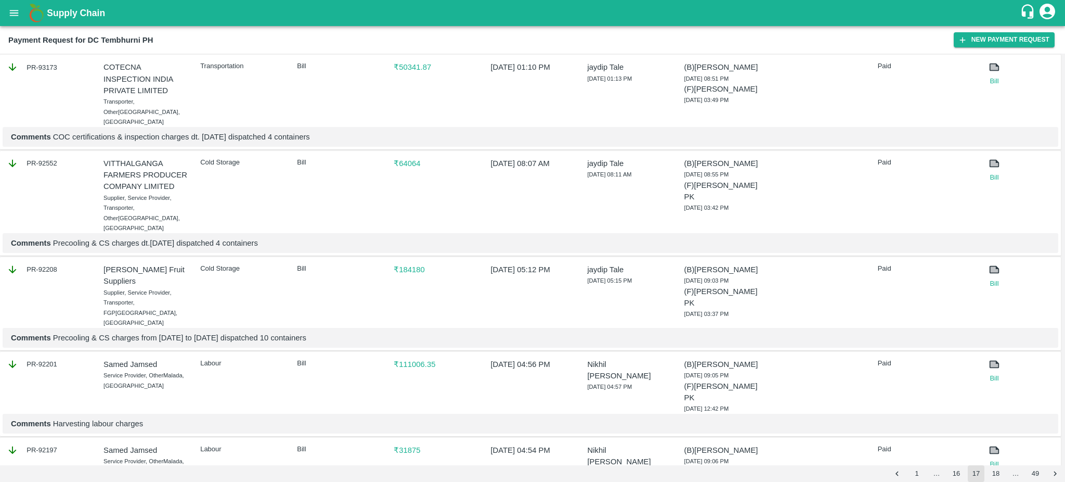
scroll to position [1692, 0]
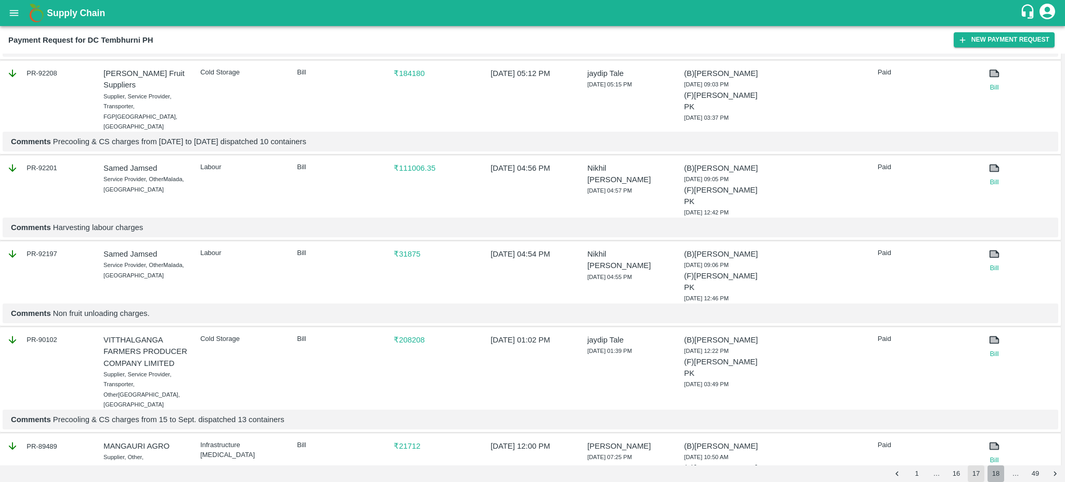
click at [995, 472] on button "18" at bounding box center [995, 473] width 17 height 17
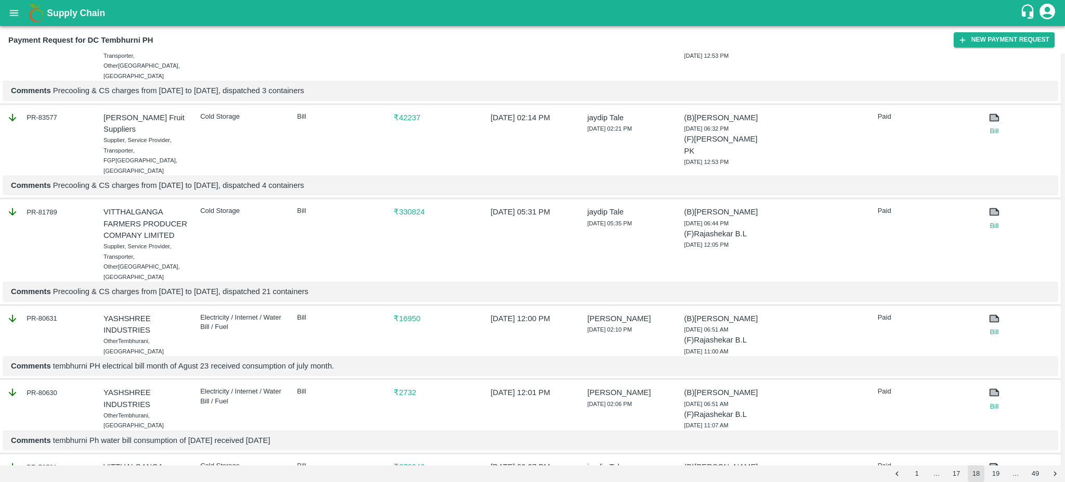
scroll to position [1688, 0]
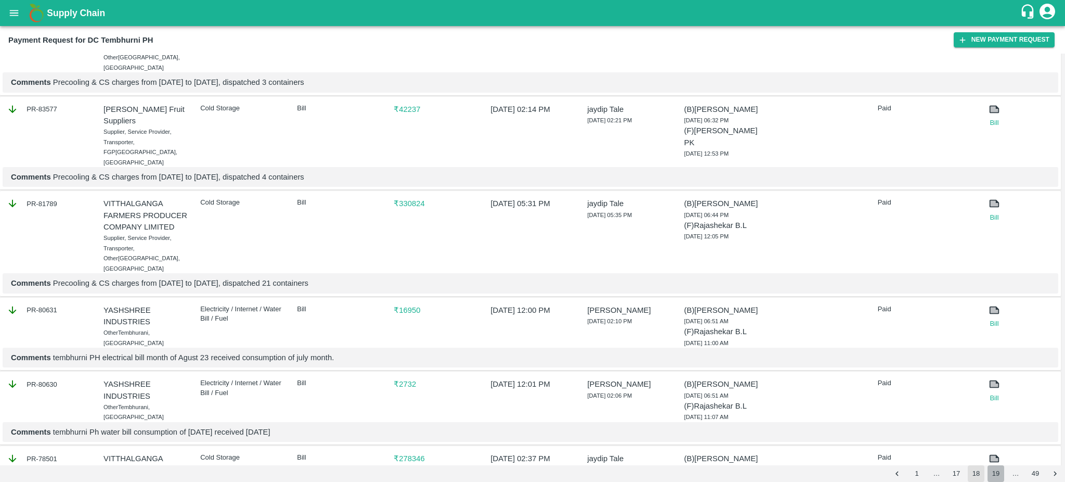
click at [1001, 474] on button "19" at bounding box center [995, 473] width 17 height 17
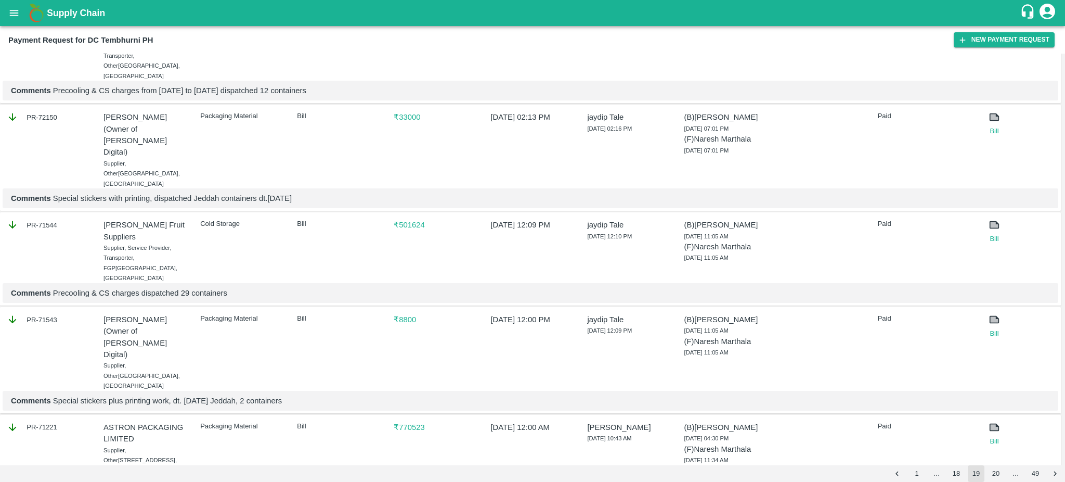
scroll to position [1628, 0]
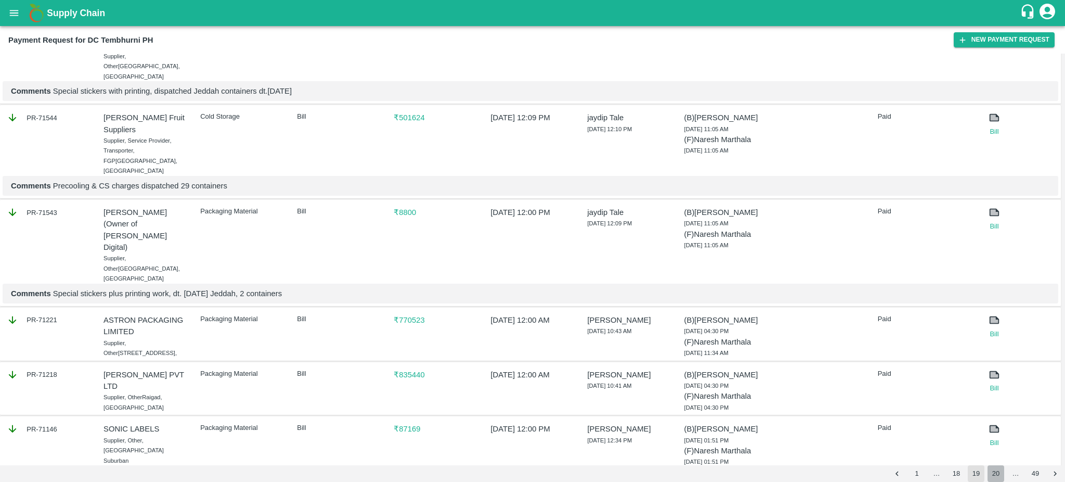
click at [992, 477] on button "20" at bounding box center [995, 473] width 17 height 17
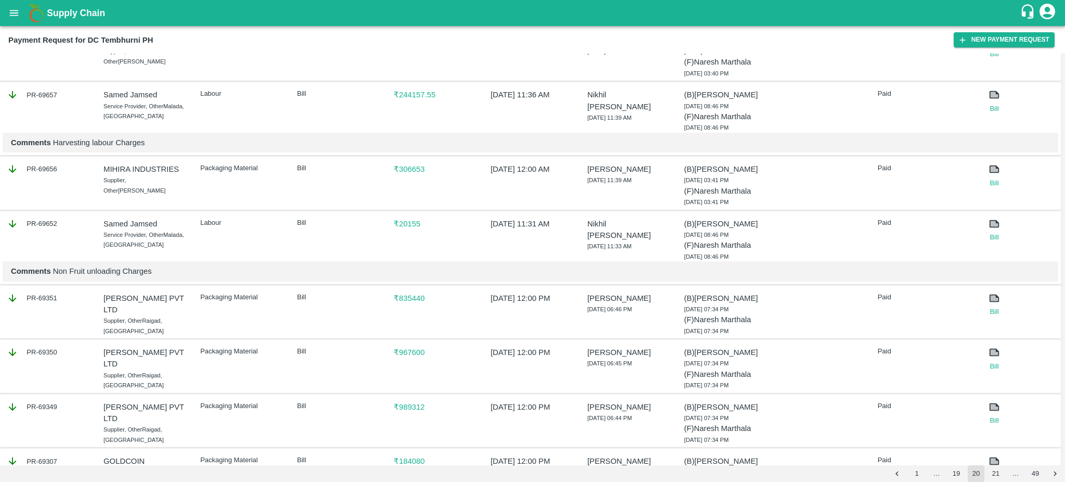
scroll to position [1387, 0]
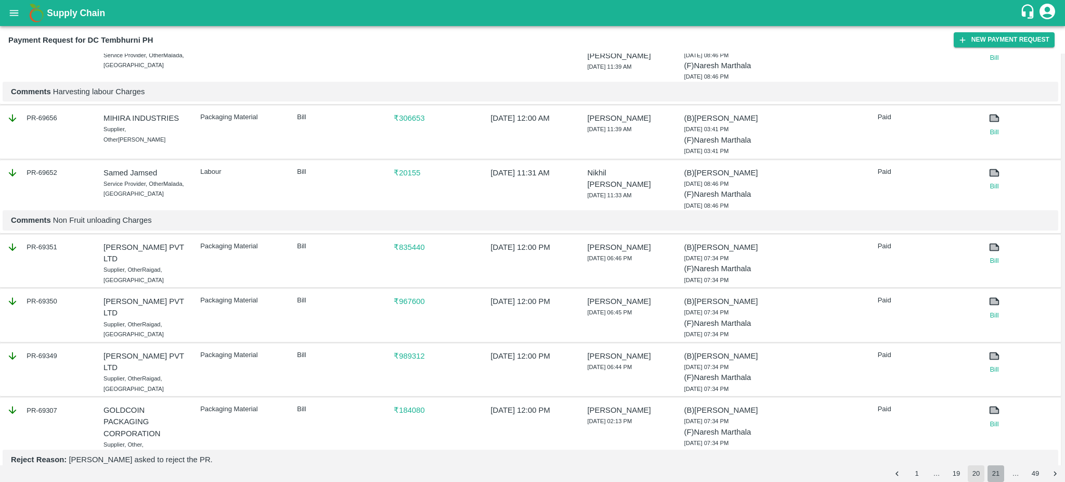
click at [995, 475] on button "21" at bounding box center [995, 473] width 17 height 17
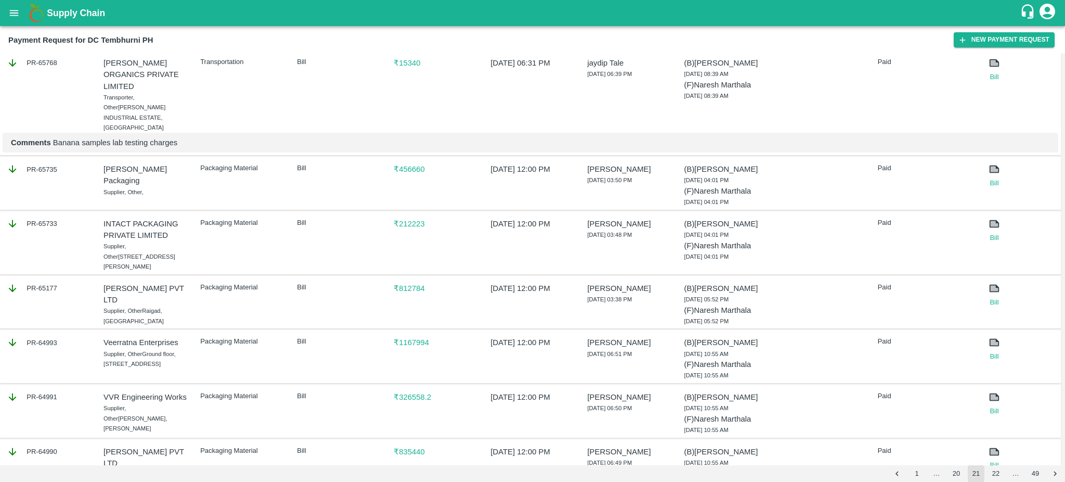
scroll to position [1324, 0]
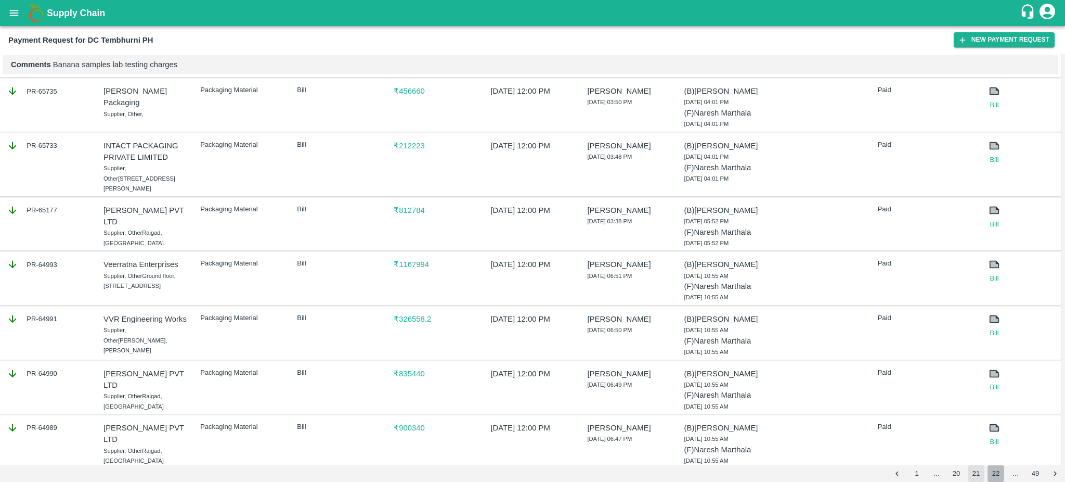
click at [998, 477] on button "22" at bounding box center [995, 473] width 17 height 17
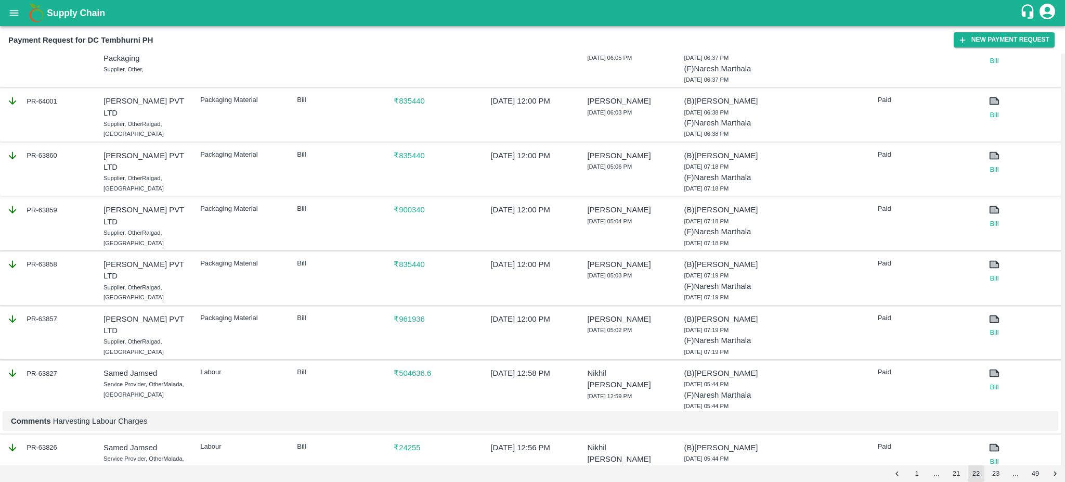
scroll to position [1393, 0]
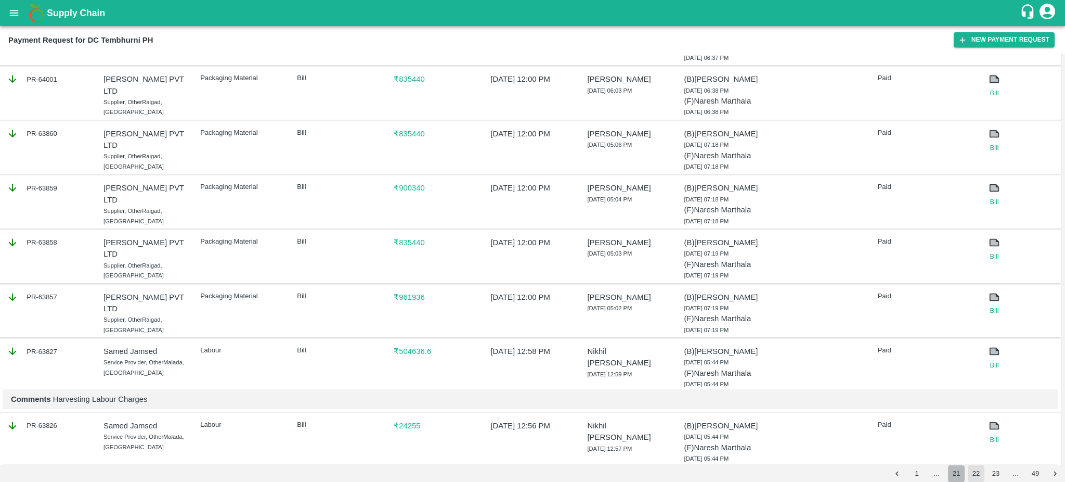
click at [954, 477] on button "21" at bounding box center [956, 473] width 17 height 17
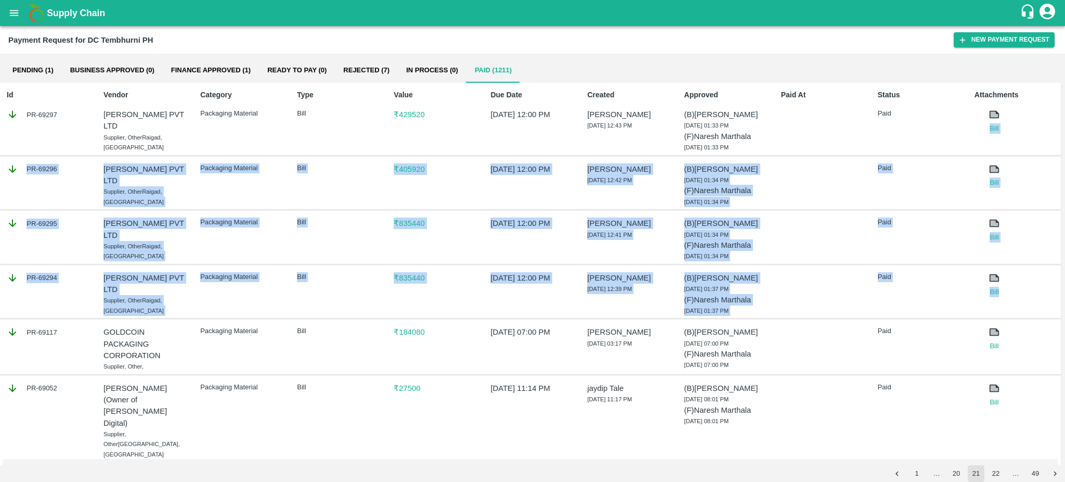
drag, startPoint x: 1062, startPoint y: 115, endPoint x: 1064, endPoint y: 308, distance: 192.4
click at [1064, 308] on div "Pending (1) Business Approved (0) Finance Approved (1) Ready To Pay (0) Rejecte…" at bounding box center [532, 259] width 1065 height 411
click at [942, 162] on div "Paid" at bounding box center [918, 183] width 88 height 48
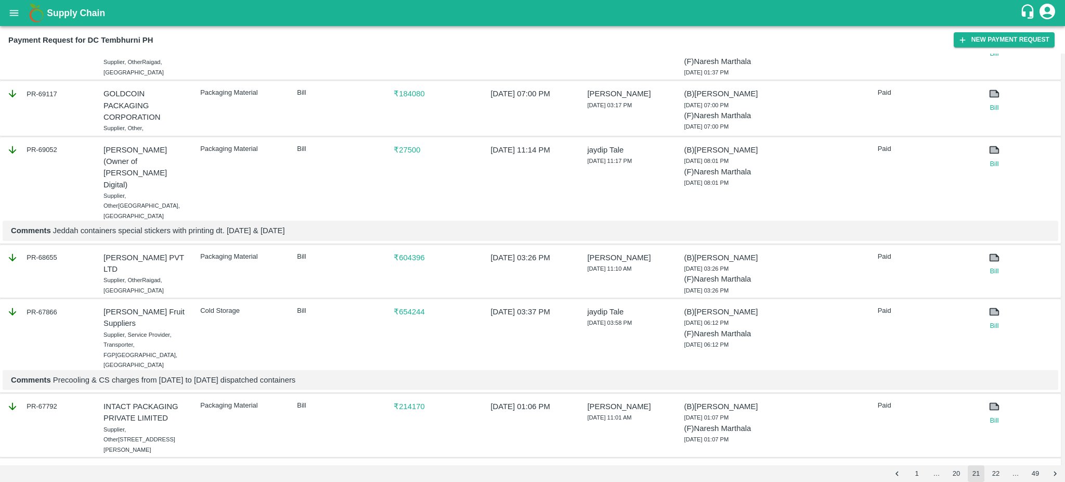
scroll to position [0, 0]
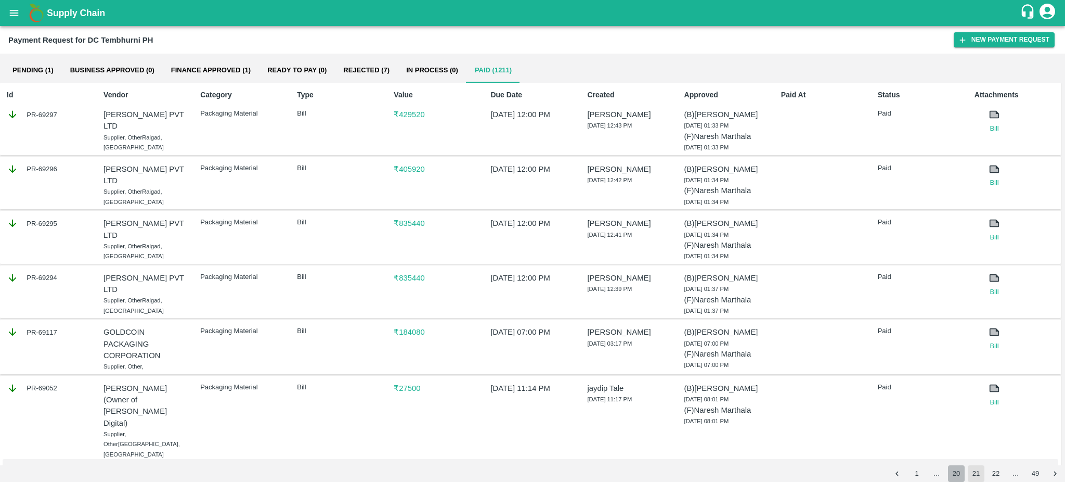
click at [957, 474] on button "20" at bounding box center [956, 473] width 17 height 17
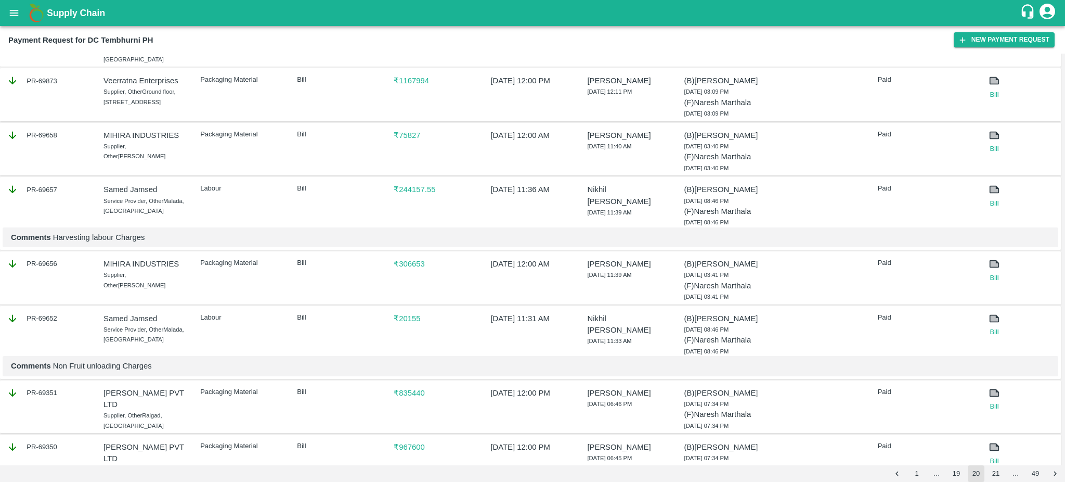
scroll to position [1387, 0]
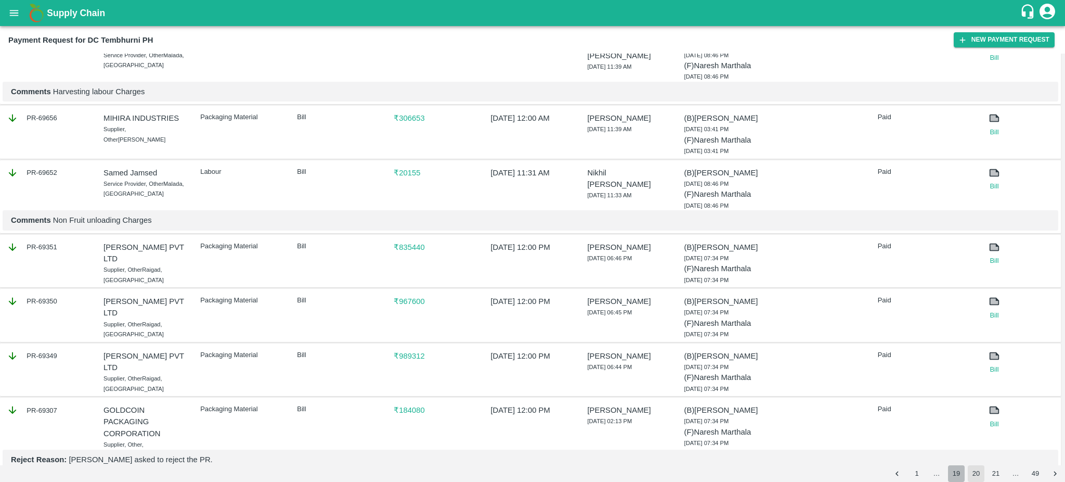
click at [955, 473] on button "19" at bounding box center [956, 473] width 17 height 17
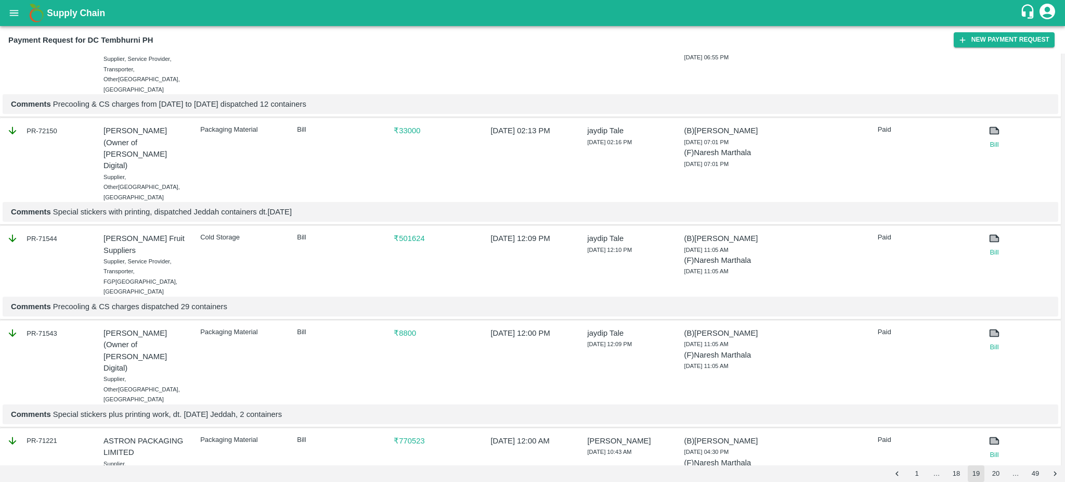
scroll to position [1628, 0]
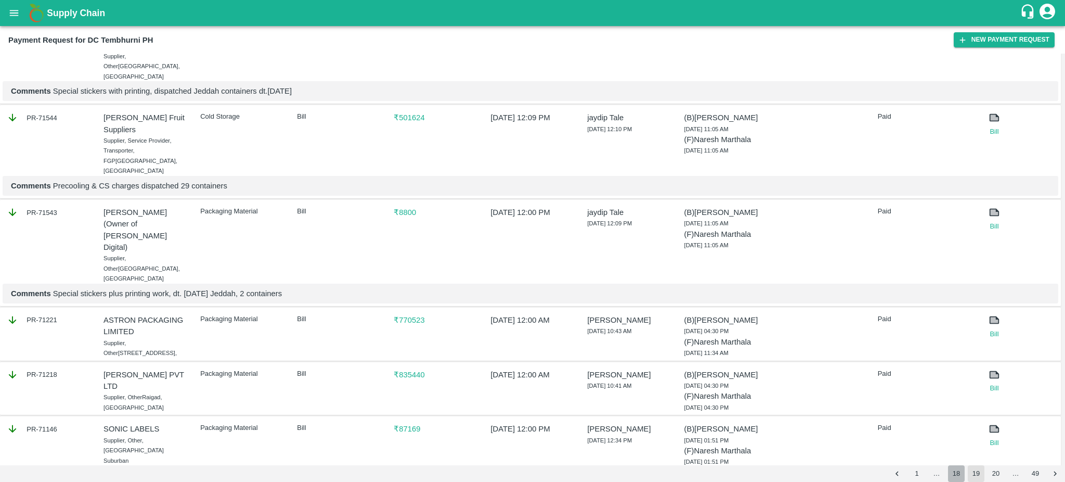
click at [958, 474] on button "18" at bounding box center [956, 473] width 17 height 17
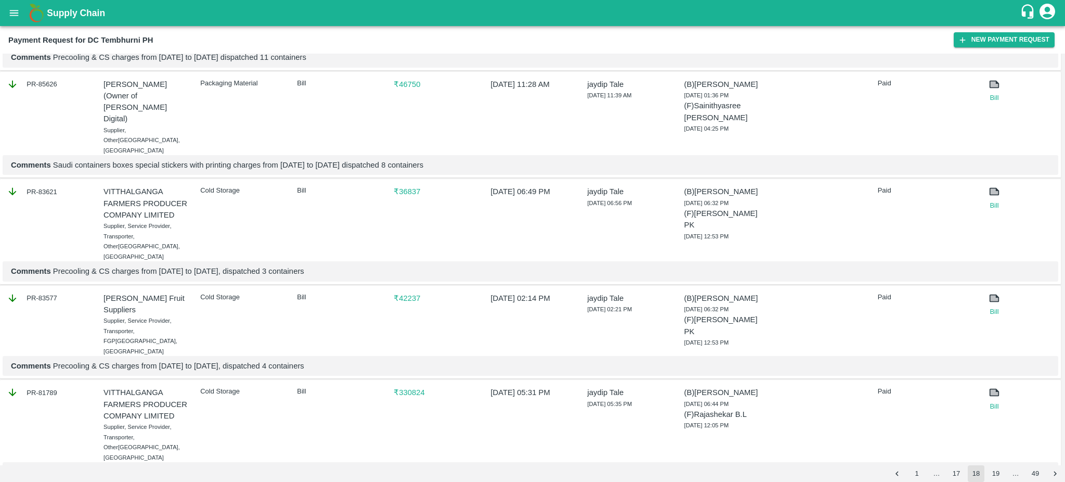
scroll to position [1688, 0]
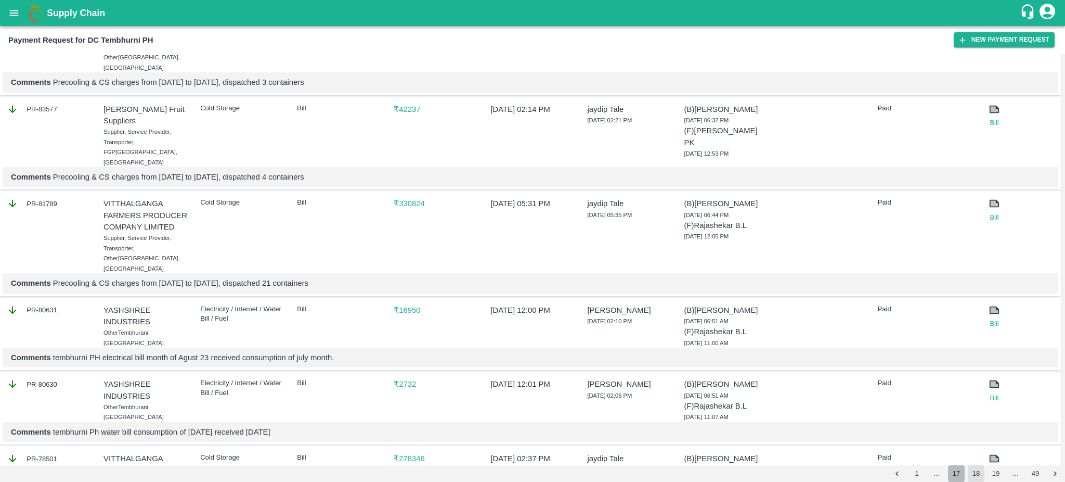
click at [953, 473] on button "17" at bounding box center [956, 473] width 17 height 17
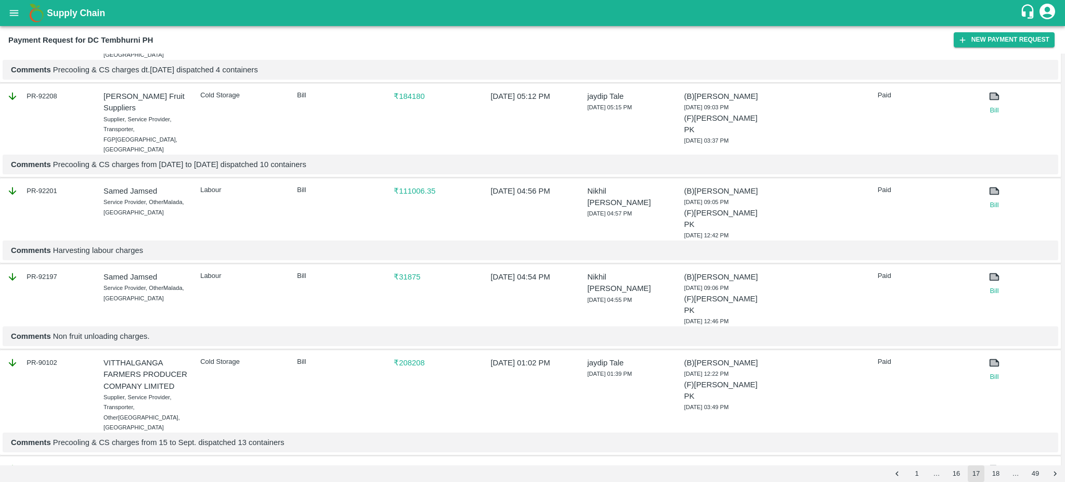
scroll to position [1692, 0]
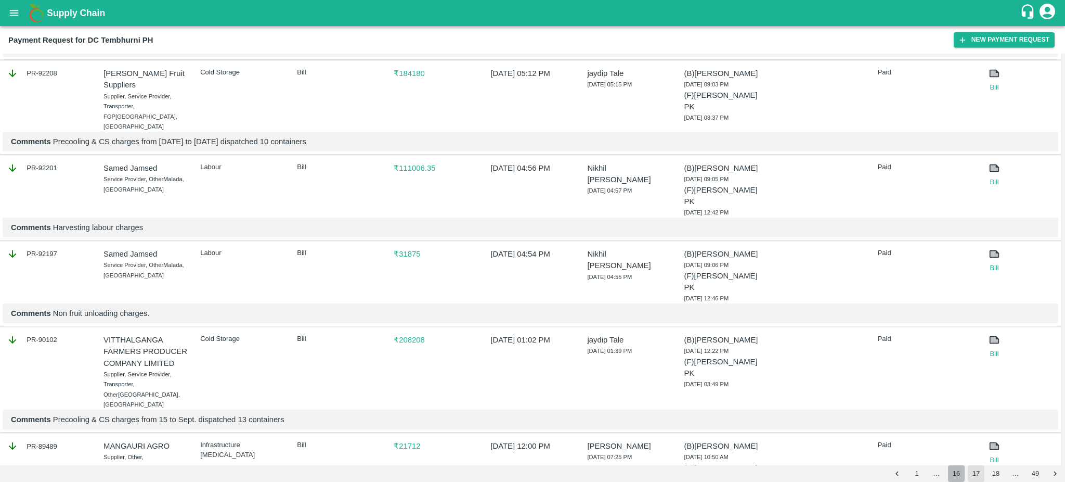
click at [954, 470] on button "16" at bounding box center [956, 473] width 17 height 17
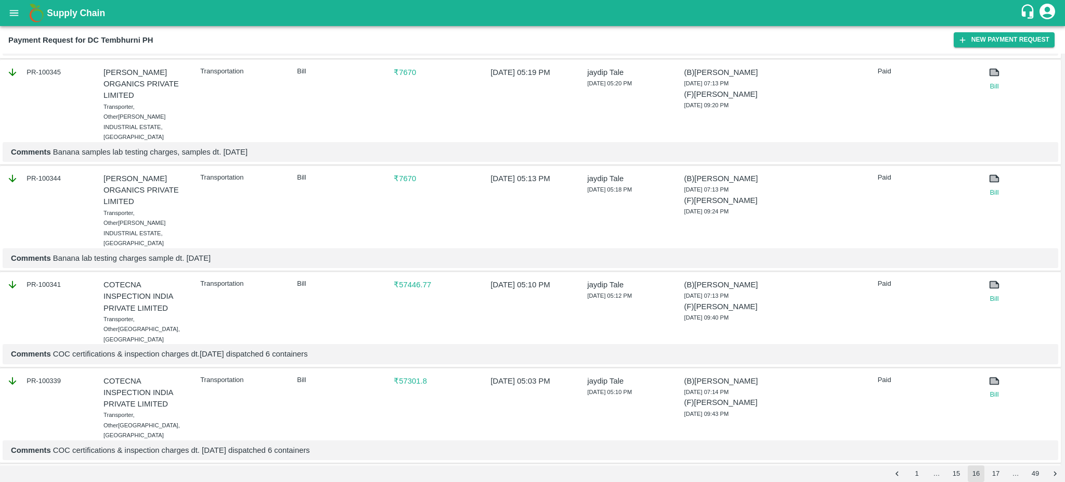
scroll to position [1726, 0]
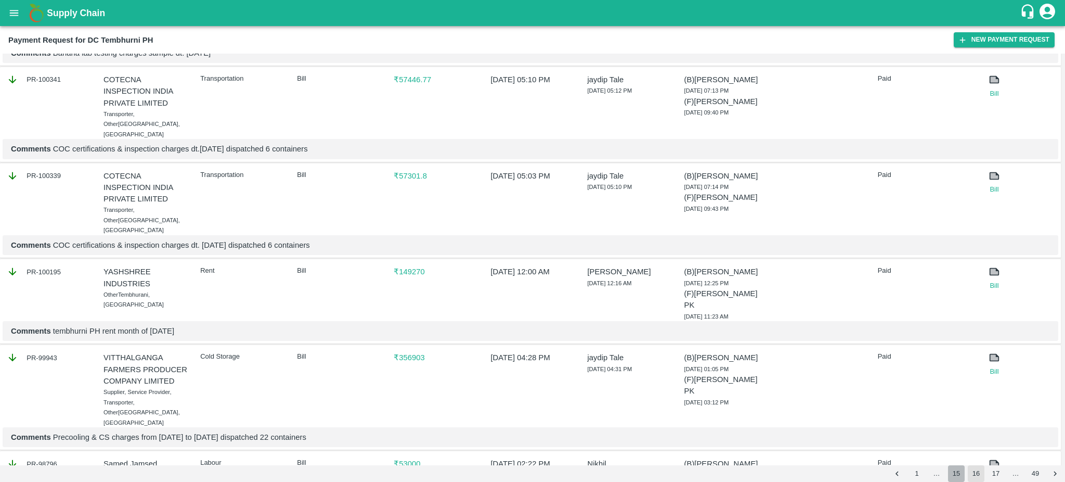
click at [953, 472] on button "15" at bounding box center [956, 473] width 17 height 17
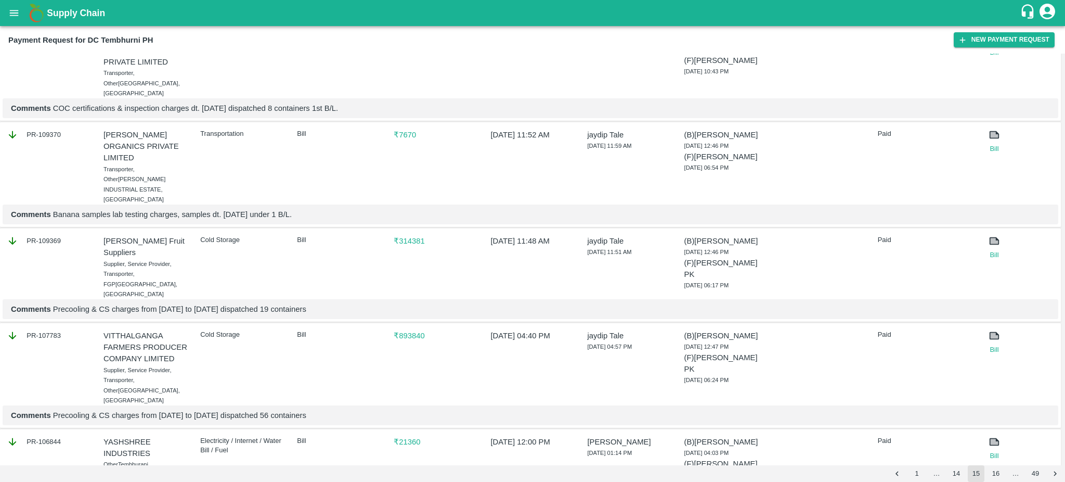
scroll to position [1708, 0]
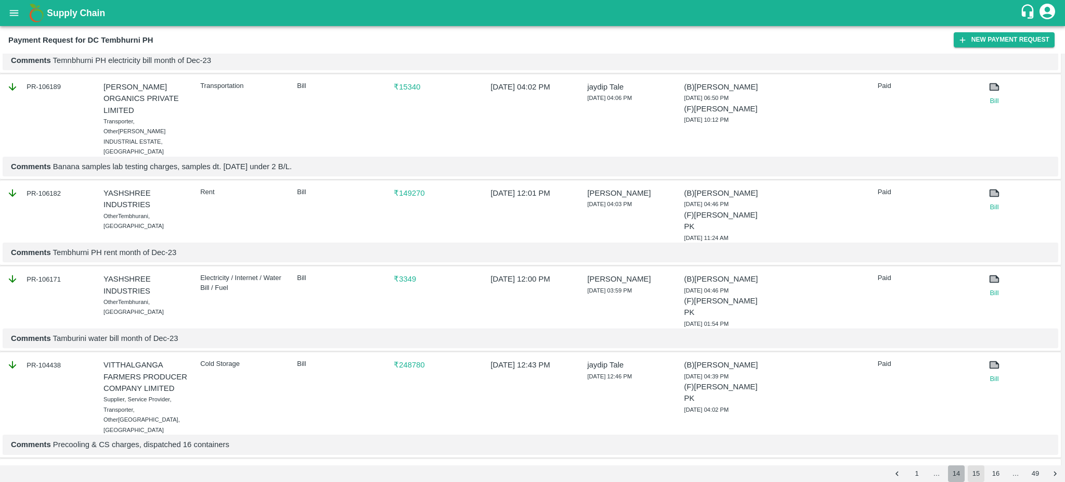
click at [953, 472] on button "14" at bounding box center [956, 473] width 17 height 17
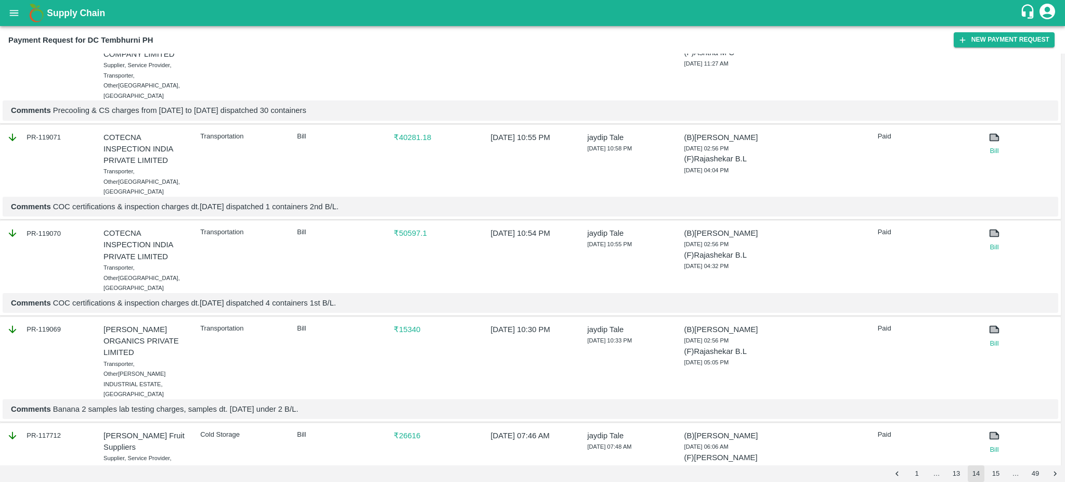
scroll to position [1732, 0]
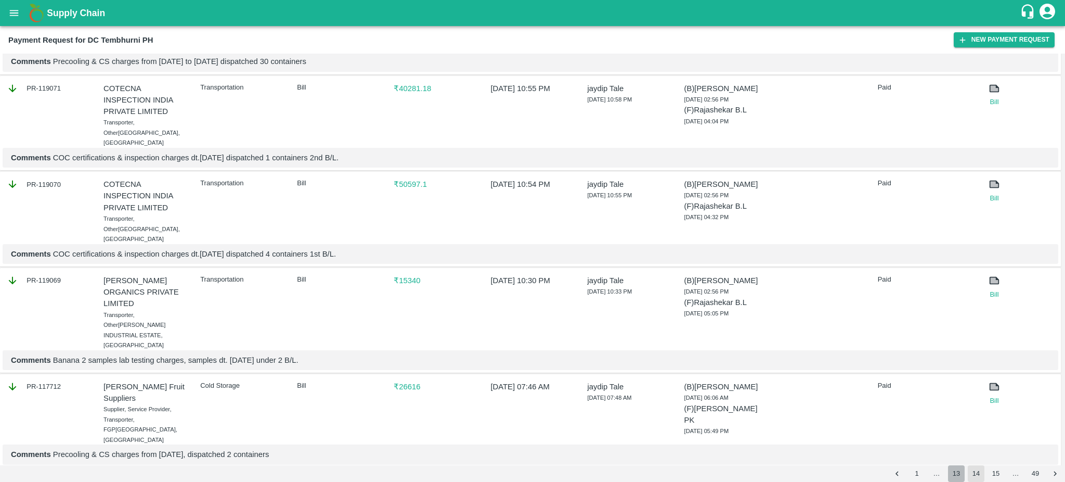
click at [958, 473] on button "13" at bounding box center [956, 473] width 17 height 17
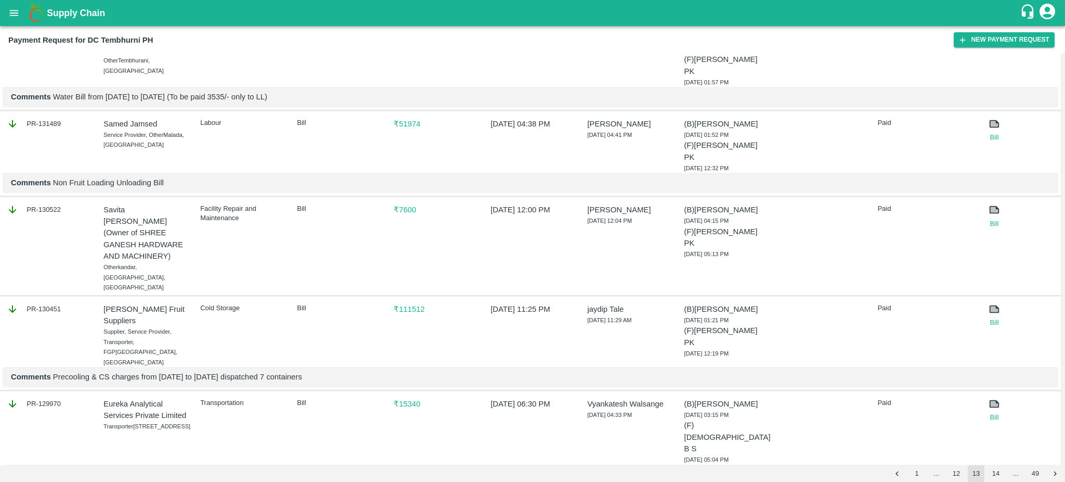
scroll to position [1643, 0]
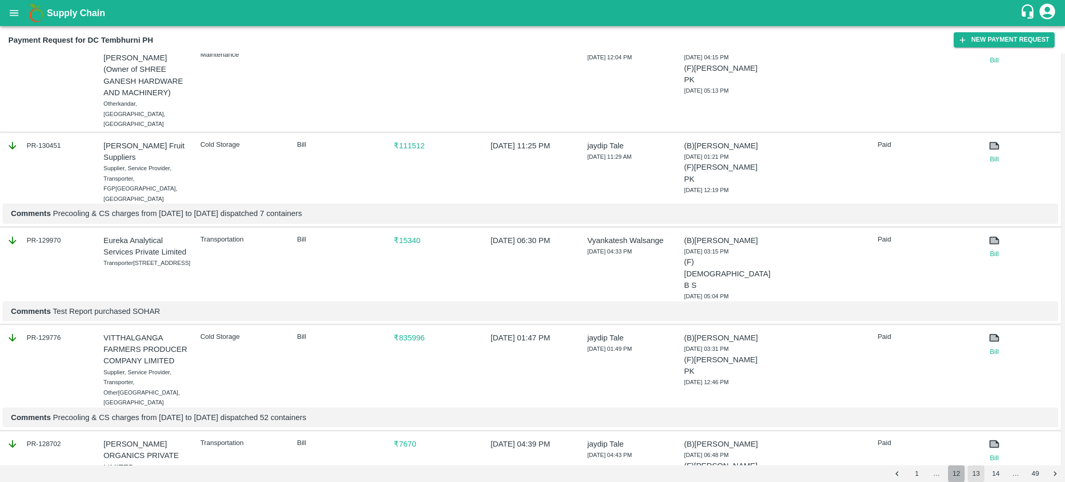
click at [952, 475] on button "12" at bounding box center [956, 473] width 17 height 17
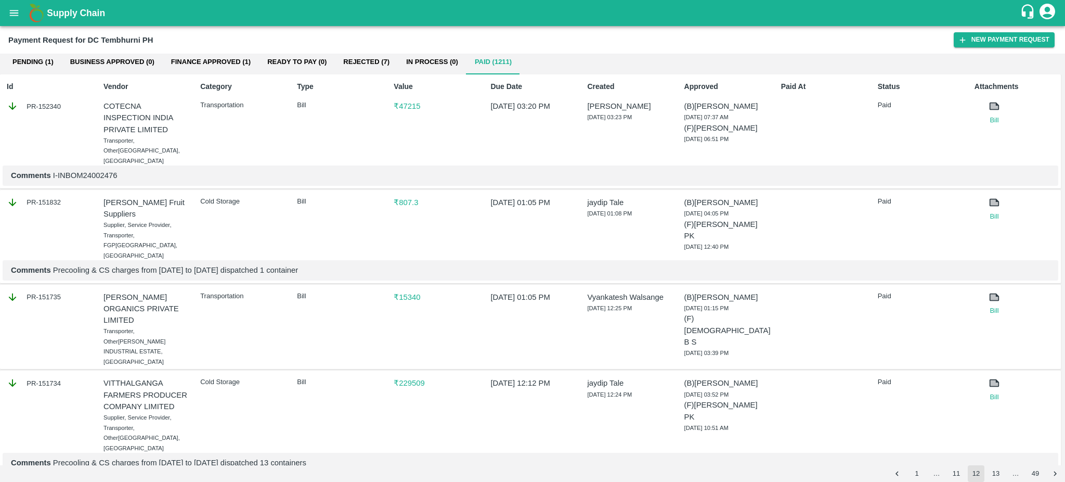
scroll to position [0, 0]
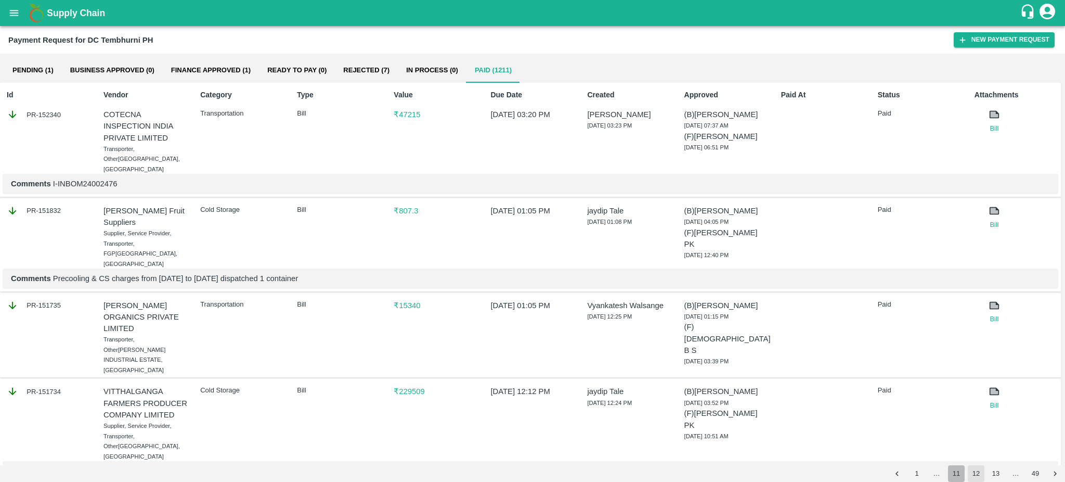
click at [955, 474] on button "11" at bounding box center [956, 473] width 17 height 17
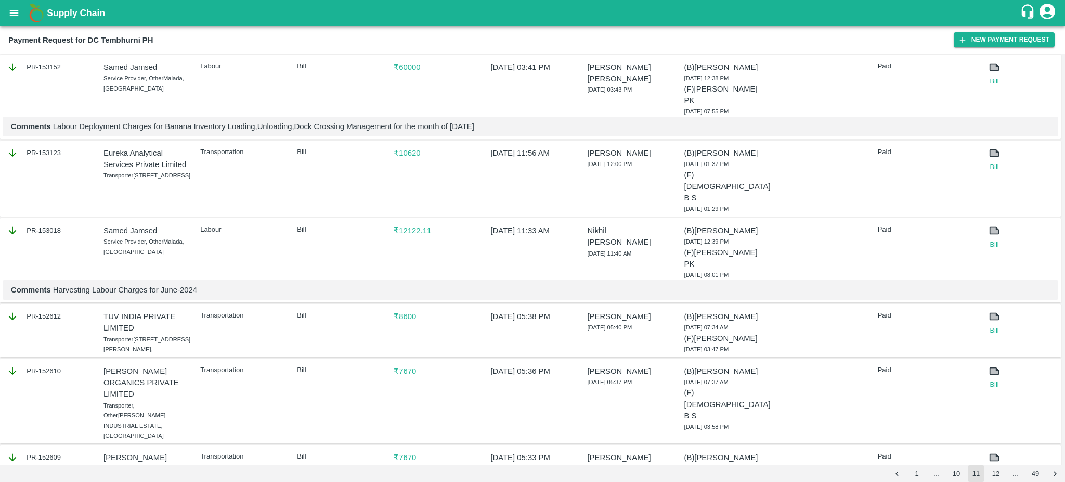
scroll to position [1450, 0]
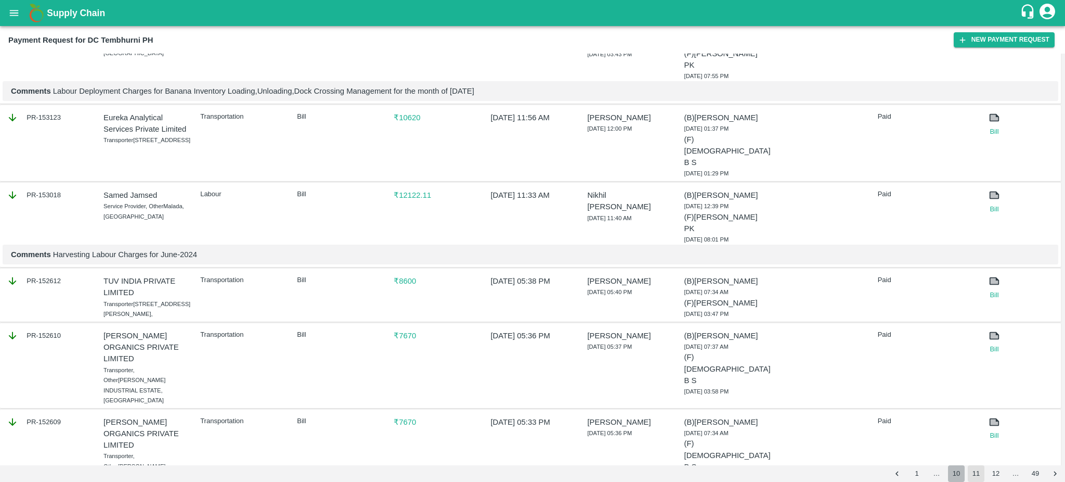
click at [952, 477] on button "10" at bounding box center [956, 473] width 17 height 17
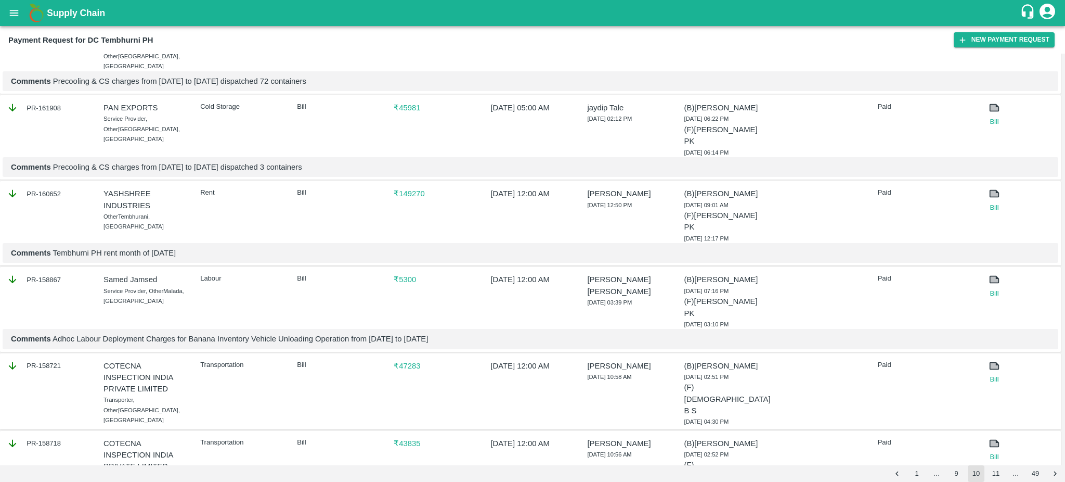
scroll to position [1533, 0]
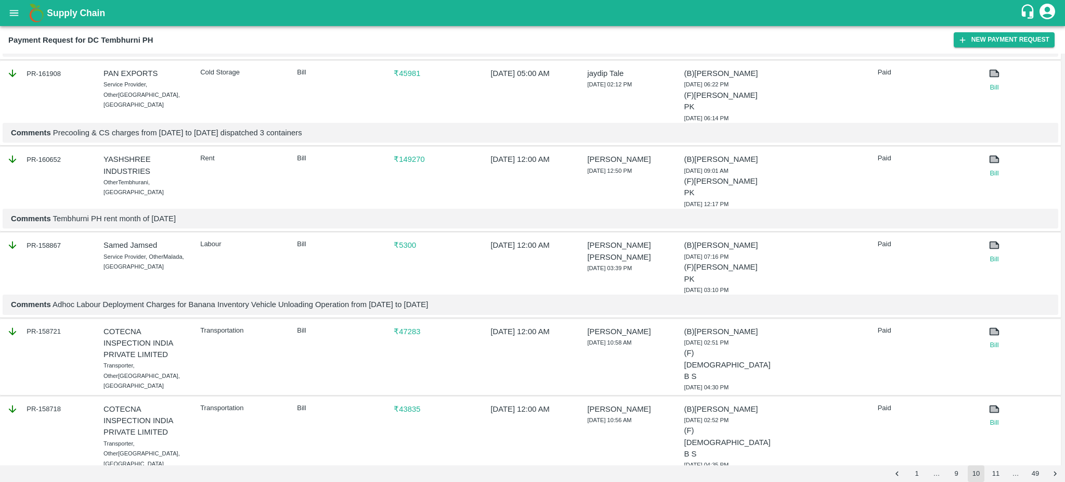
click at [957, 473] on button "9" at bounding box center [956, 473] width 17 height 17
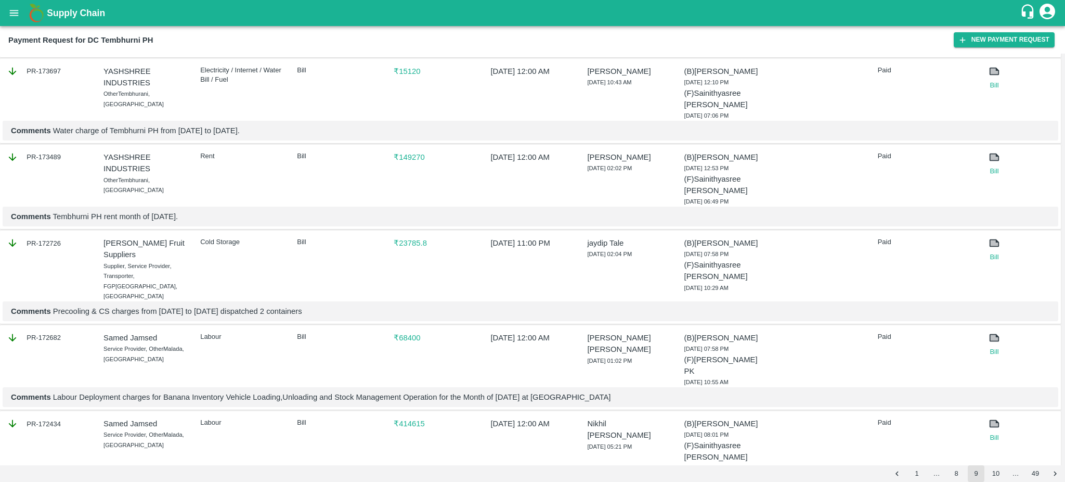
scroll to position [1489, 0]
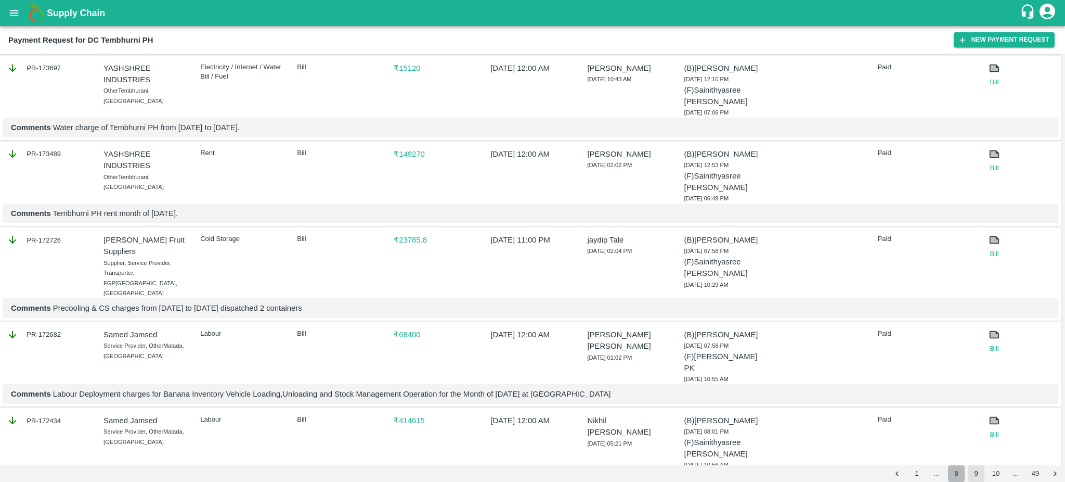
click at [955, 473] on button "8" at bounding box center [956, 473] width 17 height 17
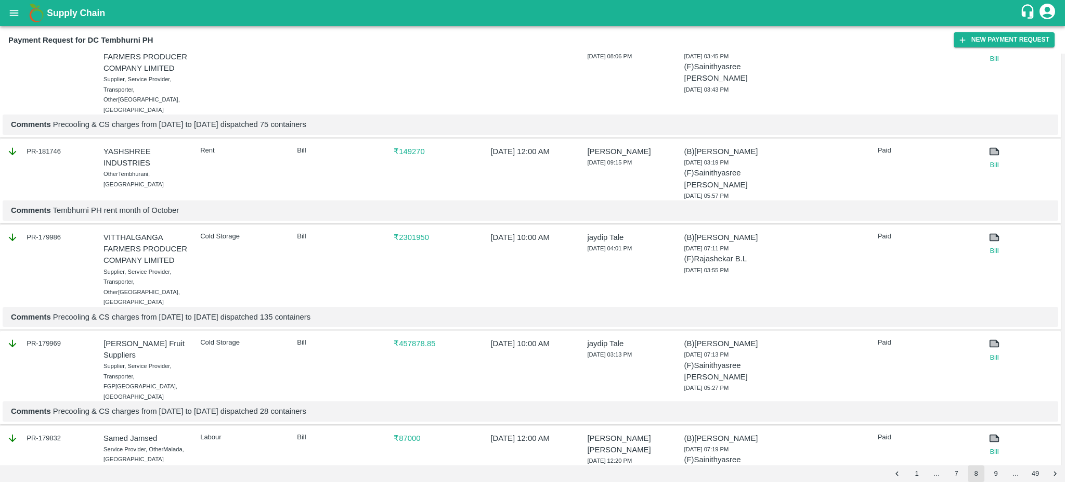
scroll to position [1594, 0]
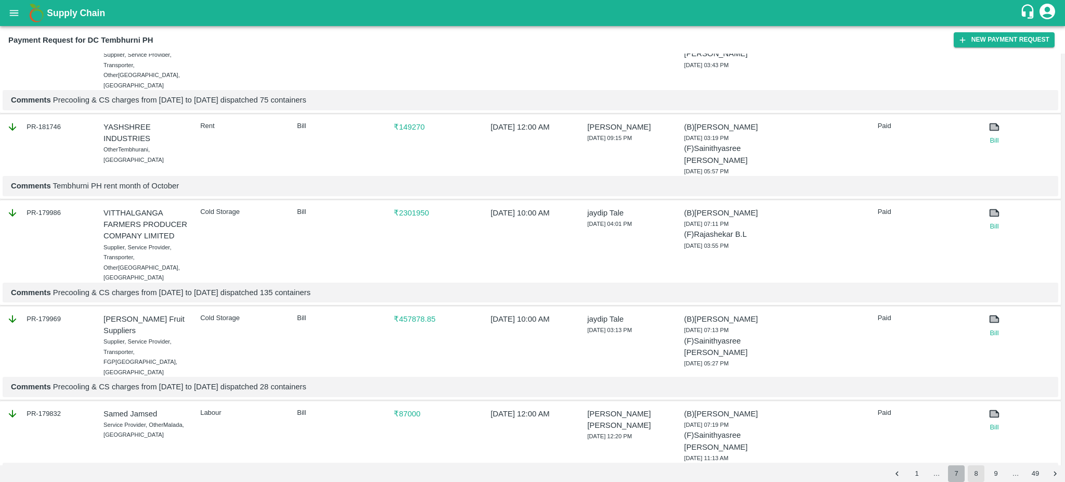
click at [957, 475] on button "7" at bounding box center [956, 473] width 17 height 17
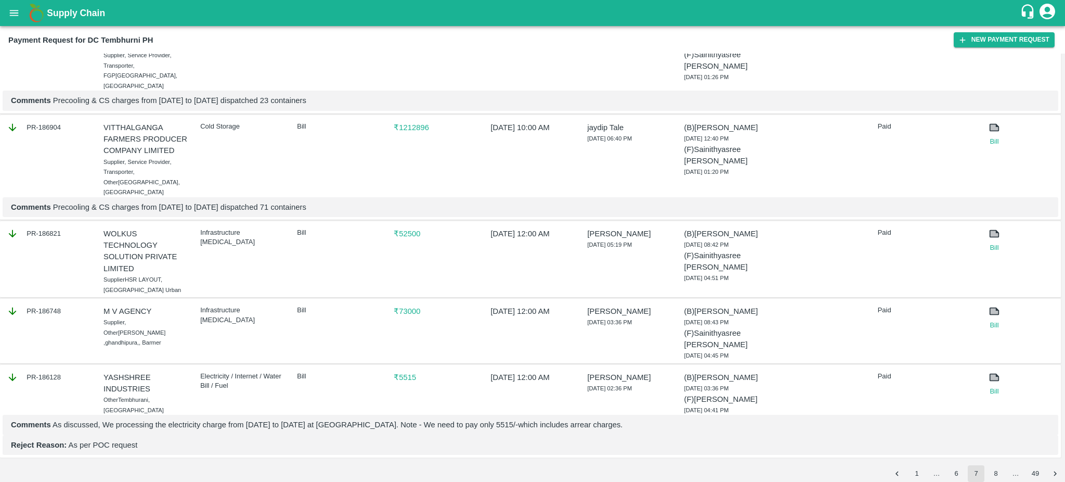
scroll to position [1656, 0]
click at [959, 473] on button "6" at bounding box center [956, 473] width 17 height 17
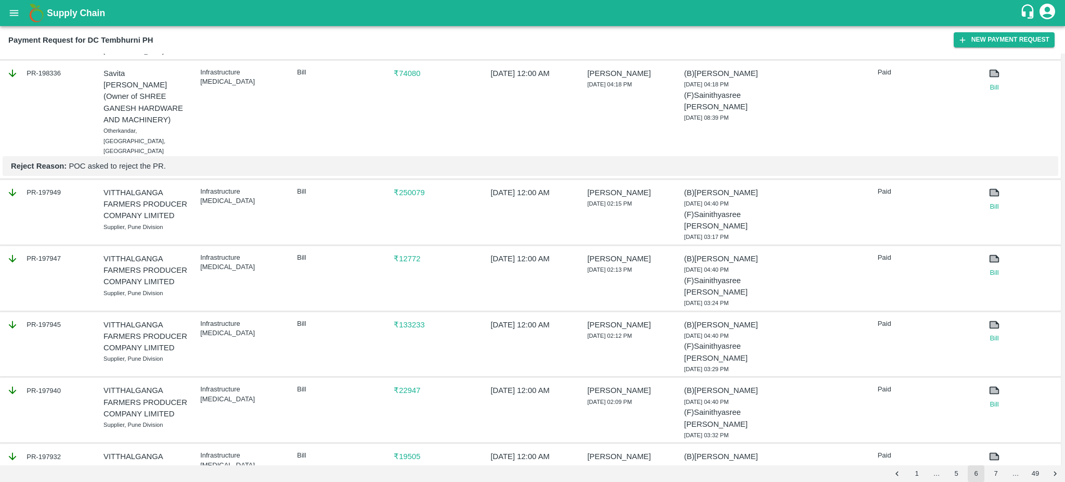
scroll to position [1432, 0]
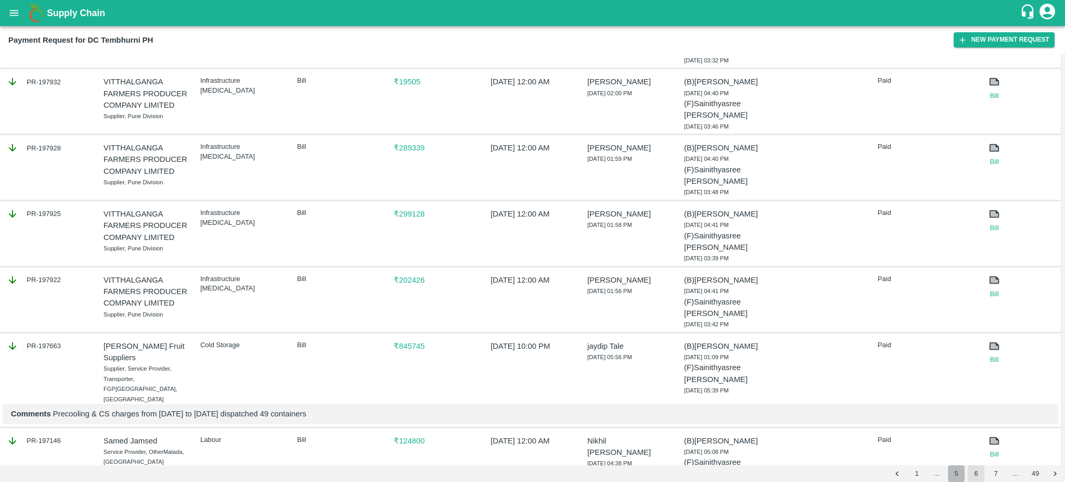
click at [953, 474] on button "5" at bounding box center [956, 473] width 17 height 17
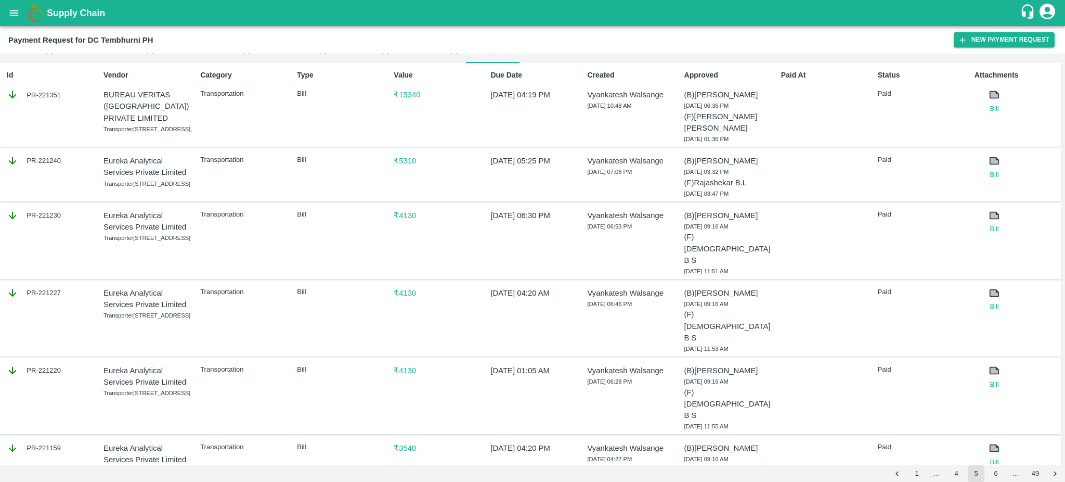
scroll to position [0, 0]
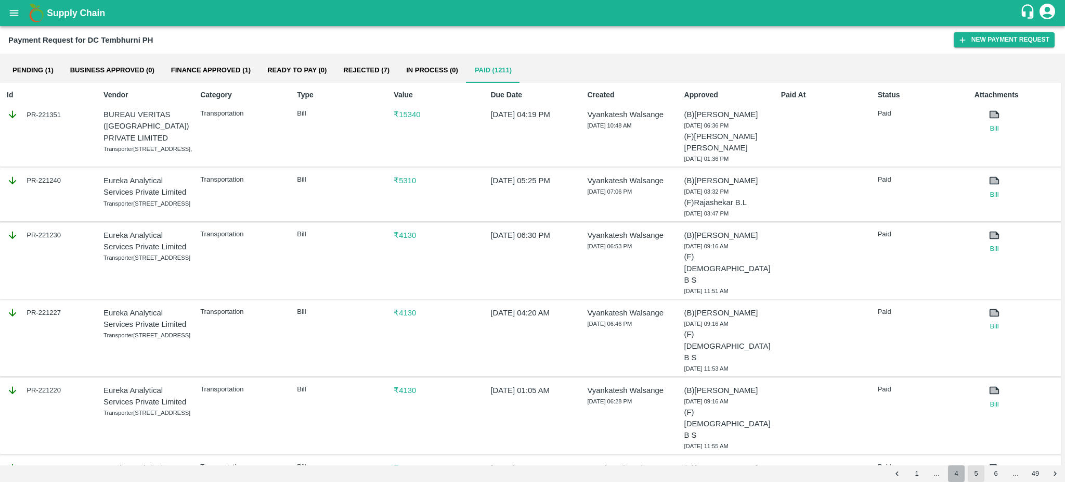
click at [958, 474] on button "4" at bounding box center [956, 473] width 17 height 17
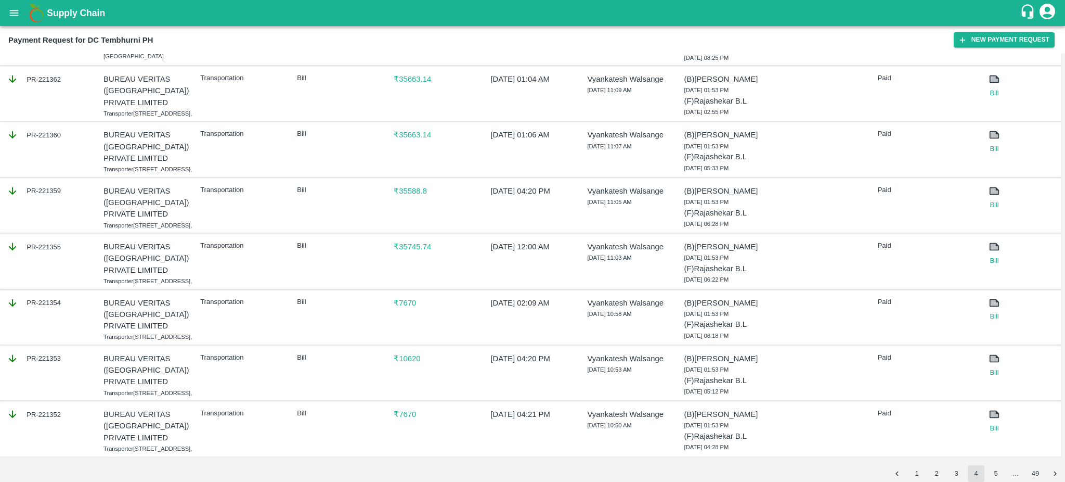
scroll to position [1350, 0]
click at [952, 471] on button "3" at bounding box center [956, 473] width 17 height 17
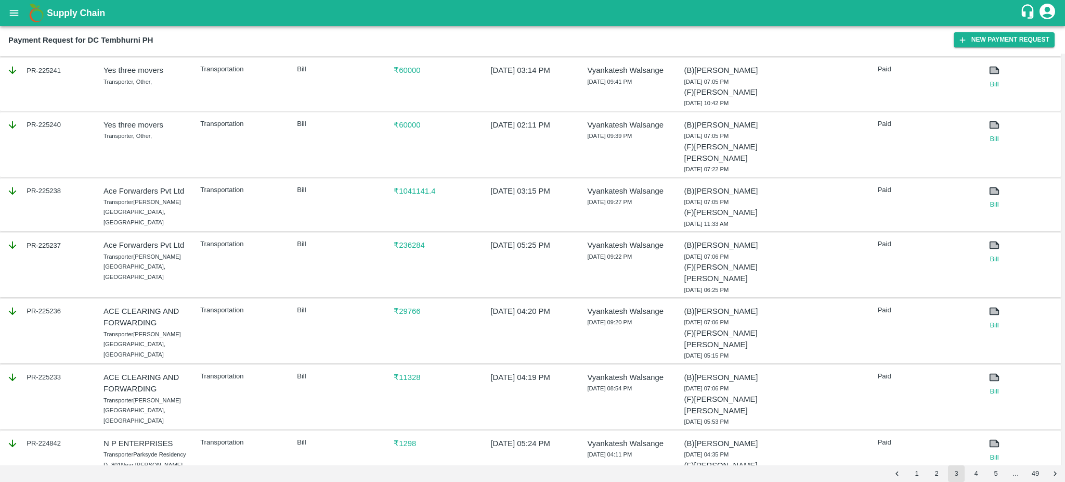
scroll to position [1382, 0]
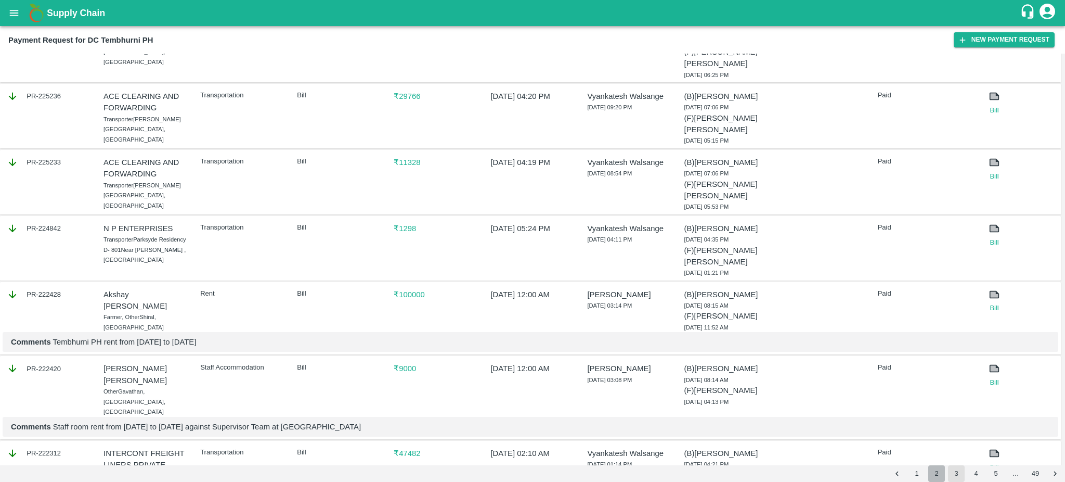
click at [938, 475] on button "2" at bounding box center [936, 473] width 17 height 17
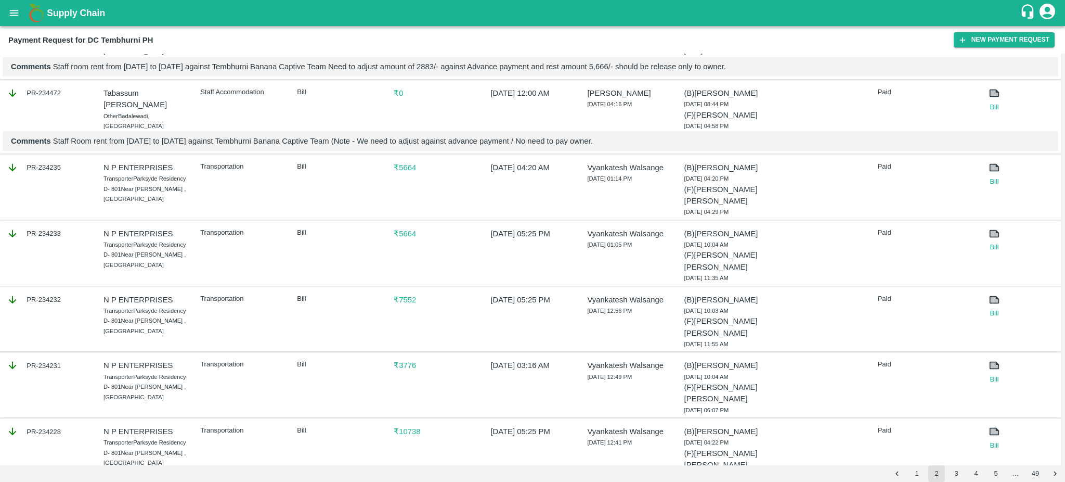
scroll to position [90, 0]
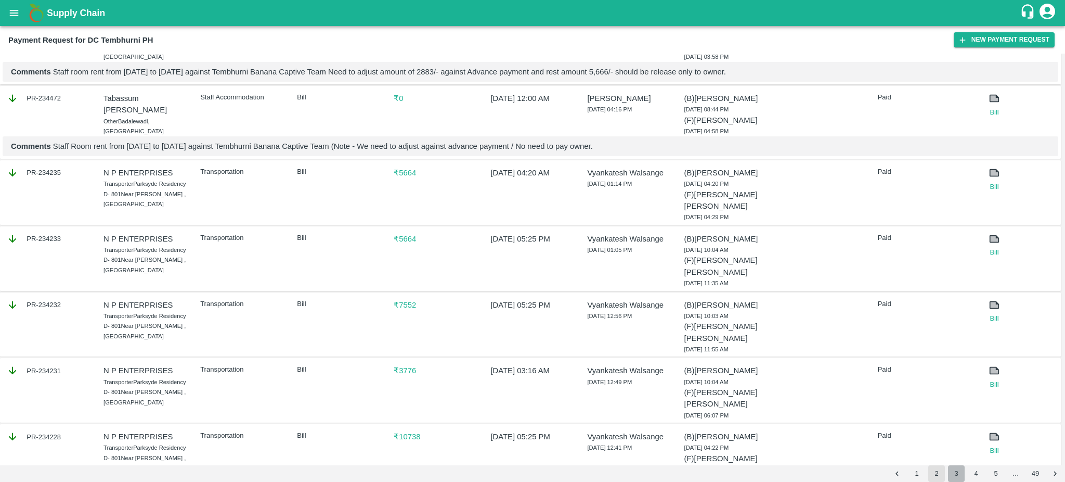
click at [952, 475] on button "3" at bounding box center [956, 473] width 17 height 17
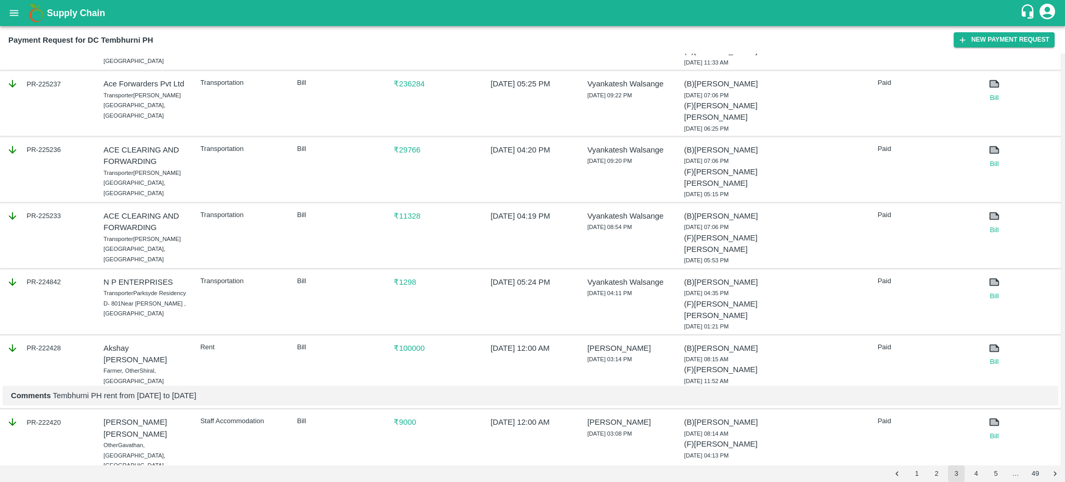
scroll to position [1321, 0]
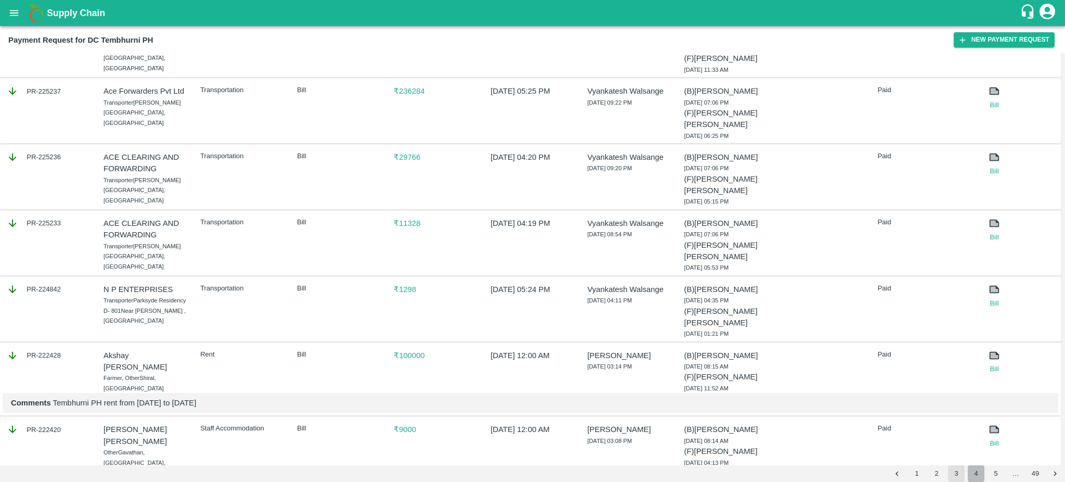
click at [972, 475] on button "4" at bounding box center [976, 473] width 17 height 17
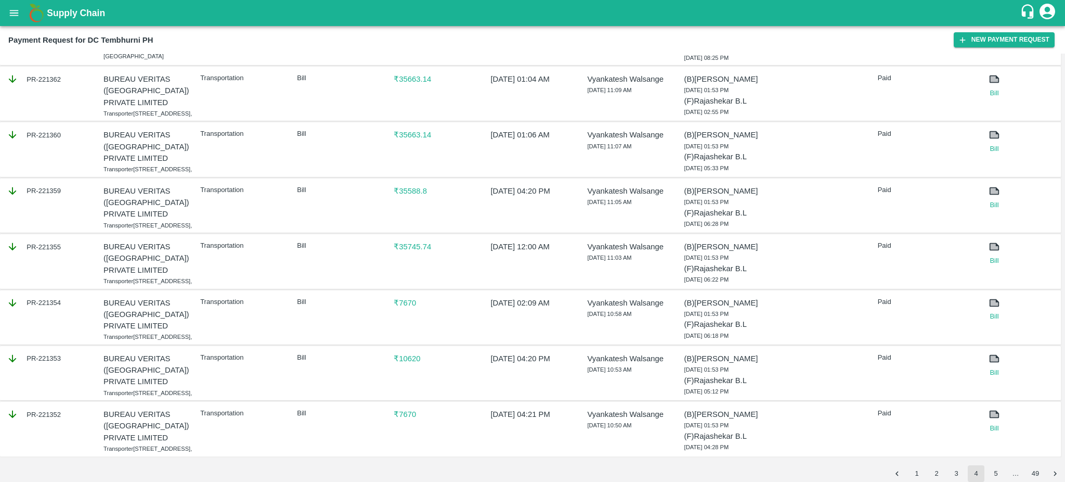
scroll to position [1350, 0]
click at [1001, 477] on button "5" at bounding box center [995, 473] width 17 height 17
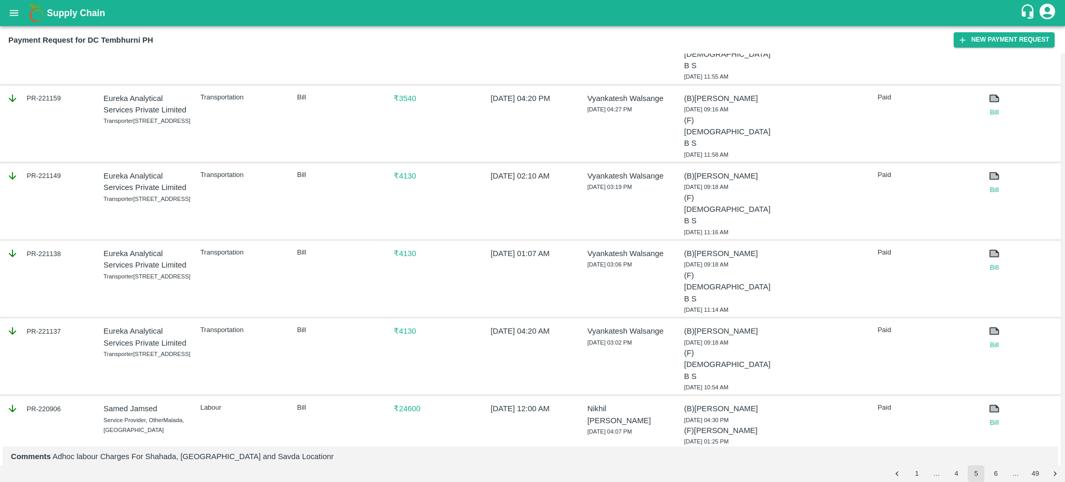
scroll to position [0, 0]
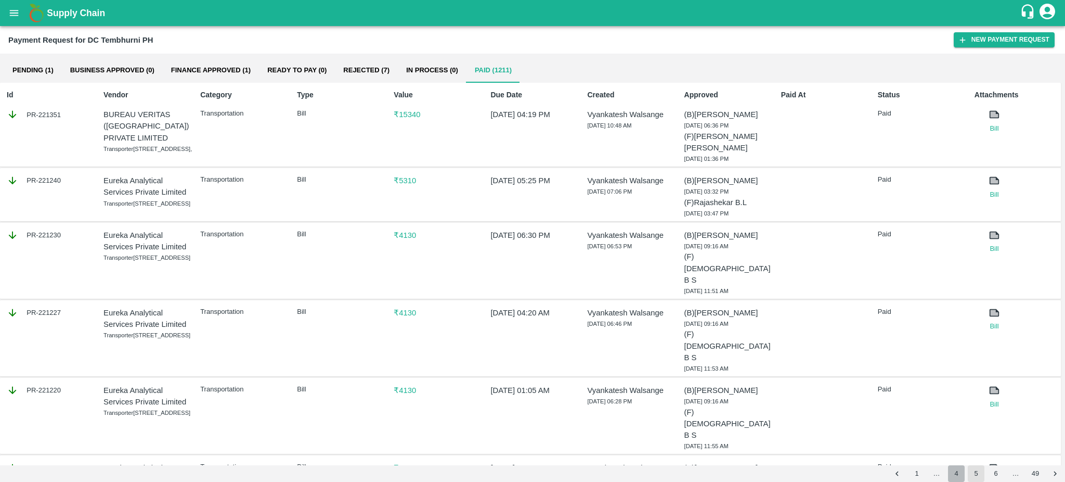
click at [958, 475] on button "4" at bounding box center [956, 473] width 17 height 17
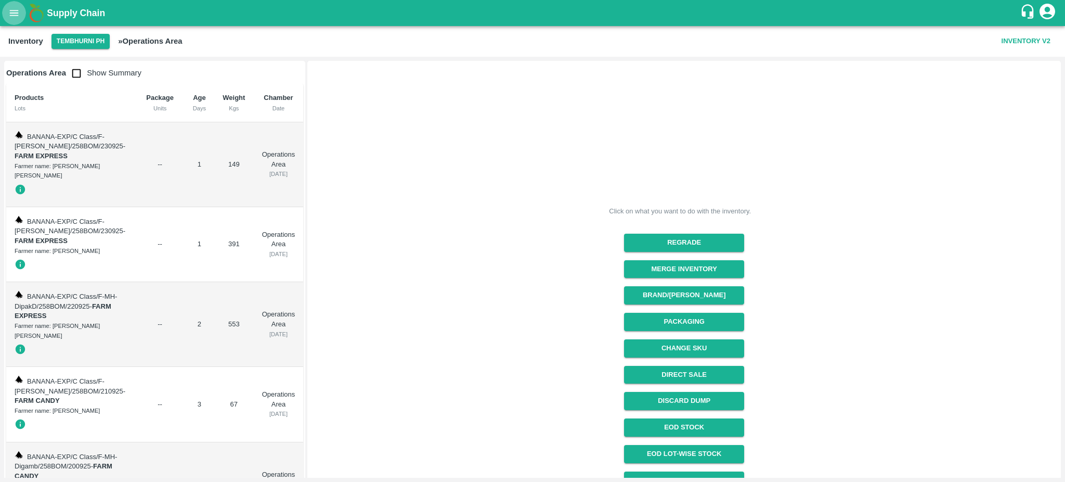
click at [9, 11] on icon "open drawer" at bounding box center [13, 12] width 11 height 11
click at [9, 12] on div at bounding box center [532, 241] width 1065 height 482
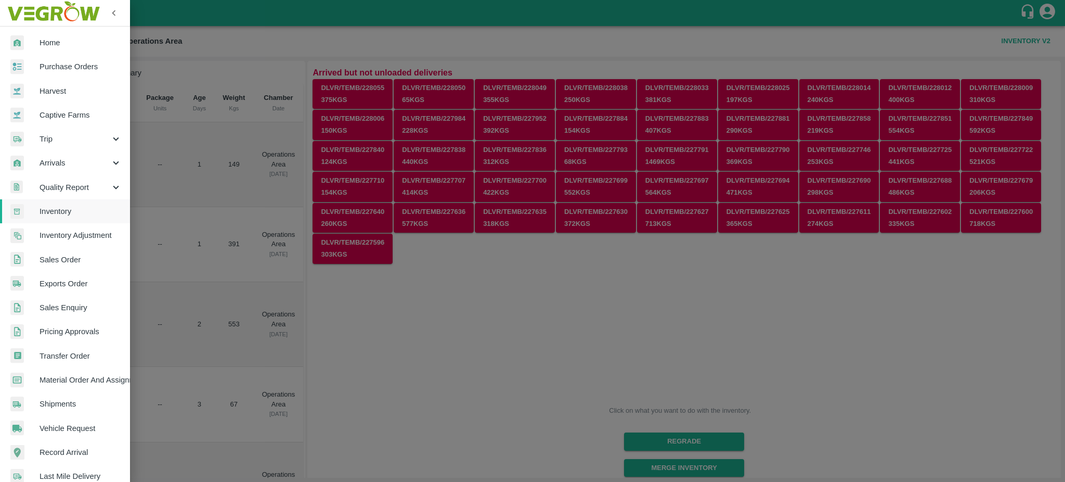
click at [222, 46] on div at bounding box center [532, 241] width 1065 height 482
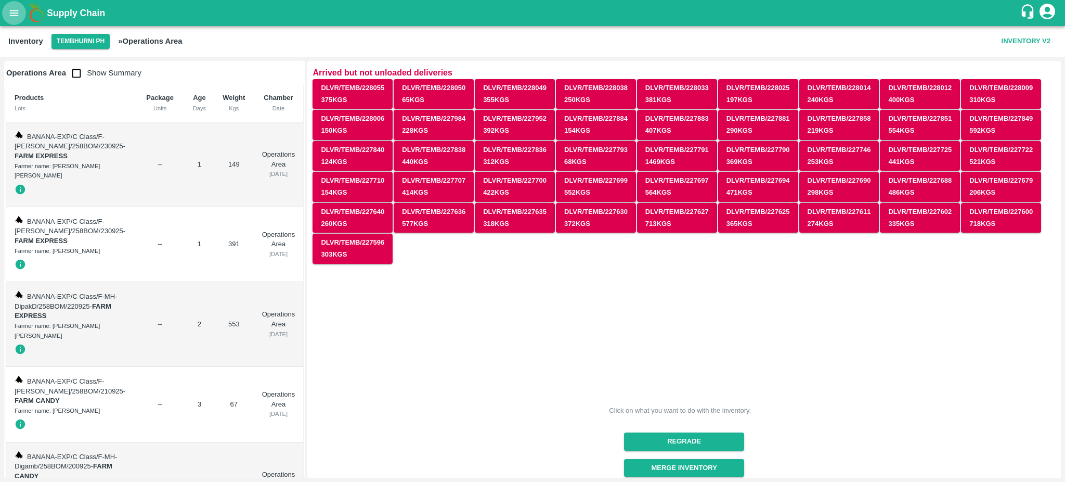
click at [11, 13] on icon "open drawer" at bounding box center [14, 13] width 9 height 6
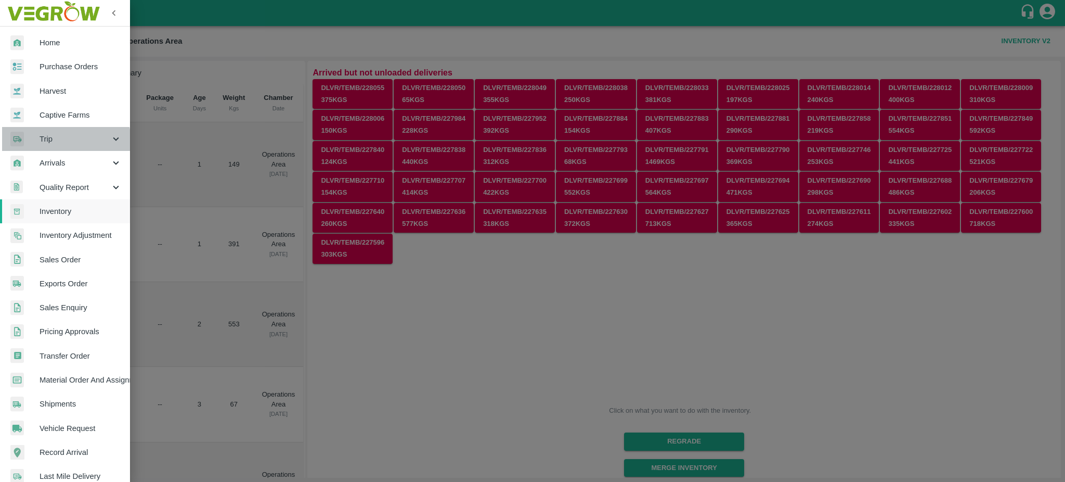
click at [59, 141] on span "Trip" at bounding box center [75, 138] width 71 height 11
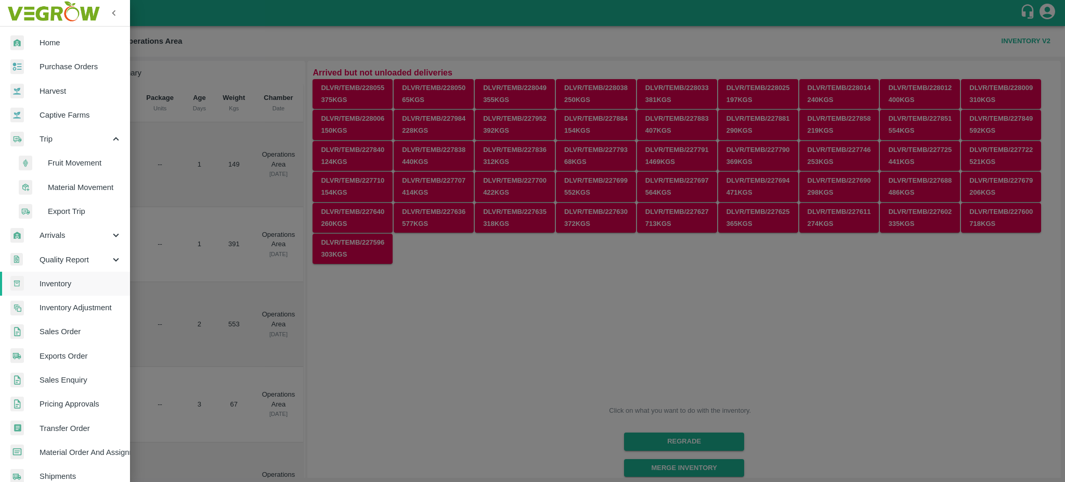
click at [68, 165] on span "Fruit Movement" at bounding box center [85, 162] width 74 height 11
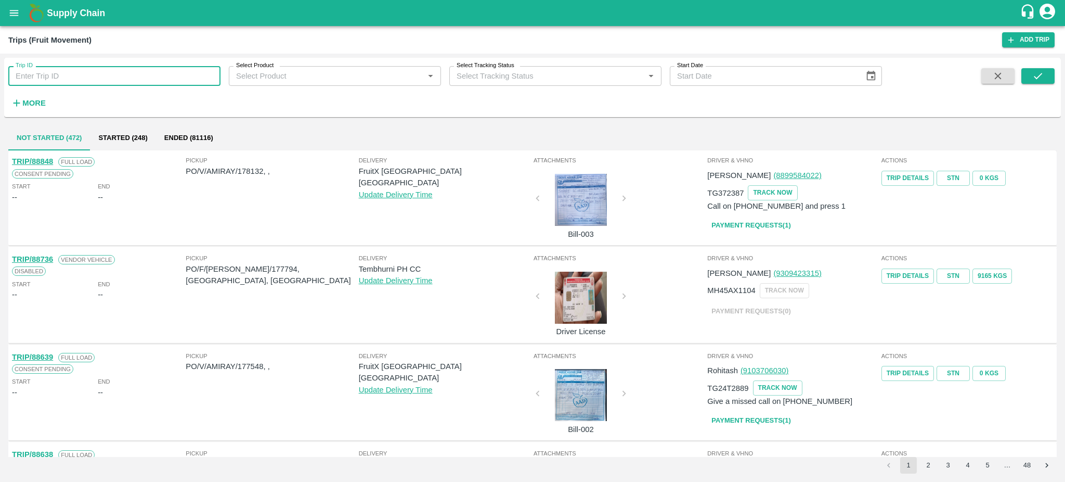
click at [39, 72] on input "Trip ID" at bounding box center [114, 76] width 212 height 20
paste input "68449"
type input "68449"
click at [1034, 77] on icon "submit" at bounding box center [1037, 75] width 11 height 11
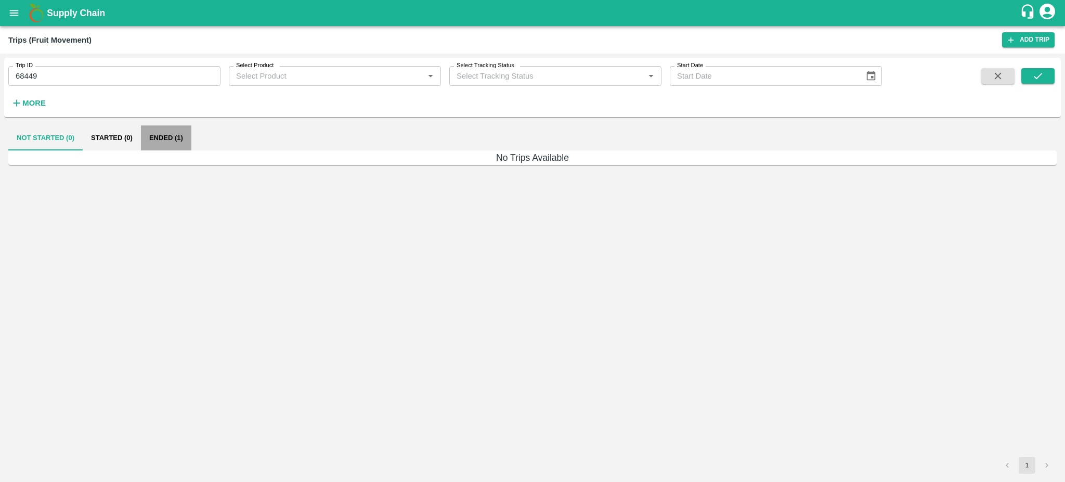
click at [164, 134] on button "Ended (1)" at bounding box center [166, 137] width 50 height 25
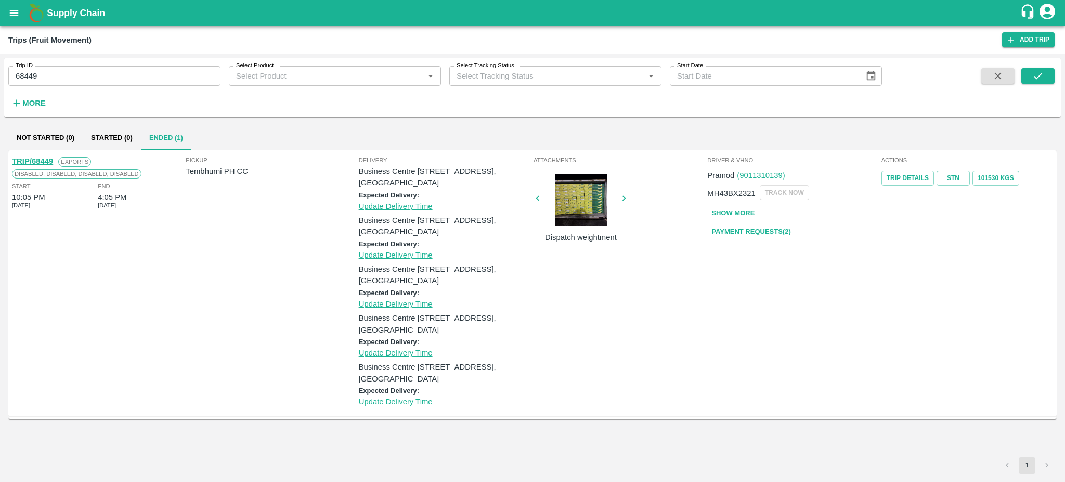
click at [40, 165] on link "TRIP/68449" at bounding box center [32, 161] width 41 height 8
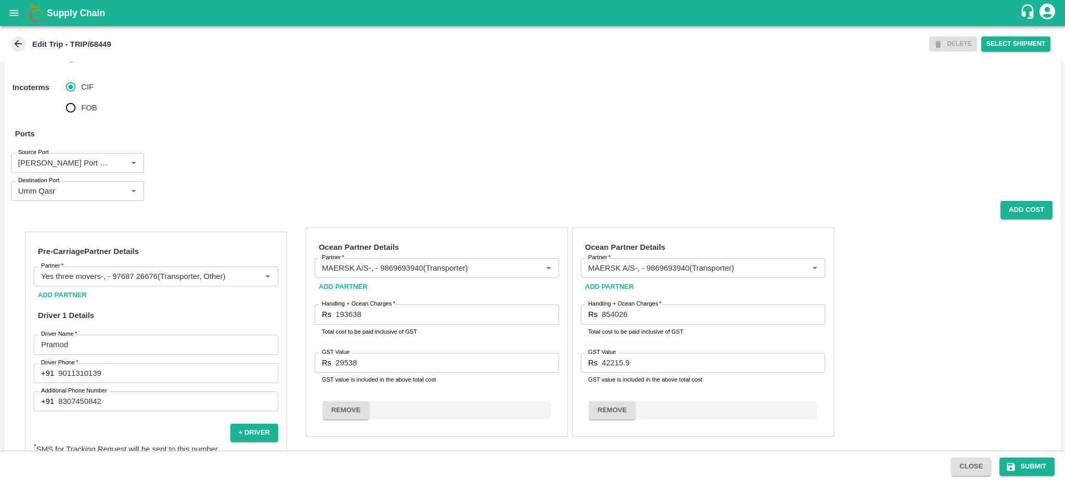
scroll to position [453, 0]
click at [1019, 220] on button "Add Cost" at bounding box center [1026, 211] width 52 height 18
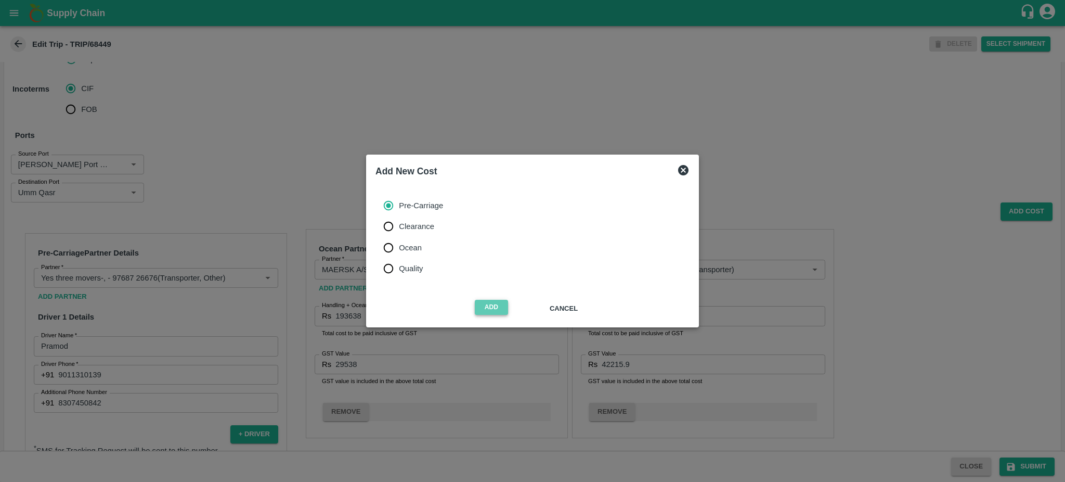
click at [494, 310] on button "Add" at bounding box center [491, 307] width 33 height 15
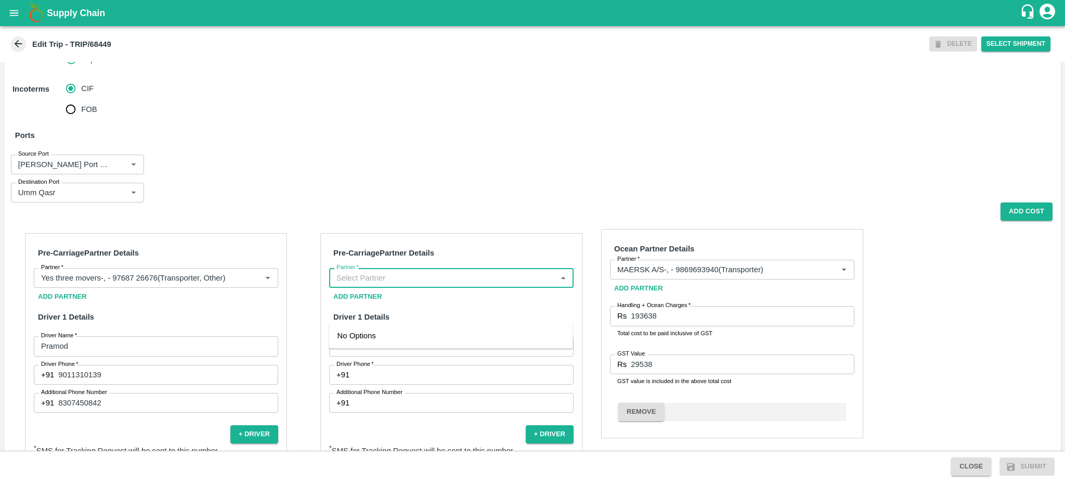
click at [345, 284] on input "Partner   *" at bounding box center [442, 278] width 221 height 14
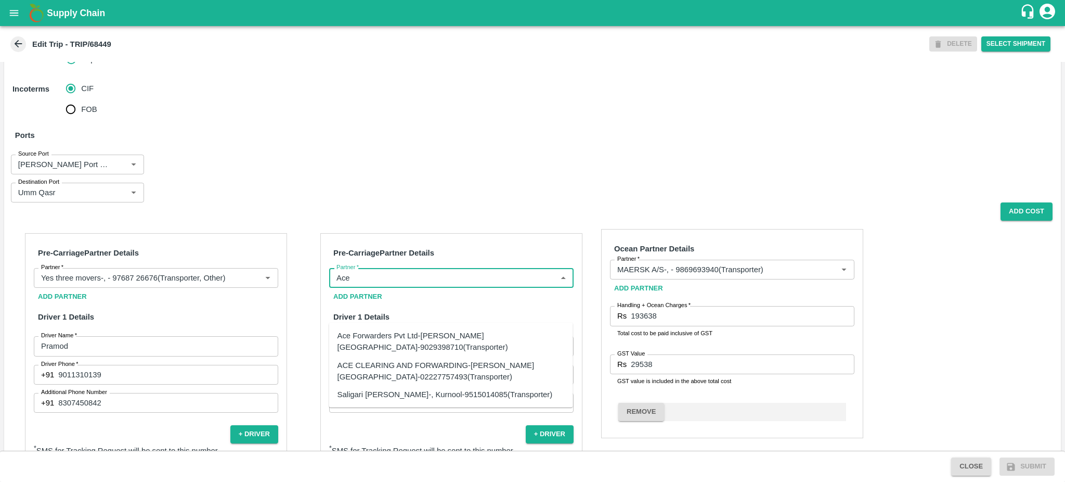
click at [385, 343] on div "Ace Forwarders Pvt Ltd-[PERSON_NAME][GEOGRAPHIC_DATA]-9029398710(Transporter)" at bounding box center [450, 341] width 227 height 23
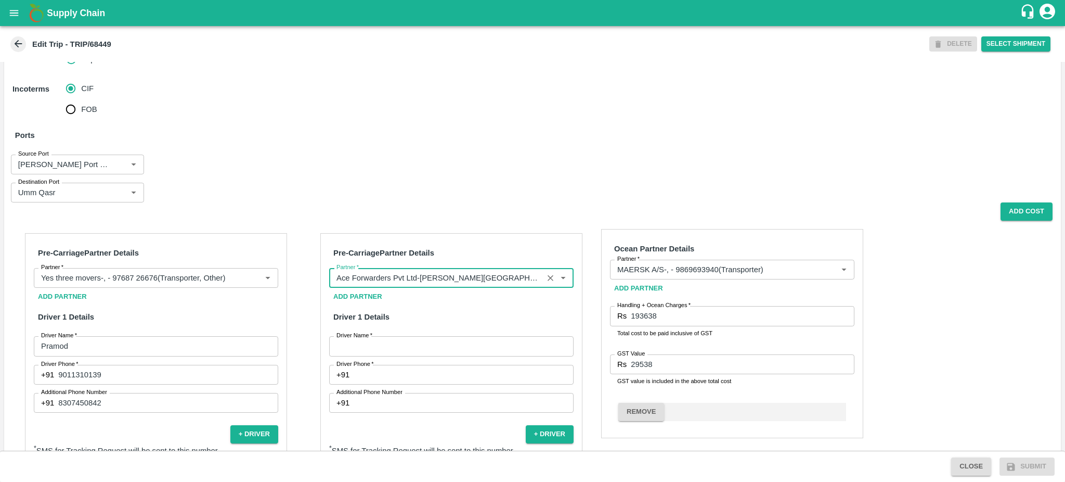
type input "Ace Forwarders Pvt Ltd-[PERSON_NAME][GEOGRAPHIC_DATA]-9029398710(Transporter)"
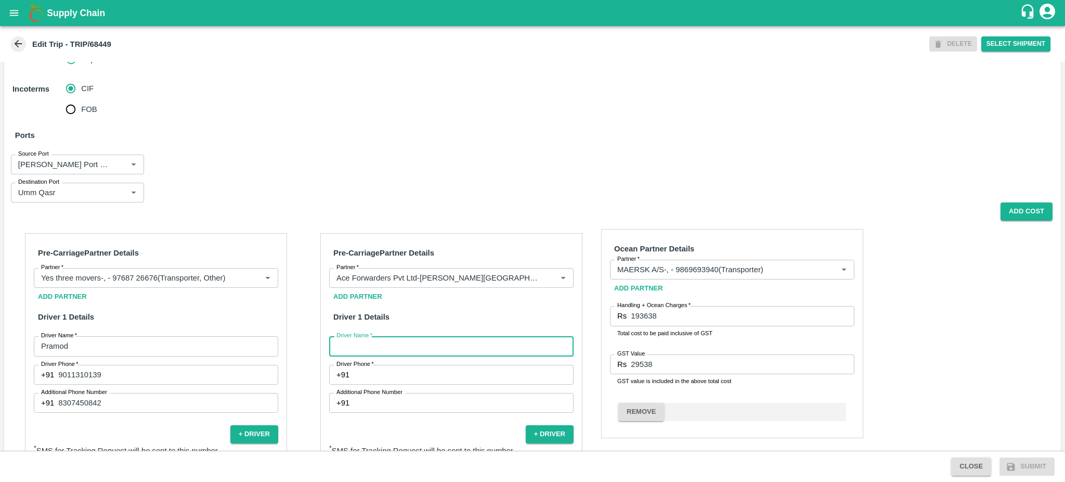
click at [377, 356] on input "Driver Name   *" at bounding box center [451, 346] width 244 height 20
paste input "230642"
type input "230642"
click at [377, 356] on input "230642" at bounding box center [451, 346] width 244 height 20
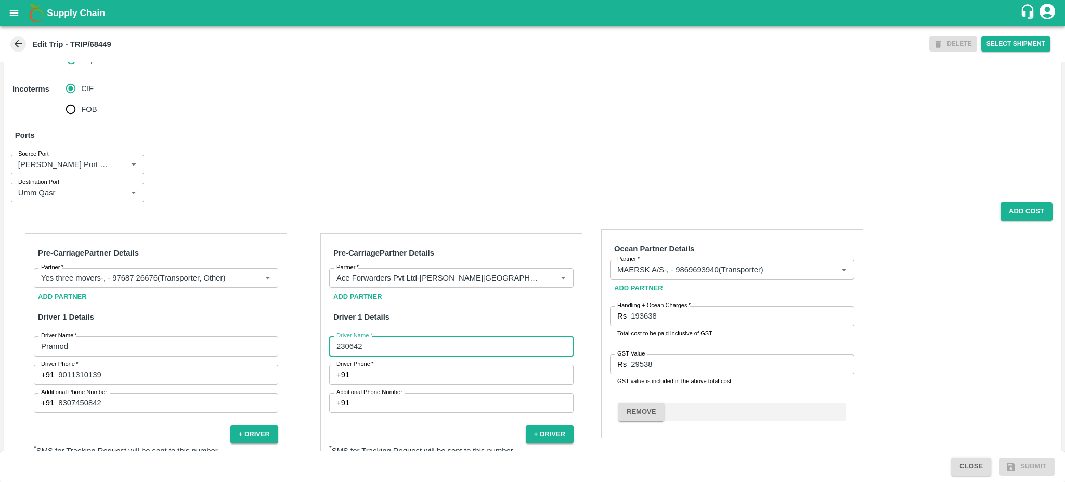
click at [377, 356] on input "230642" at bounding box center [451, 346] width 244 height 20
click at [377, 356] on input "Driver Name   *" at bounding box center [451, 346] width 244 height 20
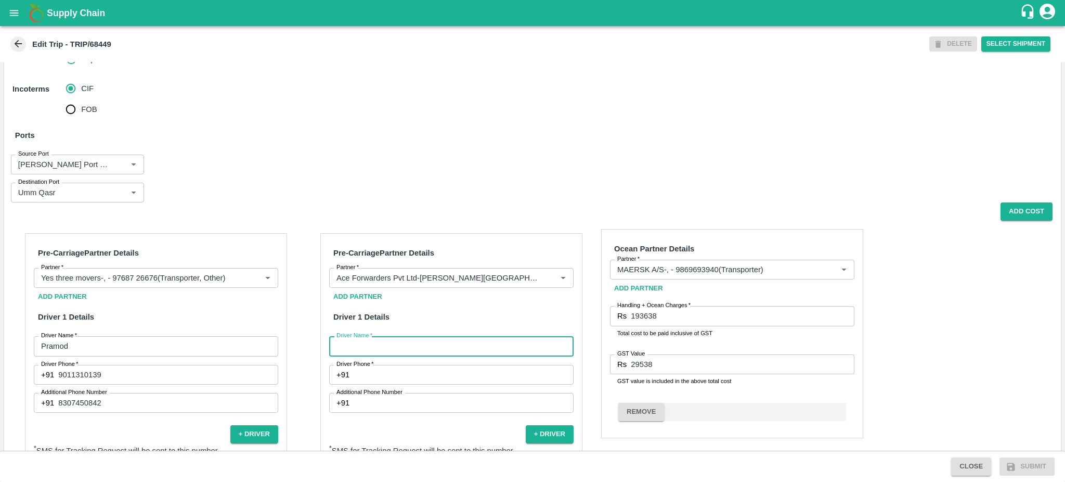
type input "Roshan"
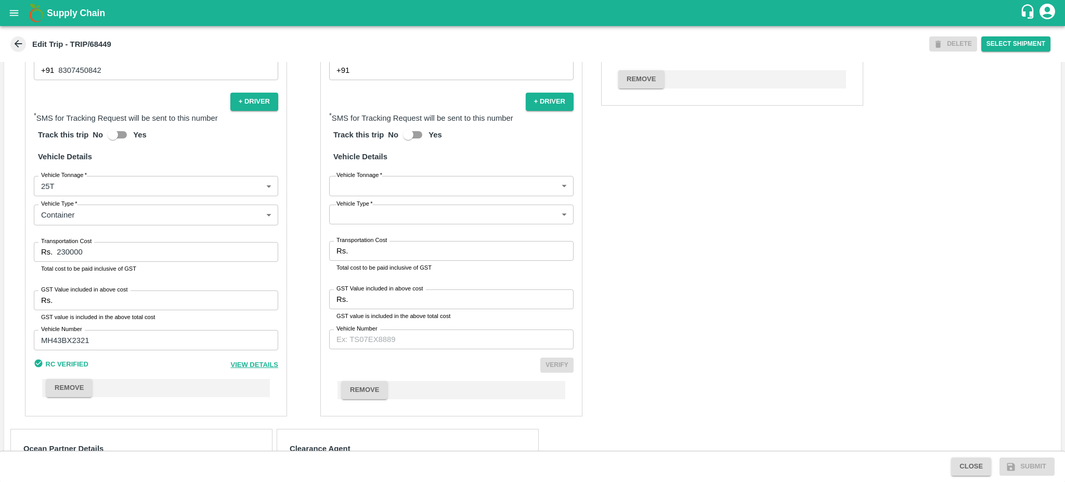
scroll to position [799, 0]
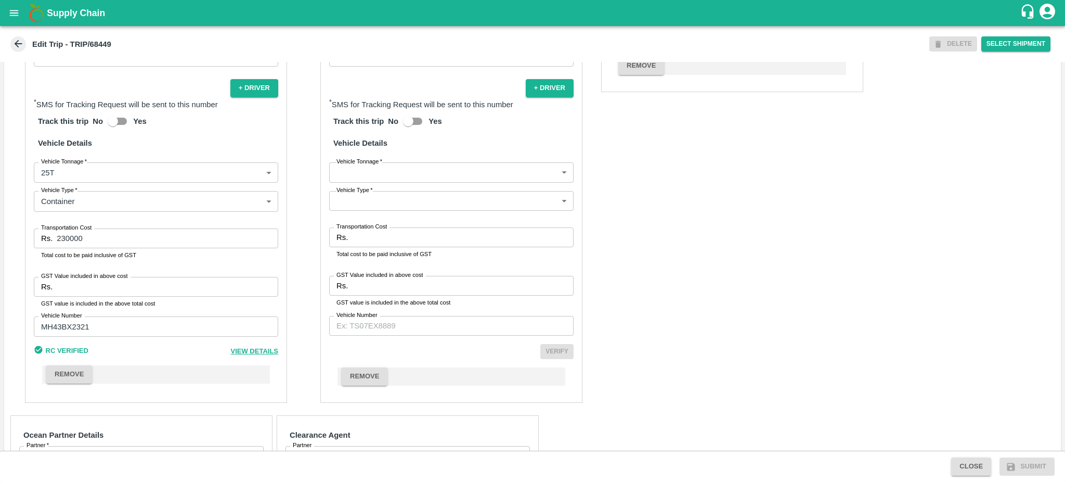
click at [373, 38] on input "Driver Phone   *" at bounding box center [464, 29] width 220 height 20
type input "8307450842"
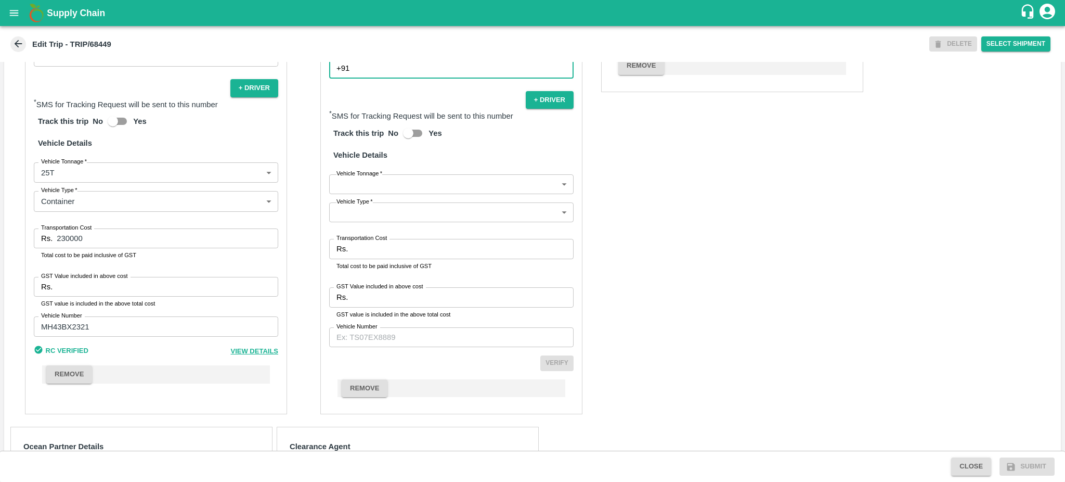
click at [395, 78] on div "Additional Phone Number +91 Additional Phone Number" at bounding box center [451, 68] width 244 height 20
type input "9561969887"
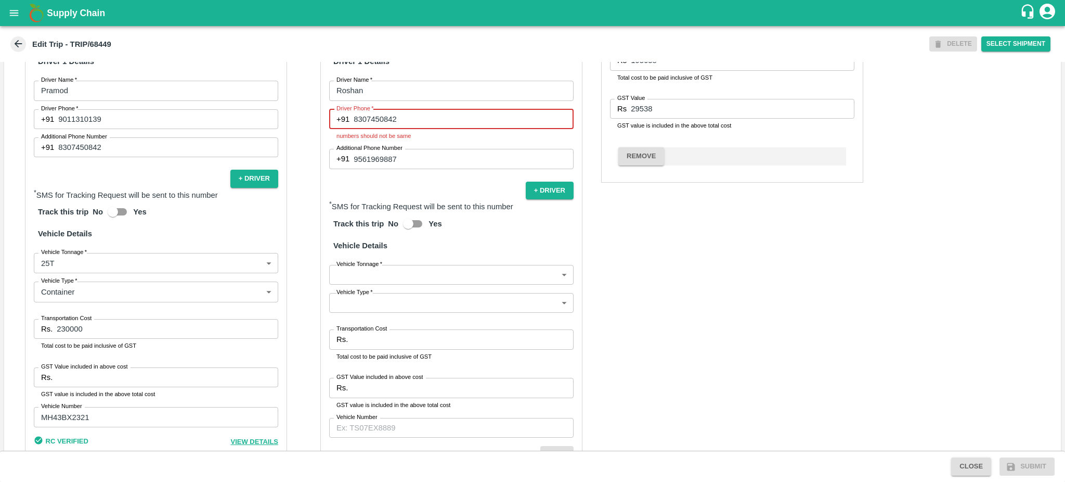
click at [358, 129] on input "8307450842" at bounding box center [464, 119] width 220 height 20
click at [354, 129] on input "8307450842" at bounding box center [464, 119] width 220 height 20
click at [387, 129] on input "8307450842" at bounding box center [464, 119] width 220 height 20
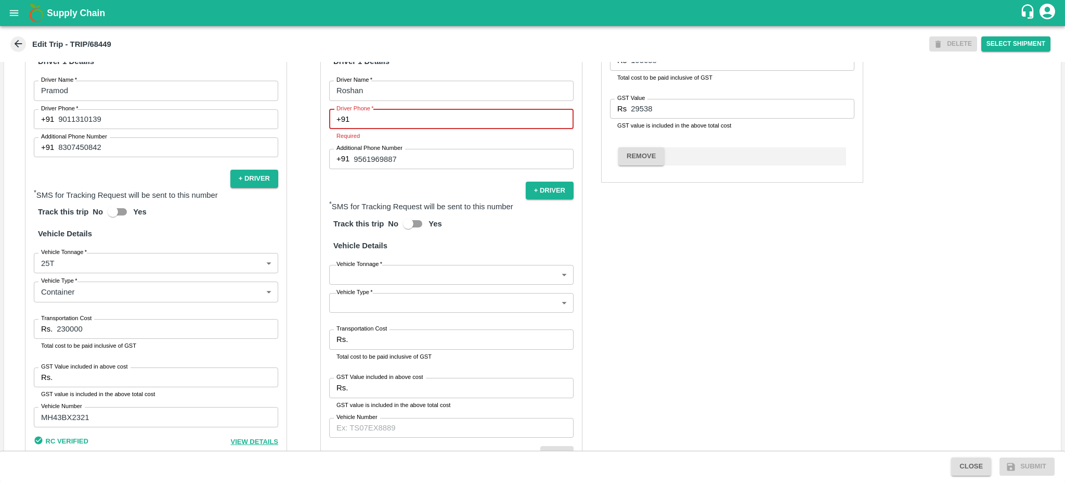
click at [387, 129] on input "Driver Phone   *" at bounding box center [464, 119] width 220 height 20
type input "8208232508"
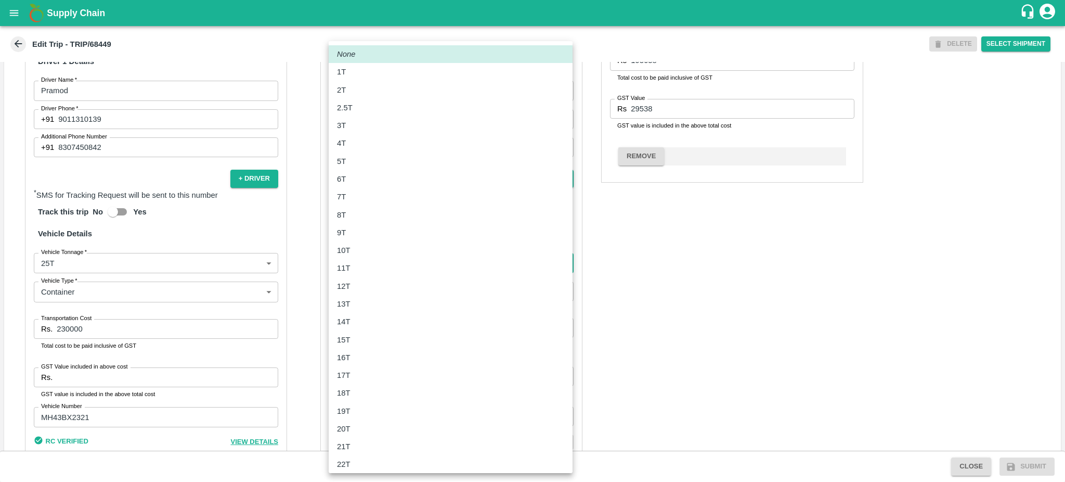
click at [373, 294] on body "Supply Chain Edit Trip - TRIP/68449 DELETE Select Shipment Trip Details Trip Ty…" at bounding box center [532, 241] width 1065 height 482
drag, startPoint x: 571, startPoint y: 250, endPoint x: 571, endPoint y: 398, distance: 148.2
click at [571, 398] on div "None 1T 2T 2.5T 3T 4T 5T 6T 7T 8T 9T 10T 11T 12T 13T 14T 15T 16T 17T 18T 19T 20…" at bounding box center [451, 257] width 244 height 432
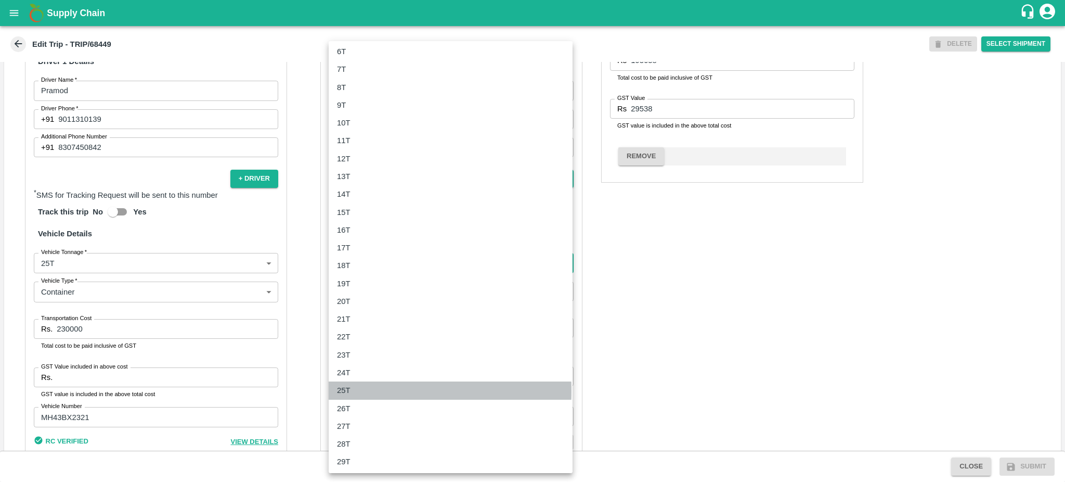
click at [339, 391] on p "25T" at bounding box center [344, 389] width 14 height 11
type input "25000"
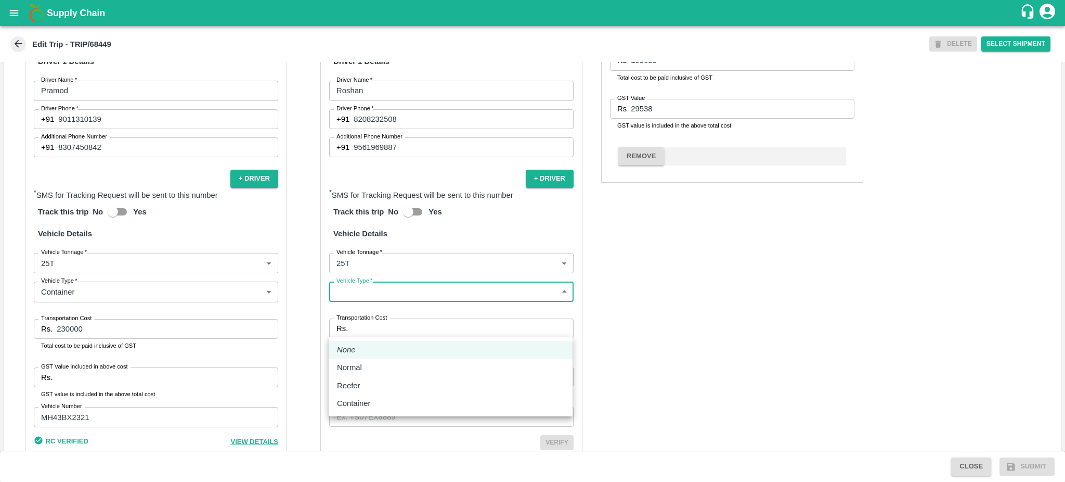
click at [379, 324] on body "Supply Chain Edit Trip - TRIP/68449 DELETE Select Shipment Trip Details Trip Ty…" at bounding box center [532, 241] width 1065 height 482
click at [348, 399] on p "Container" at bounding box center [353, 402] width 33 height 11
type input "Container"
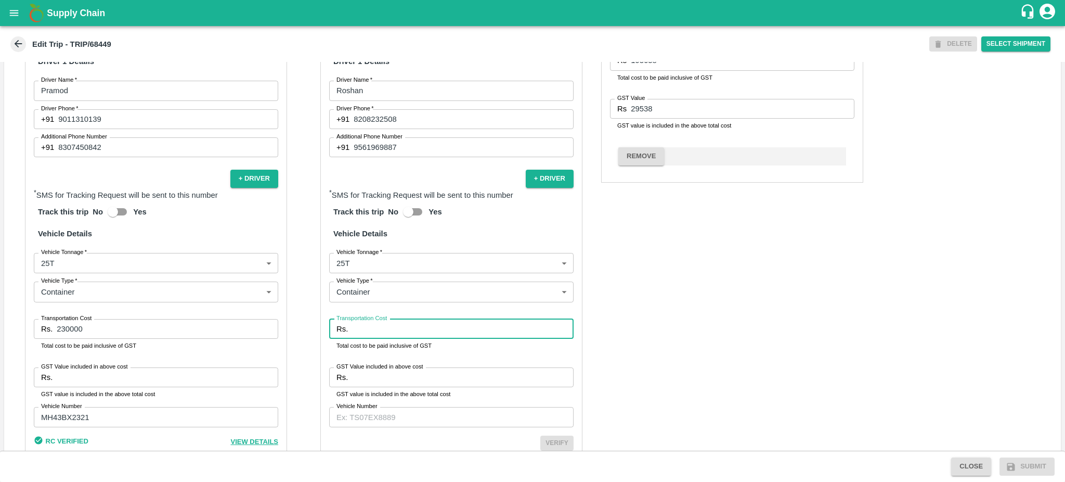
click at [366, 339] on input "Transportation Cost" at bounding box center [463, 329] width 222 height 20
paste input "230642"
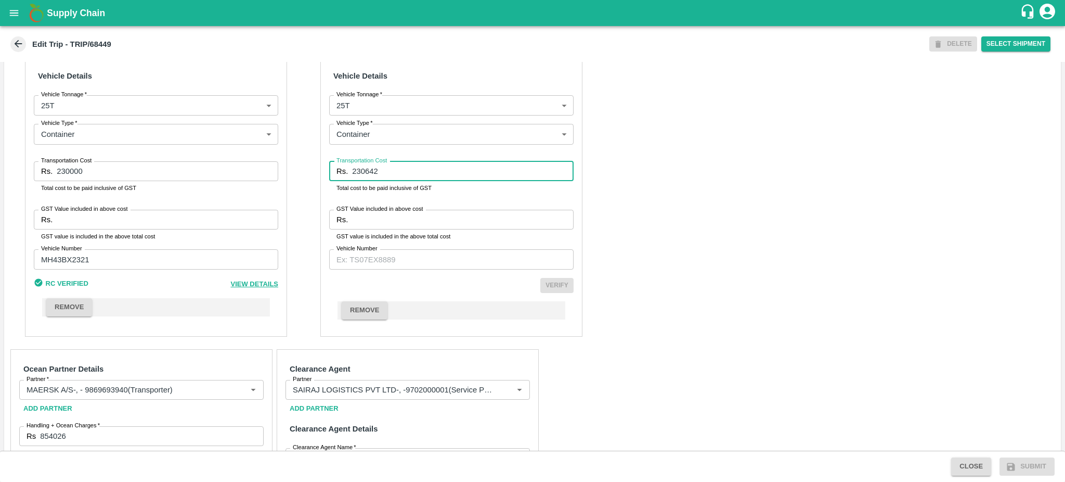
scroll to position [884, 0]
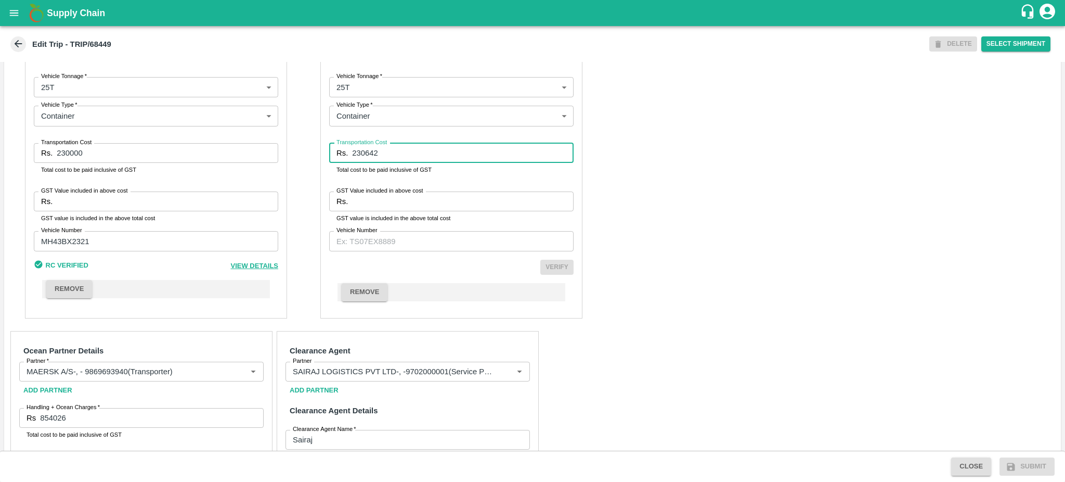
type input "230642"
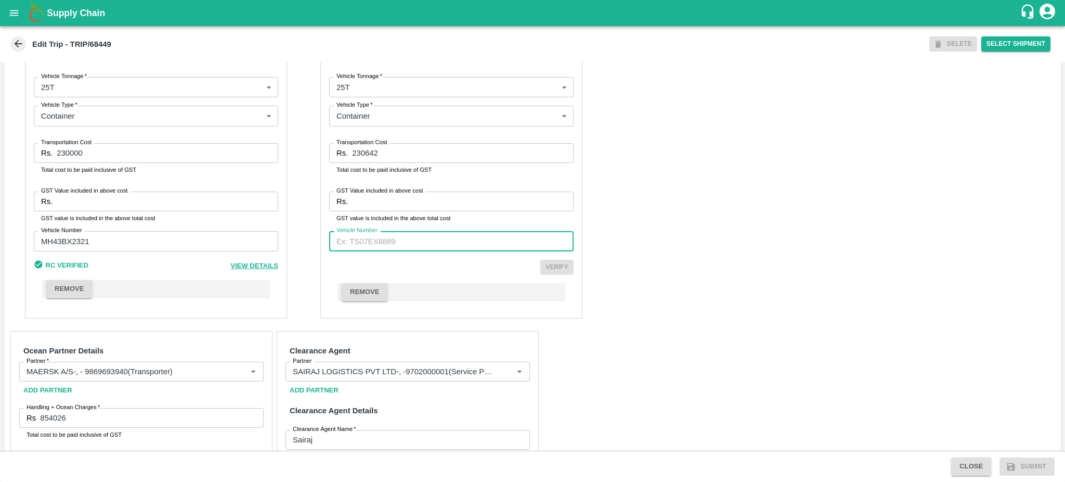
click at [364, 251] on input "Vehicle Number" at bounding box center [451, 241] width 244 height 20
type input "MH40BG9576"
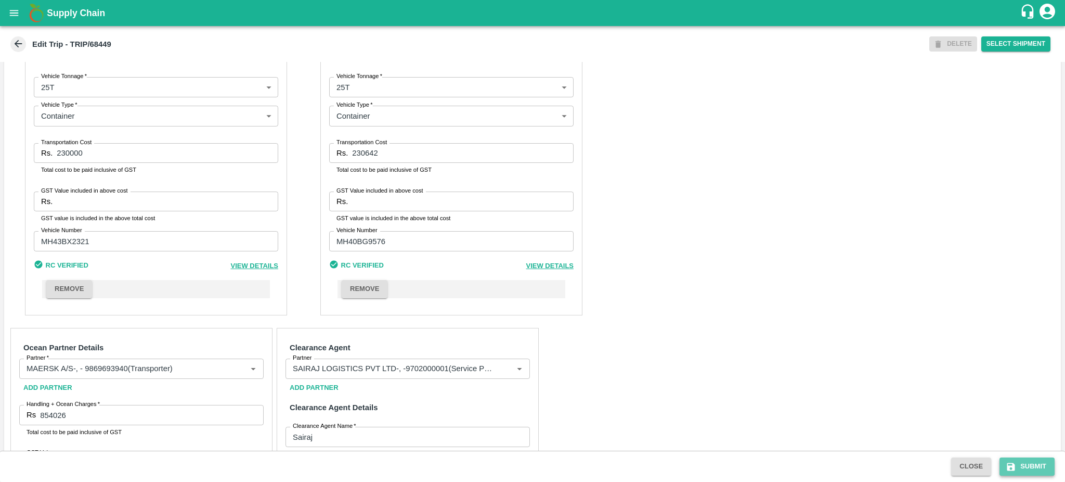
click at [1034, 470] on button "Submit" at bounding box center [1026, 466] width 55 height 18
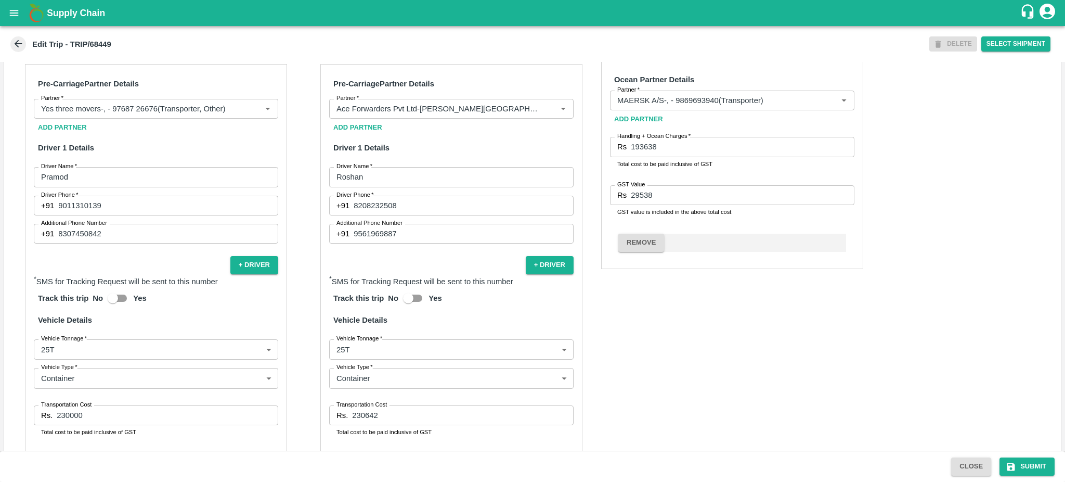
scroll to position [622, 0]
click at [15, 16] on icon "open drawer" at bounding box center [13, 12] width 11 height 11
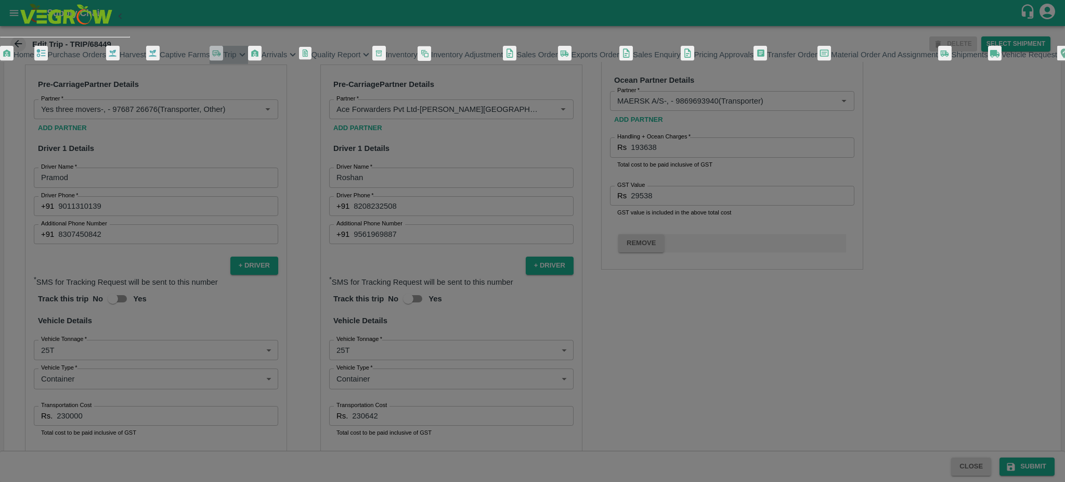
click at [223, 59] on span "Trip" at bounding box center [229, 54] width 13 height 8
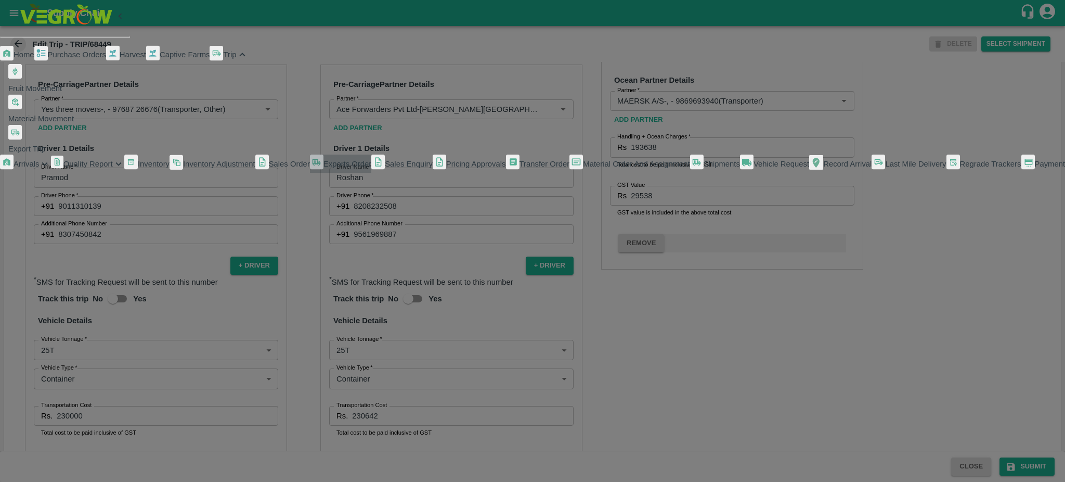
click at [323, 168] on span "Exports Order" at bounding box center [347, 164] width 48 height 8
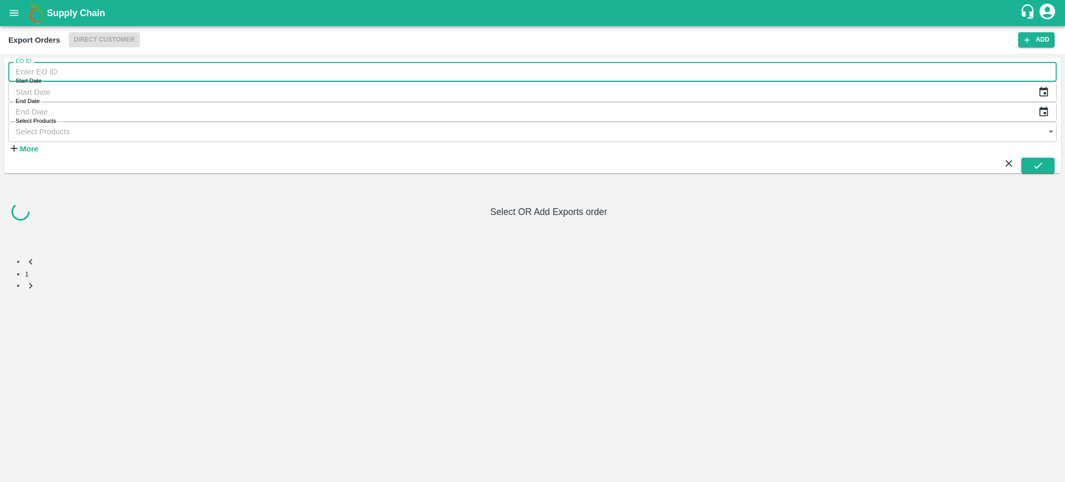
click at [46, 67] on input "EO ID" at bounding box center [532, 72] width 1048 height 20
type input "461"
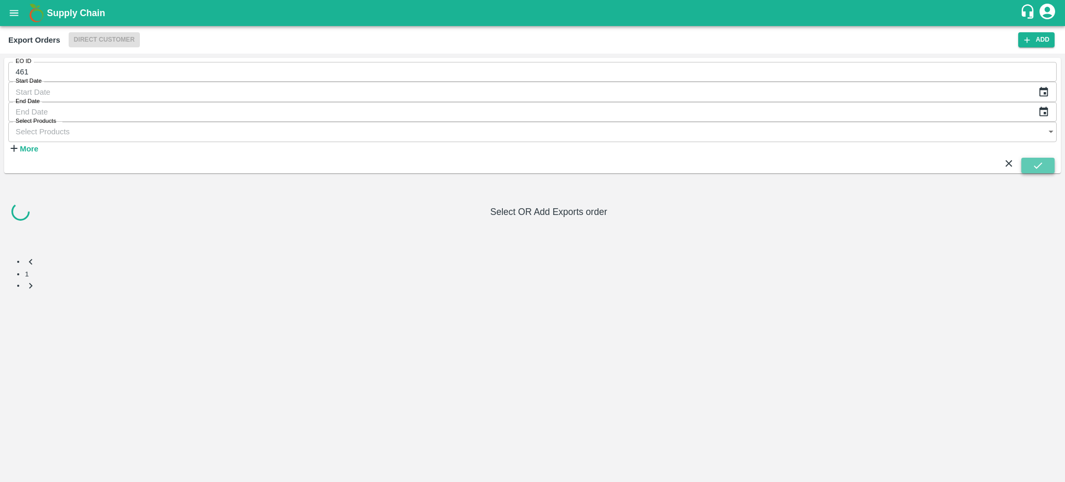
click at [1041, 160] on icon "submit" at bounding box center [1037, 165] width 11 height 11
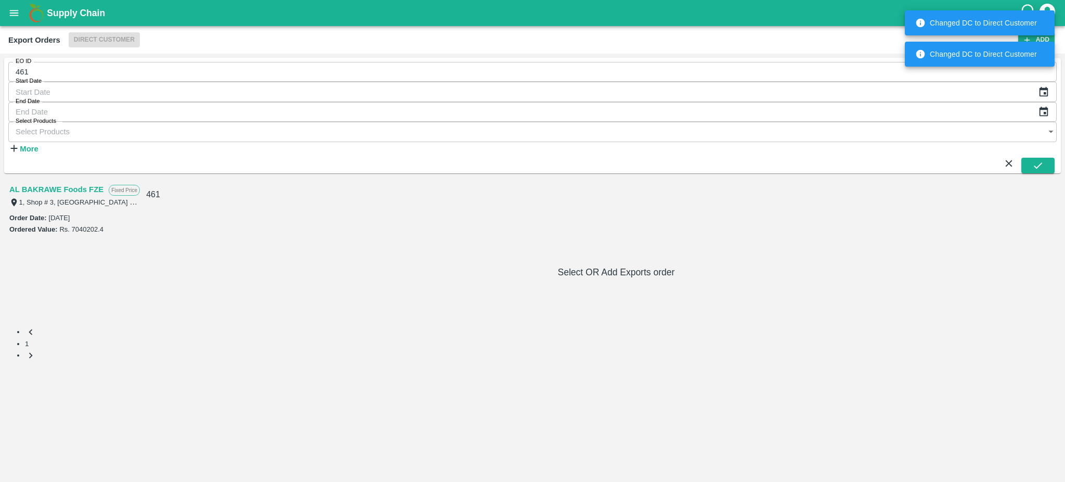
click at [39, 183] on link "AL BAKRAWE Foods FZE" at bounding box center [56, 190] width 94 height 14
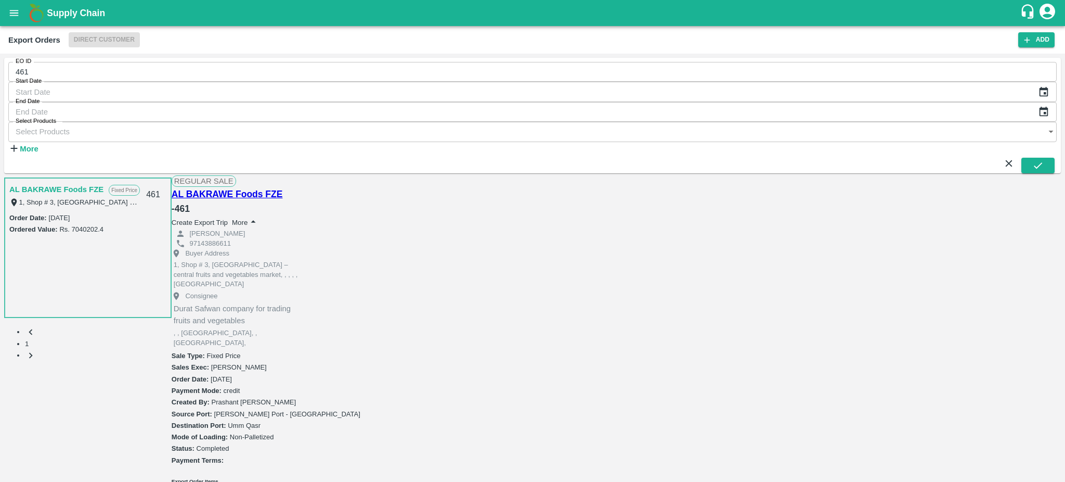
click at [71, 66] on input "461" at bounding box center [532, 72] width 1048 height 20
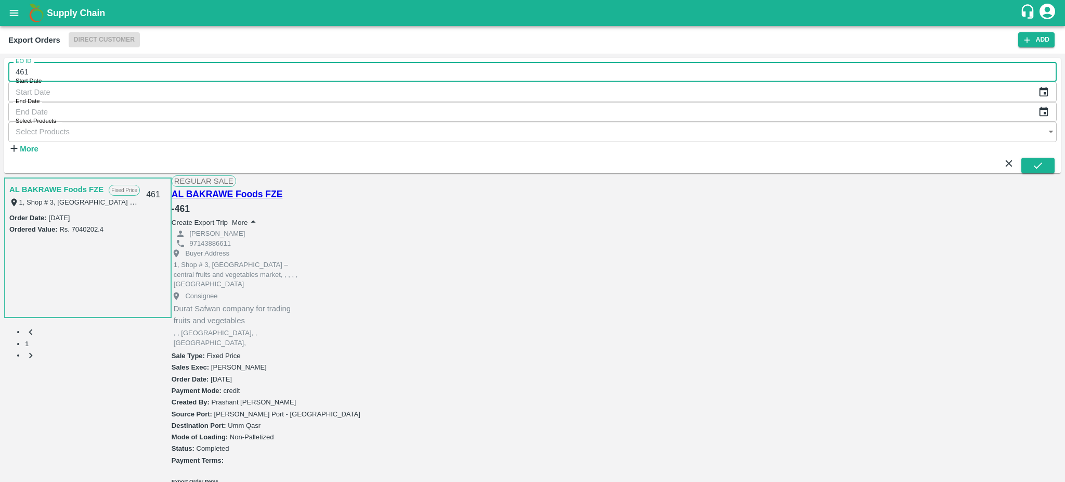
click at [71, 66] on input "461" at bounding box center [532, 72] width 1048 height 20
type input "454"
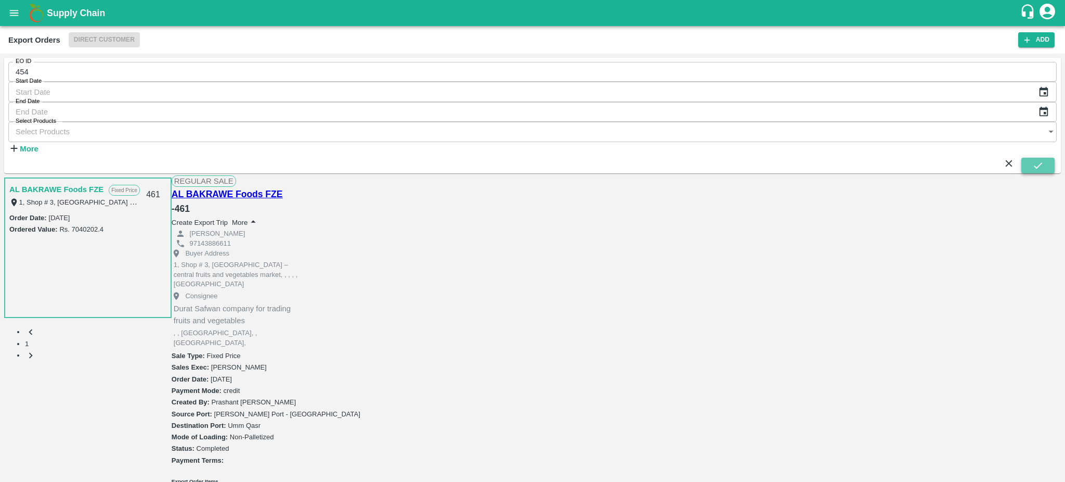
click at [1047, 158] on button "submit" at bounding box center [1037, 166] width 33 height 16
click at [35, 183] on link "AL BAKRAWE Foods FZE" at bounding box center [56, 190] width 94 height 14
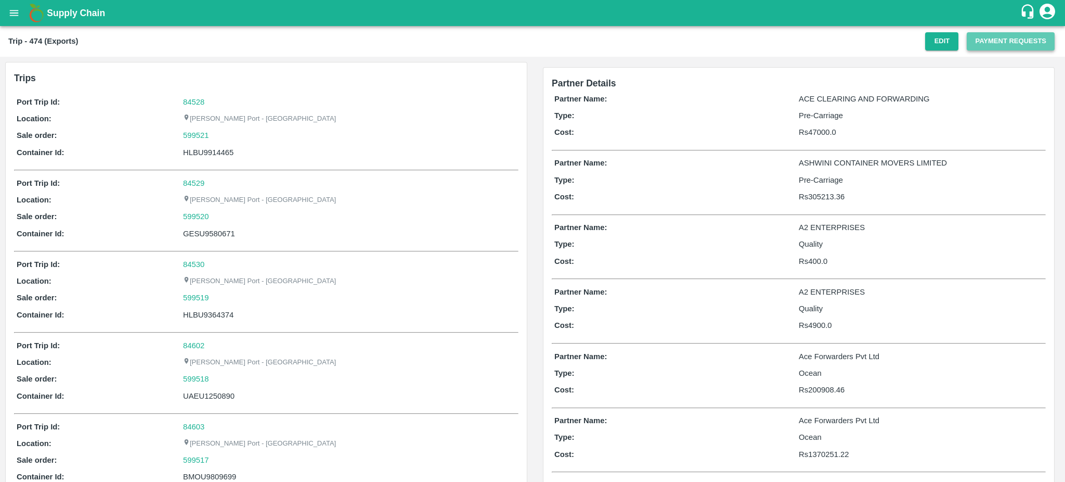
click at [995, 34] on button "Payment Requests" at bounding box center [1011, 41] width 88 height 18
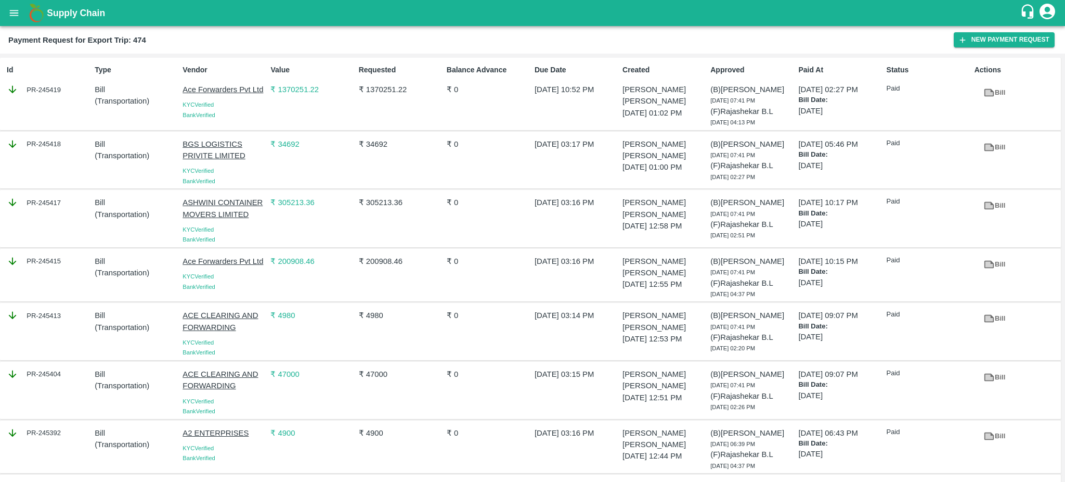
drag, startPoint x: 70, startPoint y: 265, endPoint x: 64, endPoint y: 261, distance: 7.1
click at [64, 261] on div "PR-245415" at bounding box center [49, 260] width 84 height 11
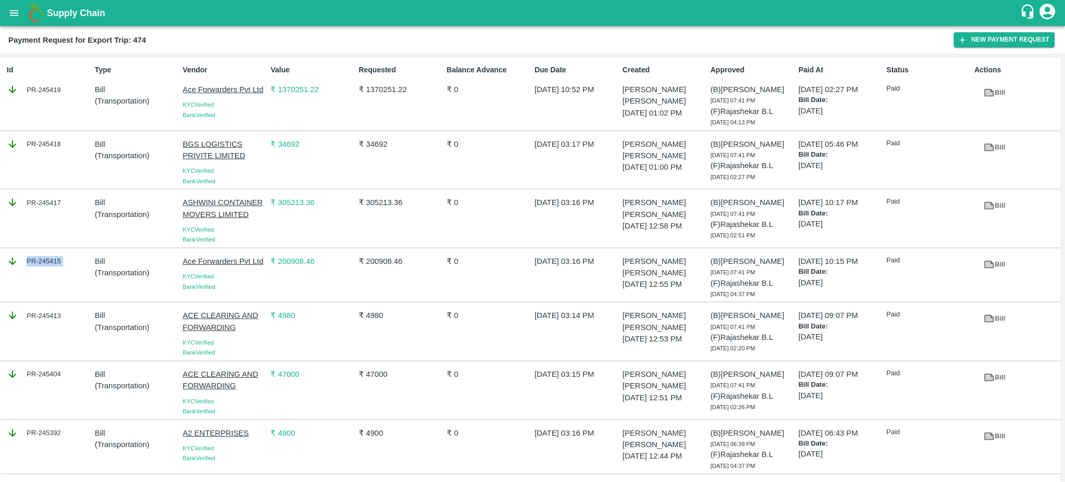
copy div "PR-245415"
click at [71, 318] on div "PR-245413" at bounding box center [49, 314] width 84 height 11
drag, startPoint x: 71, startPoint y: 318, endPoint x: 66, endPoint y: 316, distance: 5.6
click at [66, 316] on div "PR-245413" at bounding box center [49, 314] width 84 height 11
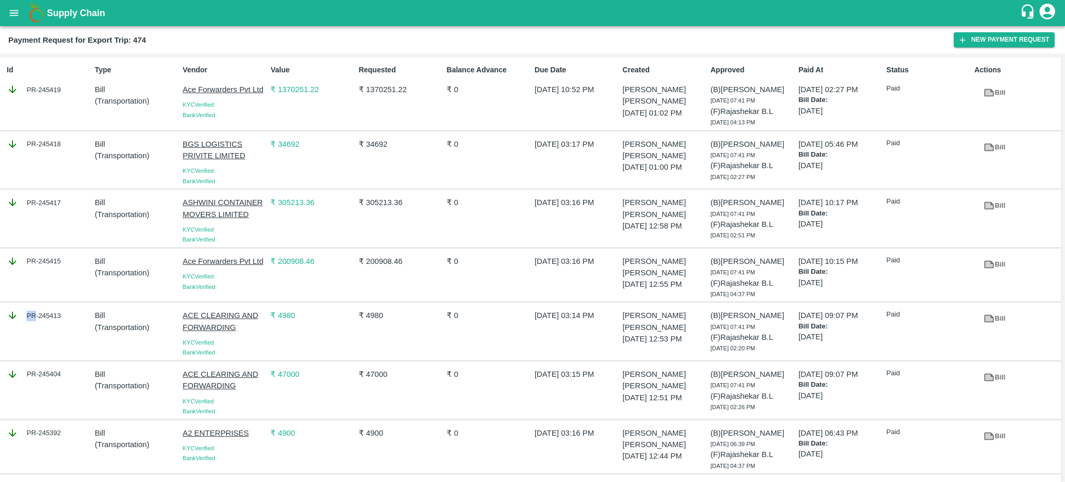
click at [66, 316] on div "PR-245413" at bounding box center [49, 314] width 84 height 11
copy div "PR-245413"
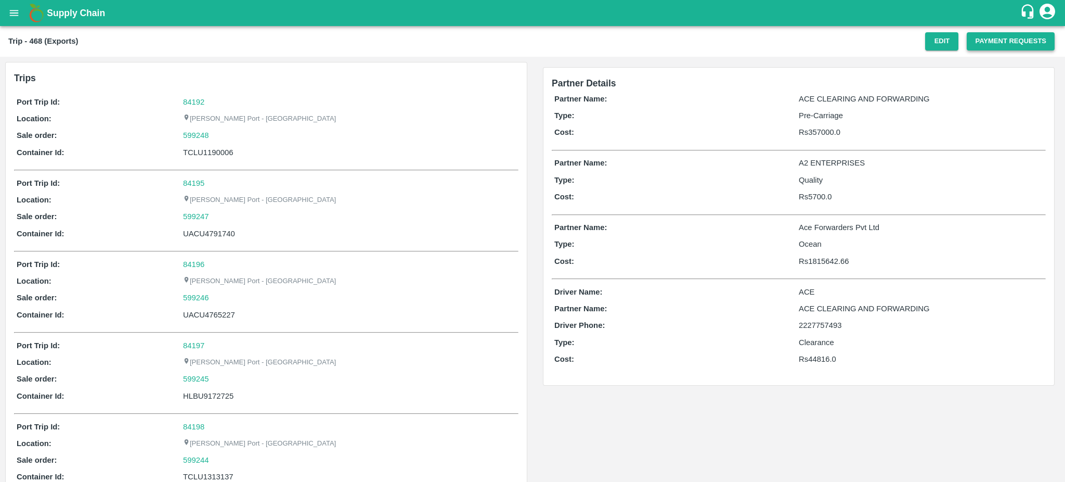
click at [998, 36] on button "Payment Requests" at bounding box center [1011, 41] width 88 height 18
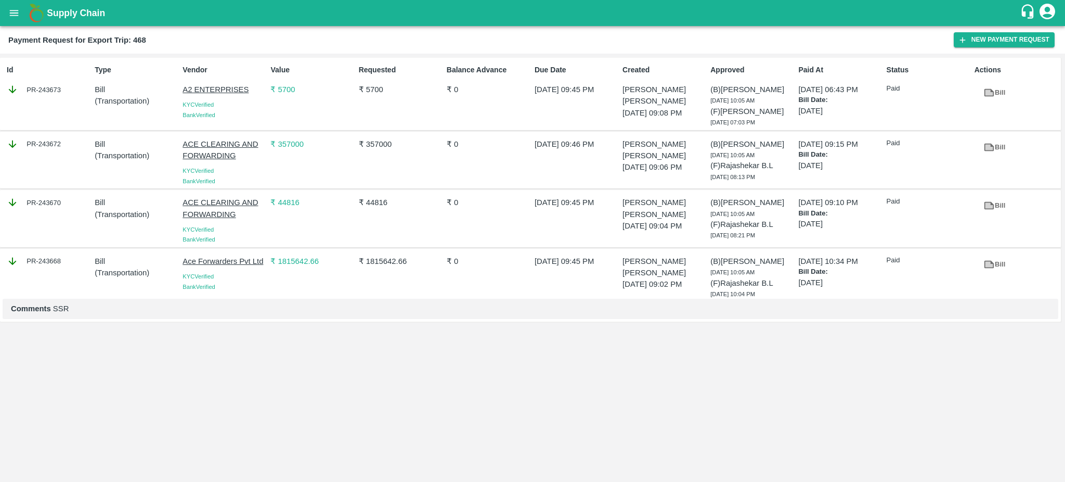
drag, startPoint x: 68, startPoint y: 146, endPoint x: 61, endPoint y: 147, distance: 6.4
click at [61, 147] on div "PR-243672" at bounding box center [49, 143] width 84 height 11
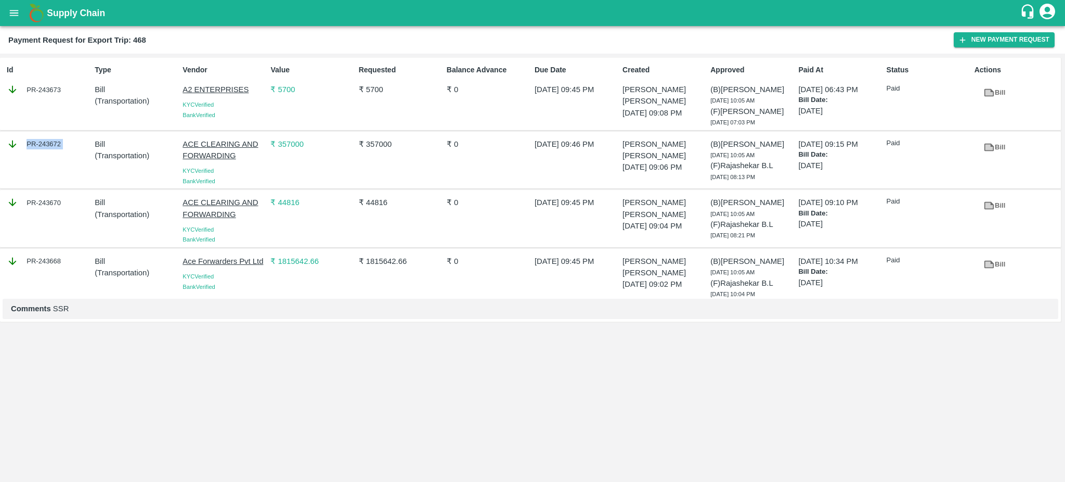
copy div "PR-243672"
drag, startPoint x: 72, startPoint y: 205, endPoint x: 63, endPoint y: 202, distance: 10.0
click at [63, 202] on div "PR-243670" at bounding box center [49, 202] width 84 height 11
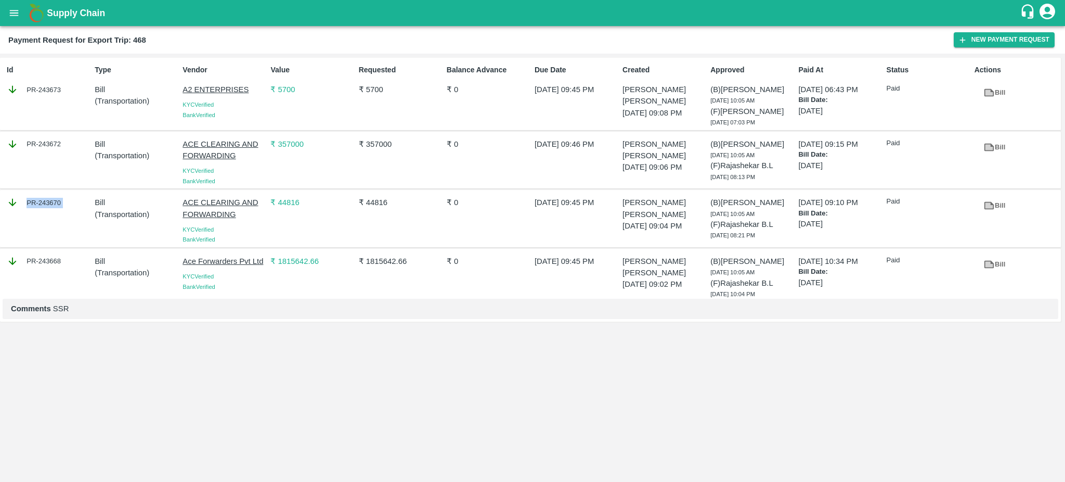
click at [63, 202] on div "PR-243670" at bounding box center [49, 202] width 84 height 11
copy div "PR-243670"
